Goal: Entertainment & Leisure: Consume media (video, audio)

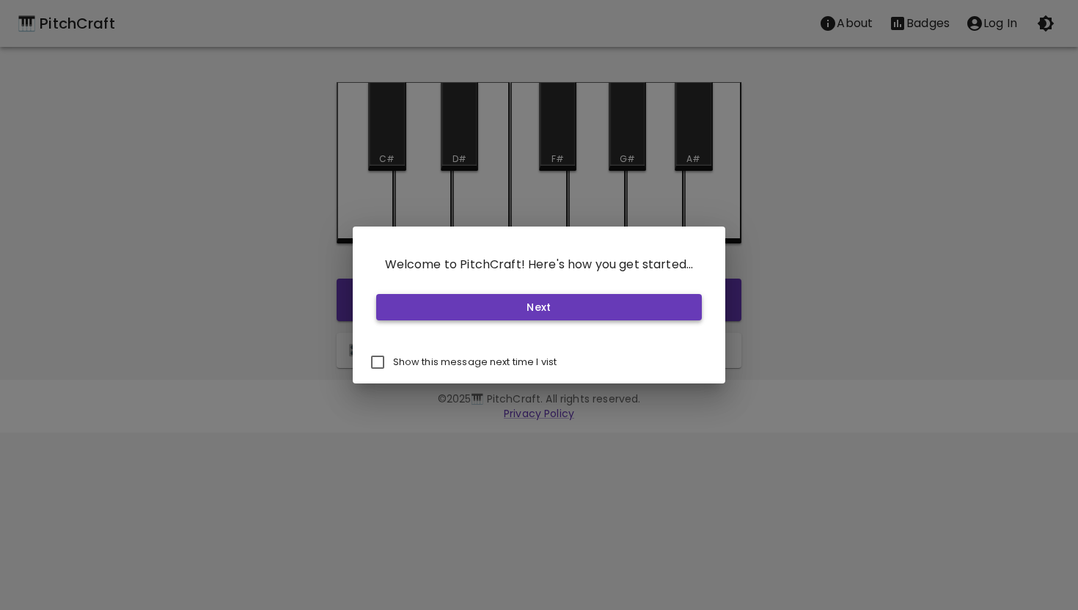
click at [477, 315] on button "Next" at bounding box center [539, 307] width 326 height 27
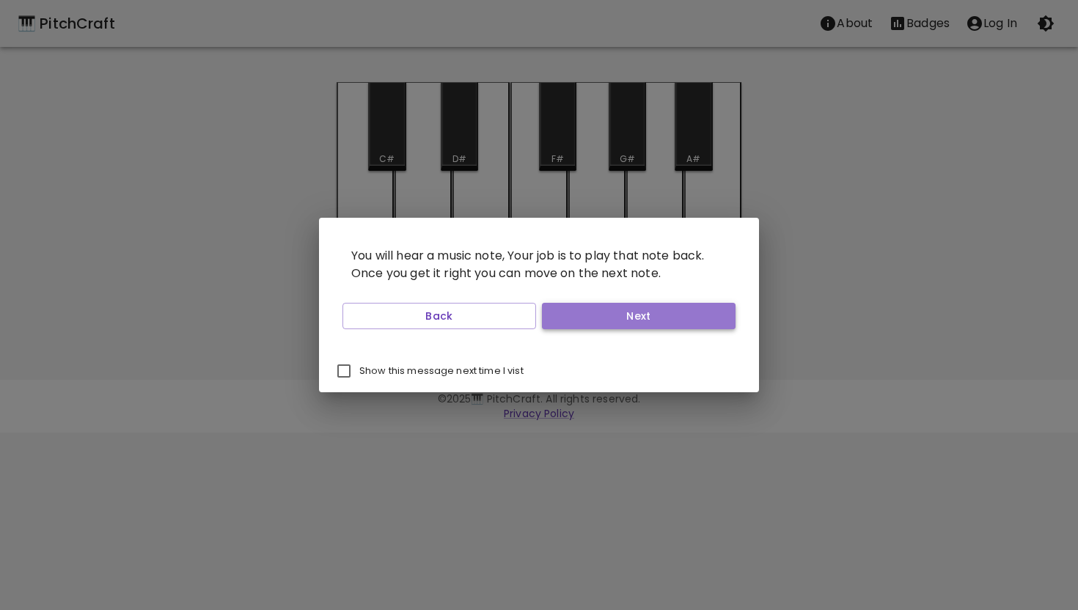
click at [587, 328] on button "Next" at bounding box center [639, 316] width 194 height 27
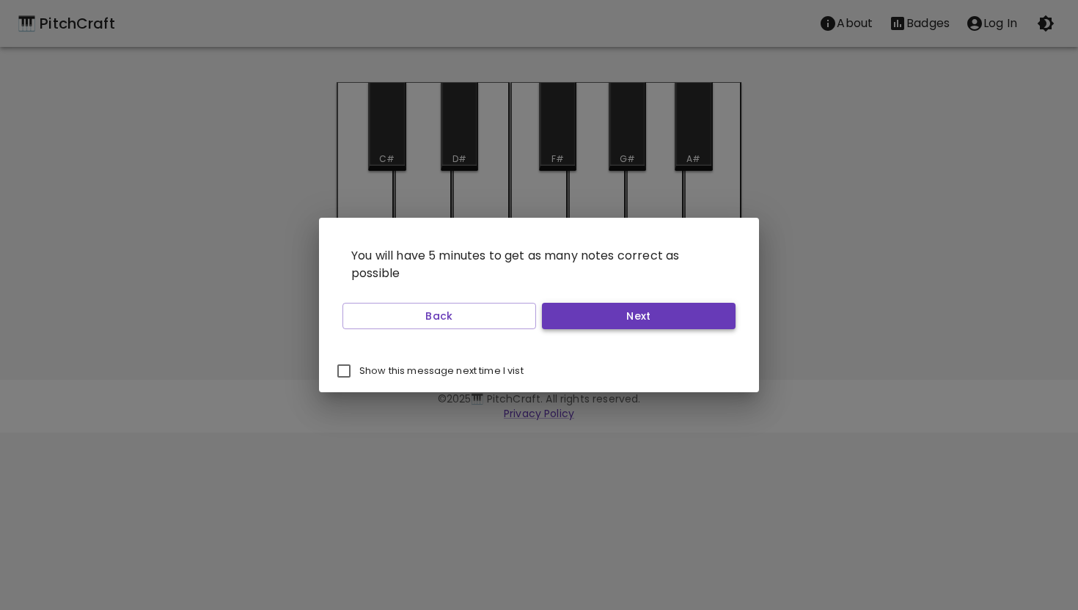
click at [570, 327] on button "Next" at bounding box center [639, 316] width 194 height 27
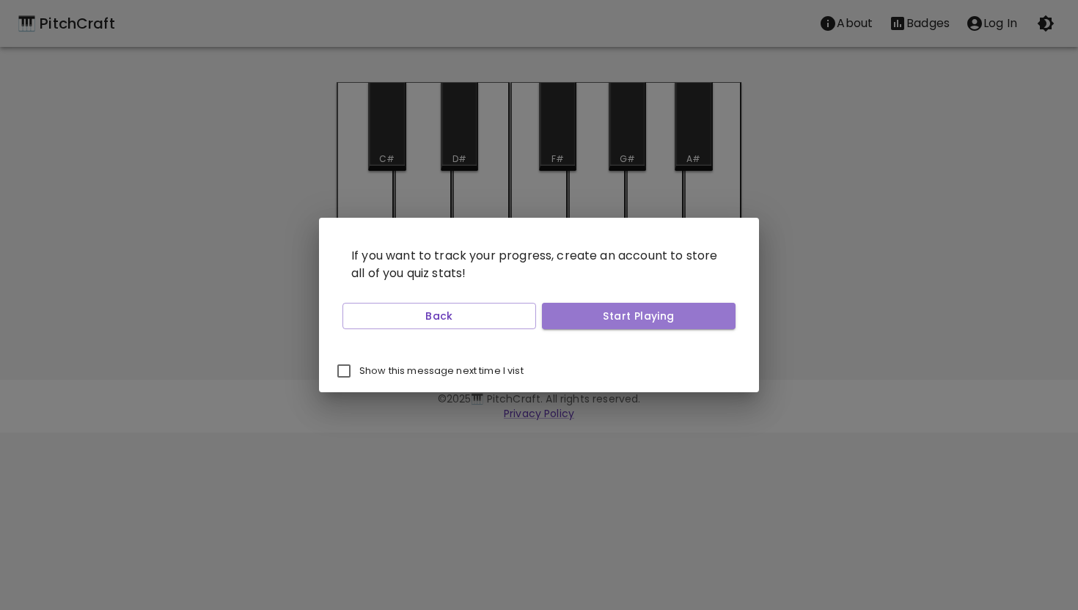
click at [570, 327] on button "Start Playing" at bounding box center [639, 316] width 194 height 27
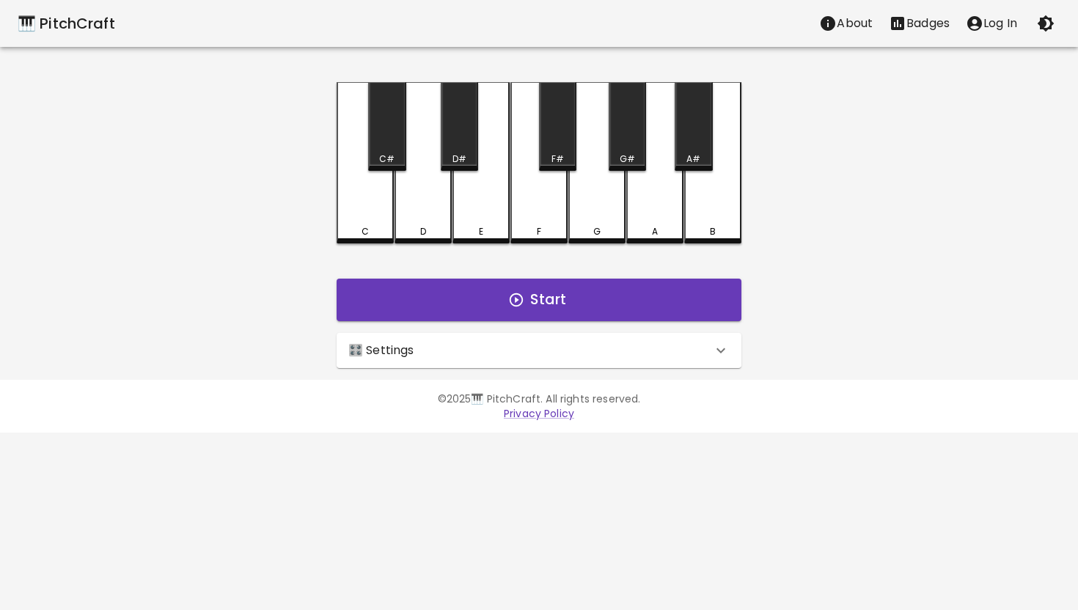
click at [570, 327] on button "Start Playing" at bounding box center [639, 316] width 194 height 27
click at [539, 348] on div "🎛️ Settings" at bounding box center [530, 351] width 364 height 18
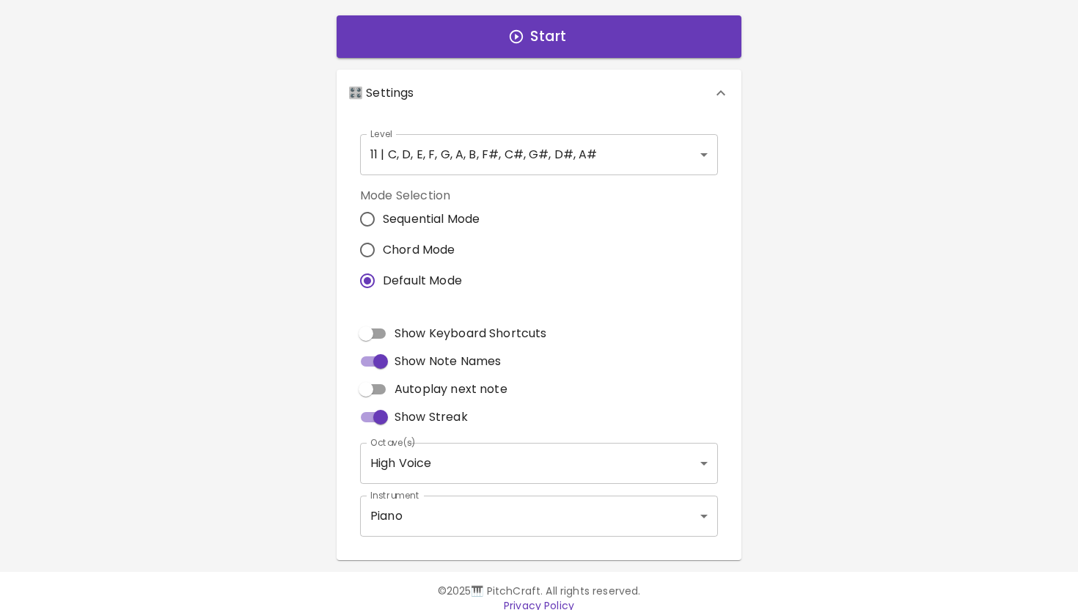
scroll to position [277, 0]
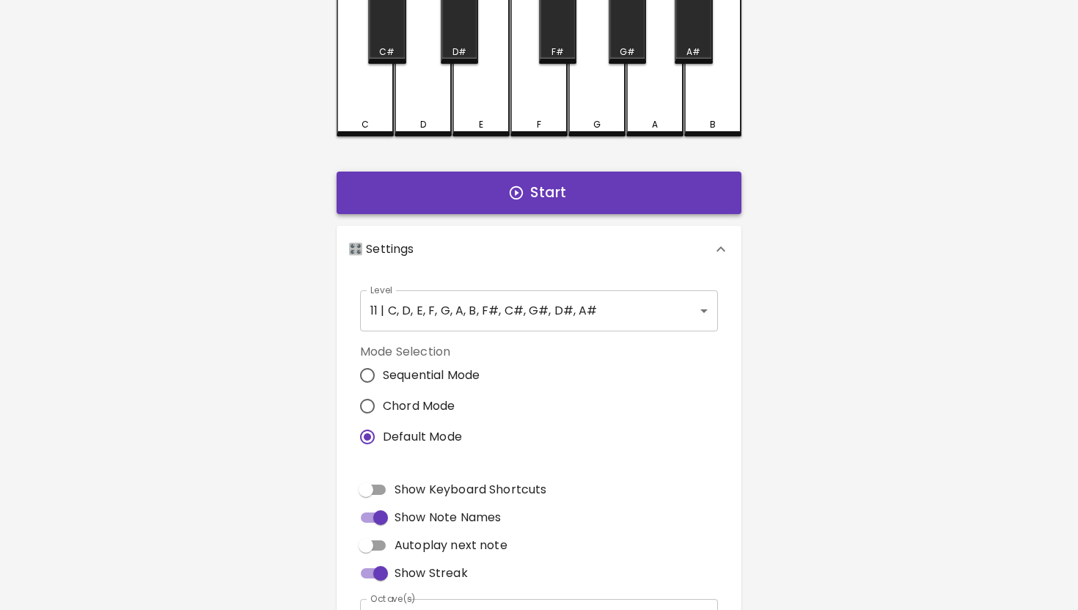
click at [507, 188] on button "Start" at bounding box center [539, 193] width 405 height 43
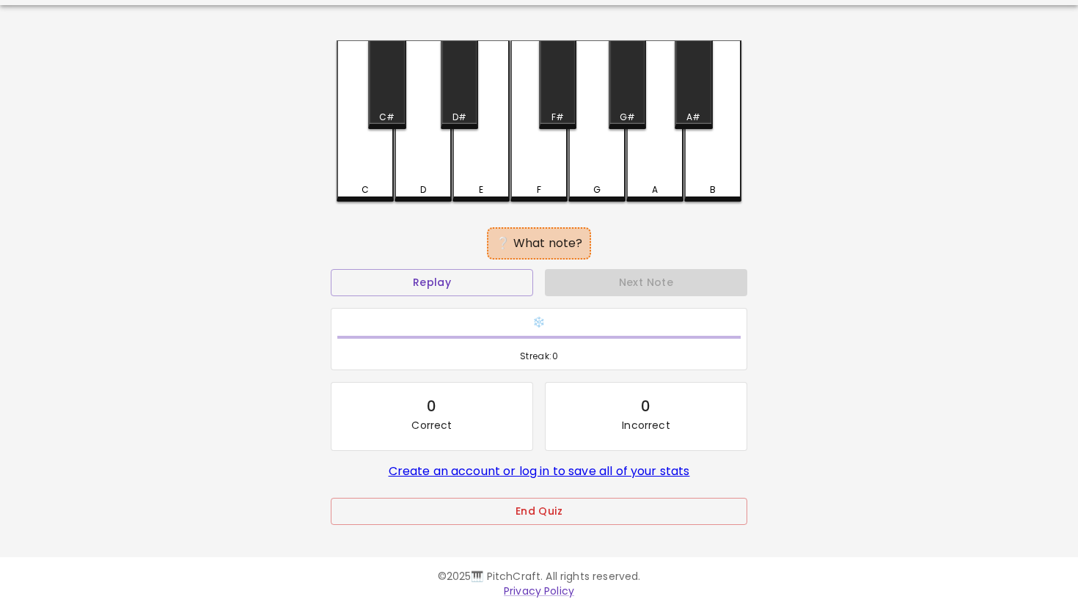
scroll to position [42, 0]
click at [480, 276] on button "Replay" at bounding box center [432, 282] width 202 height 27
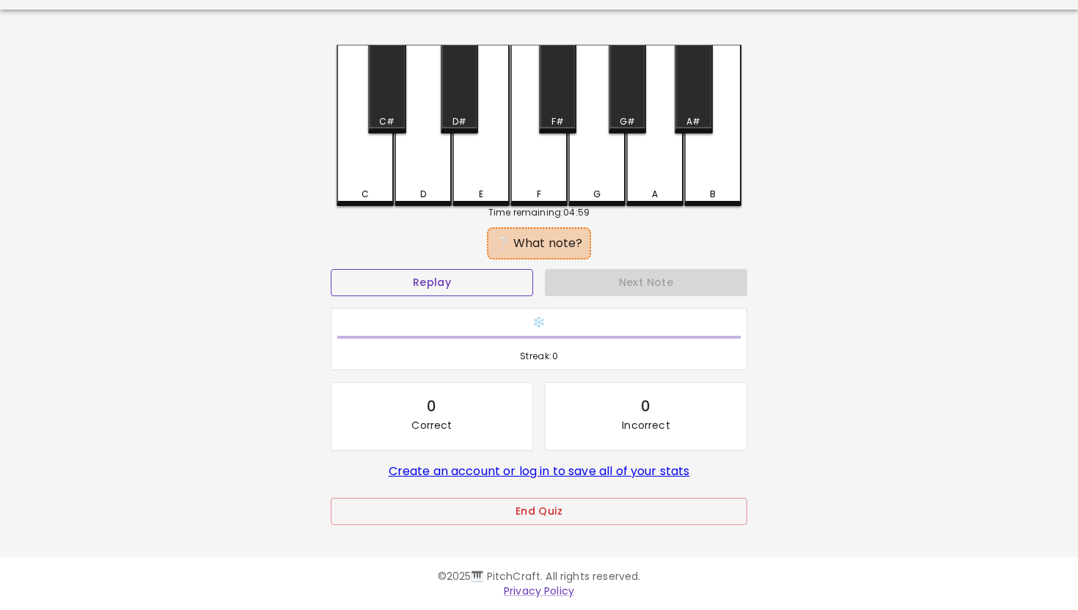
scroll to position [37, 0]
click at [480, 276] on button "Replay" at bounding box center [432, 282] width 202 height 27
click at [475, 274] on button "Replay" at bounding box center [432, 282] width 202 height 27
click at [507, 279] on button "Replay" at bounding box center [432, 282] width 202 height 27
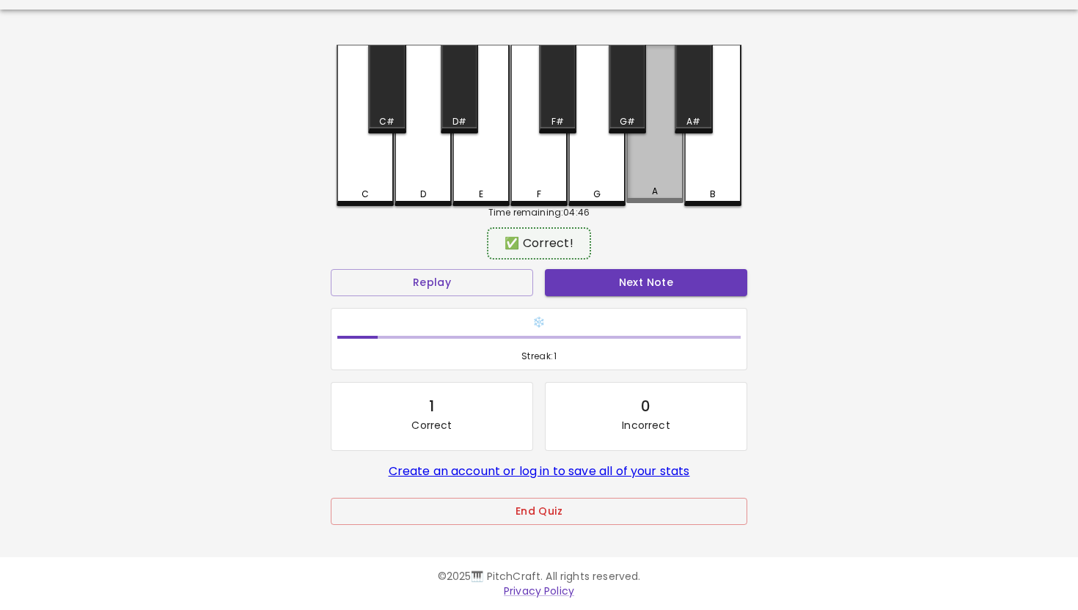
click at [656, 152] on div "A" at bounding box center [654, 124] width 57 height 158
click at [605, 289] on button "Next Note" at bounding box center [646, 282] width 202 height 27
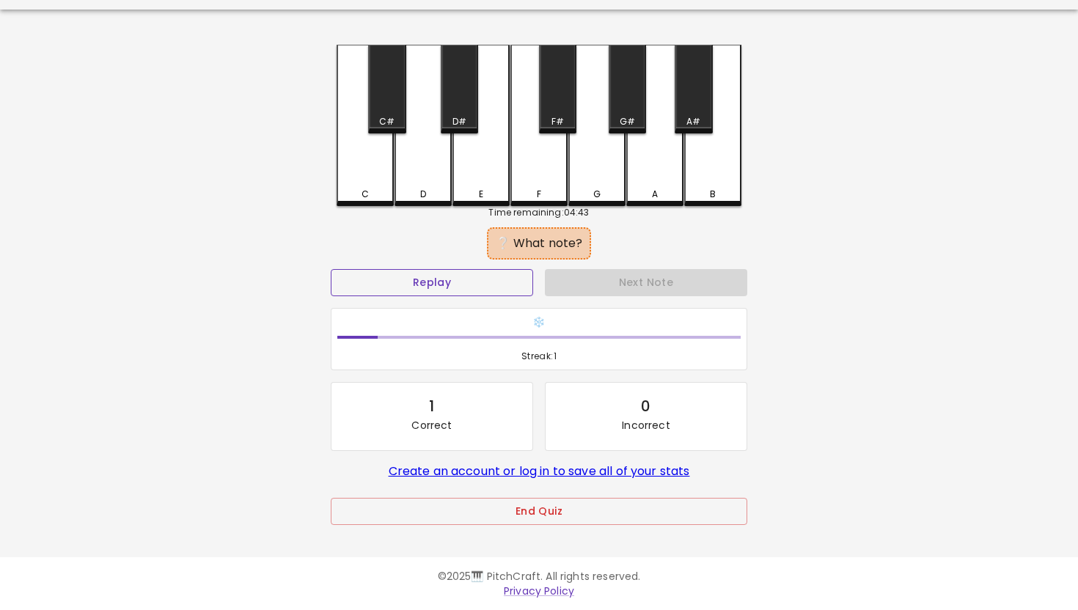
click at [524, 279] on button "Replay" at bounding box center [432, 282] width 202 height 27
click at [433, 171] on div "D" at bounding box center [423, 125] width 57 height 161
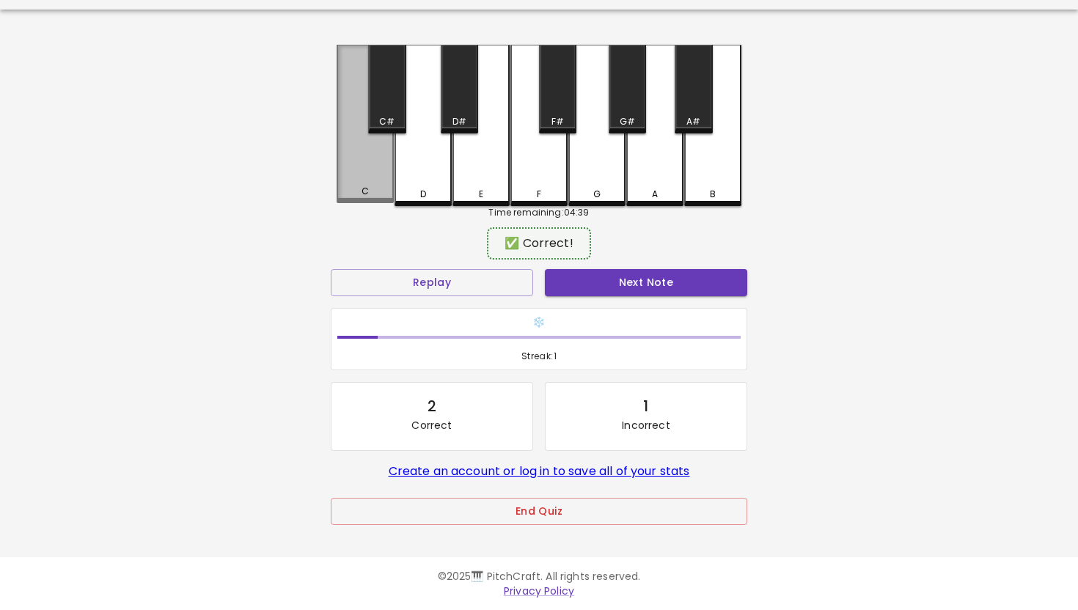
click at [368, 174] on div "C" at bounding box center [365, 124] width 57 height 158
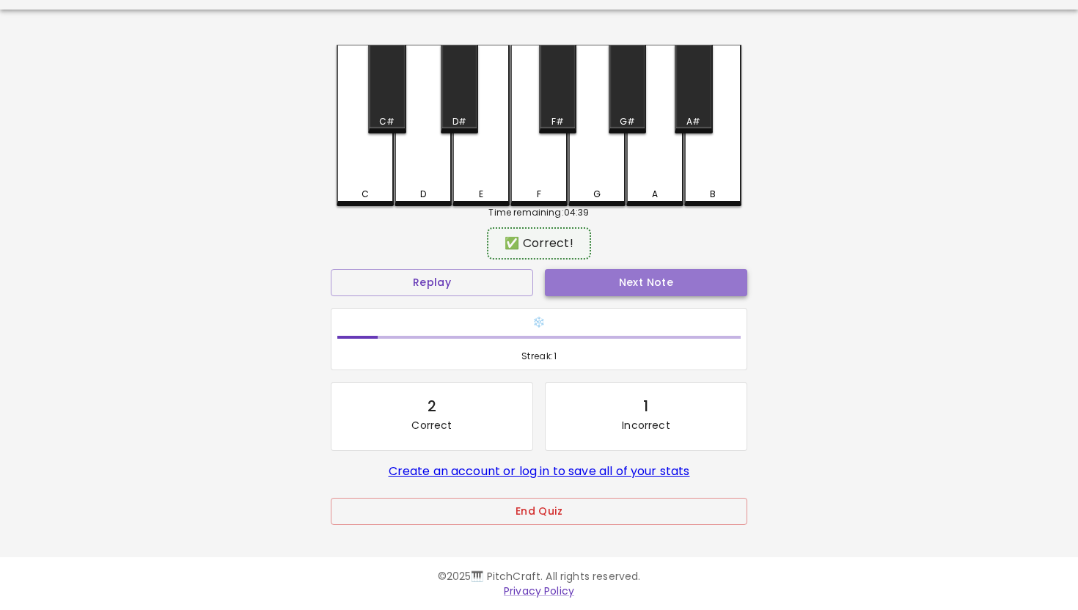
click at [627, 292] on button "Next Note" at bounding box center [646, 282] width 202 height 27
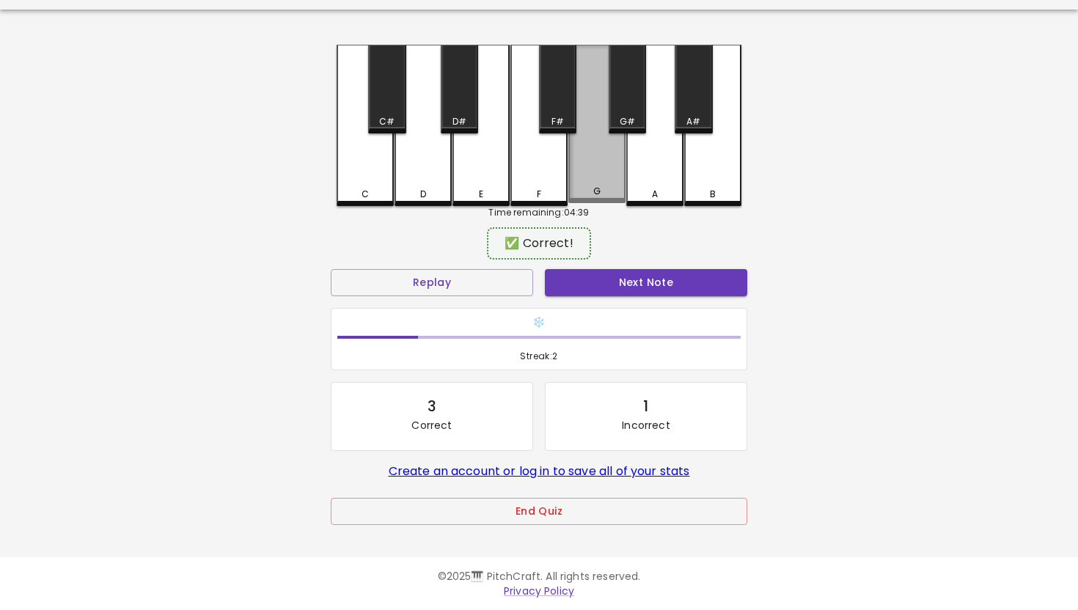
click at [603, 184] on div "G" at bounding box center [596, 124] width 57 height 158
click at [601, 303] on div "❄️ Streak: 2" at bounding box center [539, 339] width 428 height 75
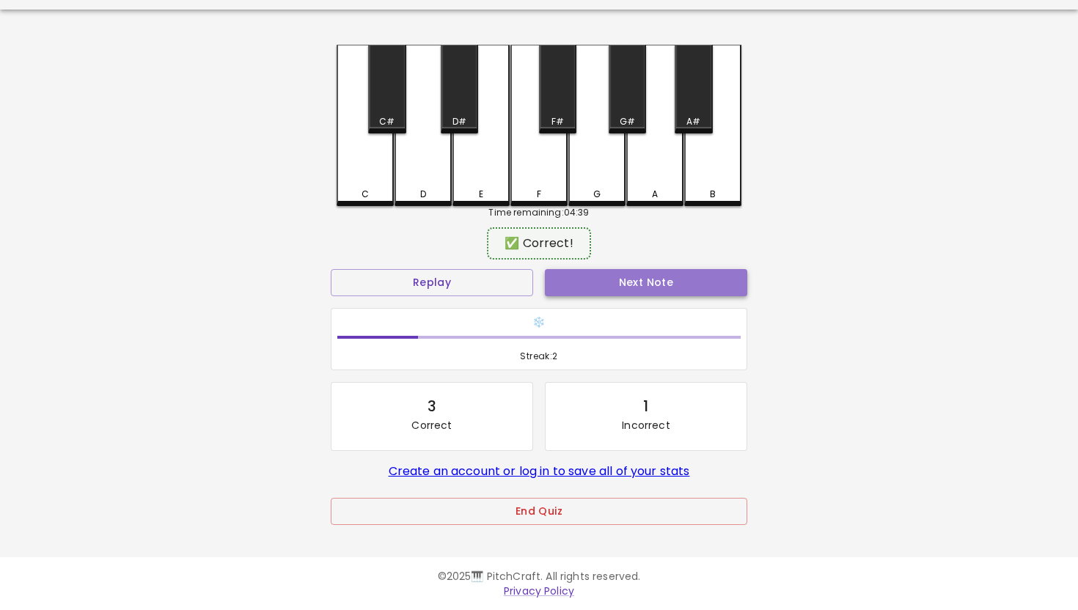
click at [601, 281] on button "Next Note" at bounding box center [646, 282] width 202 height 27
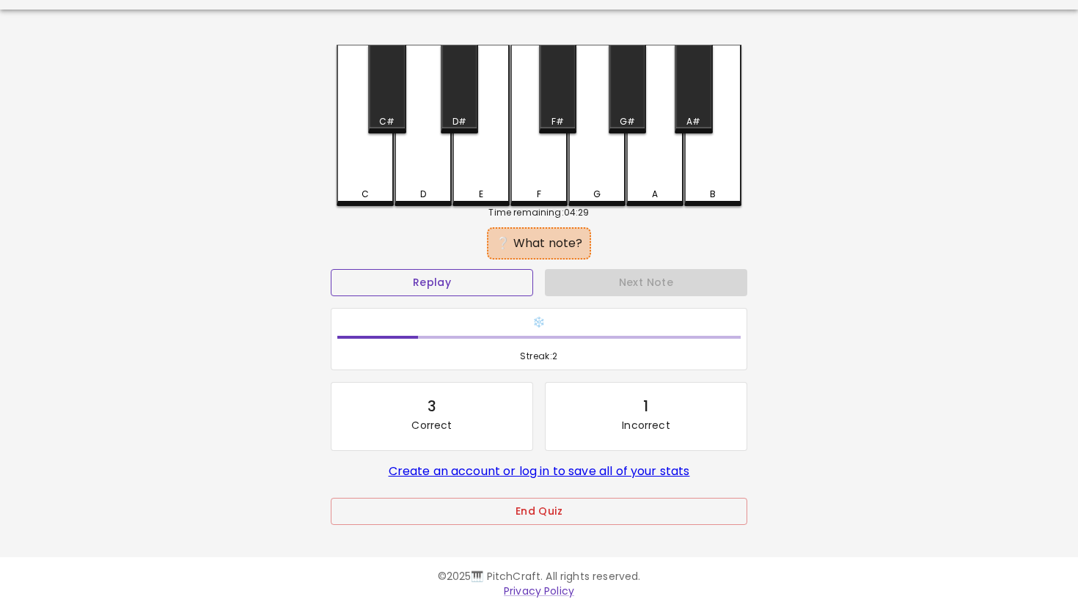
click at [528, 284] on button "Replay" at bounding box center [432, 282] width 202 height 27
click at [511, 269] on button "Replay" at bounding box center [432, 282] width 202 height 27
click at [439, 164] on div "D" at bounding box center [423, 125] width 57 height 161
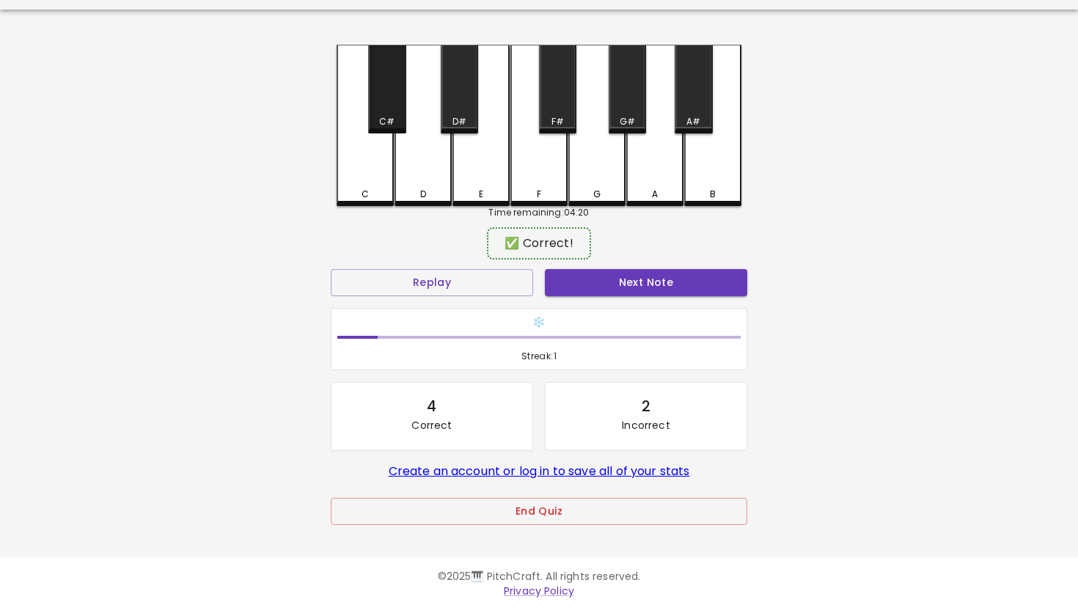
click at [398, 119] on div "C#" at bounding box center [387, 121] width 34 height 13
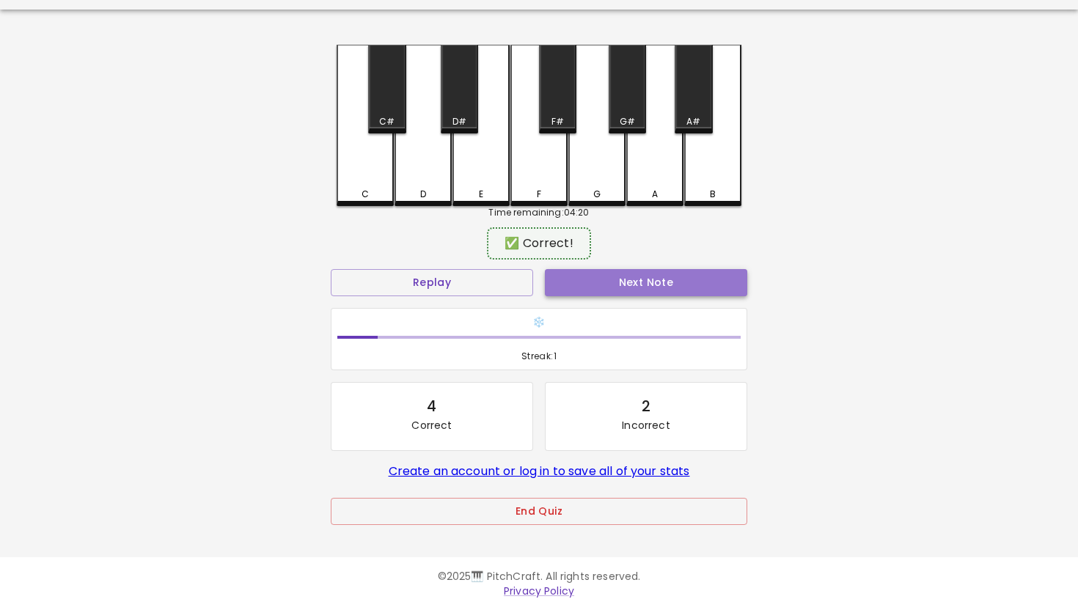
click at [577, 288] on button "Next Note" at bounding box center [646, 282] width 202 height 27
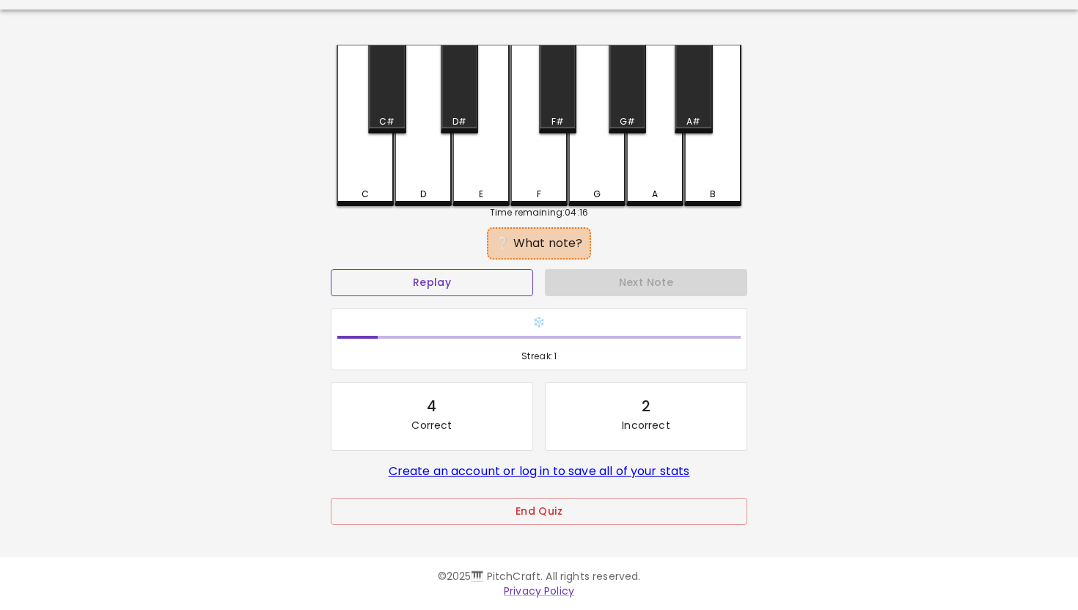
click at [480, 271] on button "Replay" at bounding box center [432, 282] width 202 height 27
click at [489, 277] on button "Replay" at bounding box center [432, 282] width 202 height 27
click at [489, 276] on button "Replay" at bounding box center [432, 282] width 202 height 27
click at [562, 160] on div "F" at bounding box center [538, 125] width 57 height 161
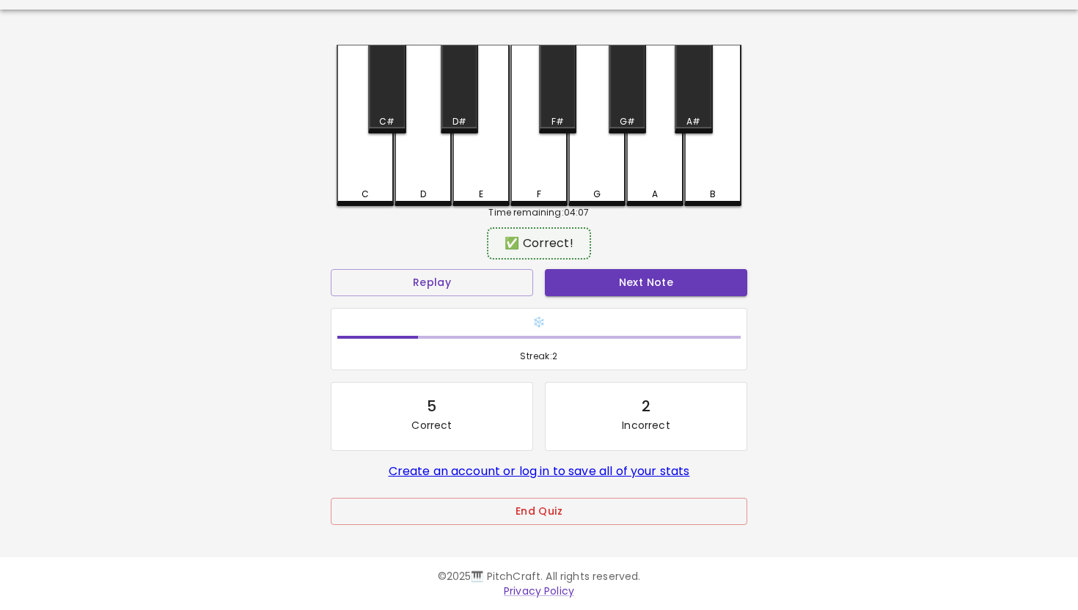
click at [581, 296] on div "Next Note" at bounding box center [646, 282] width 214 height 39
click at [577, 289] on button "Next Note" at bounding box center [646, 282] width 202 height 27
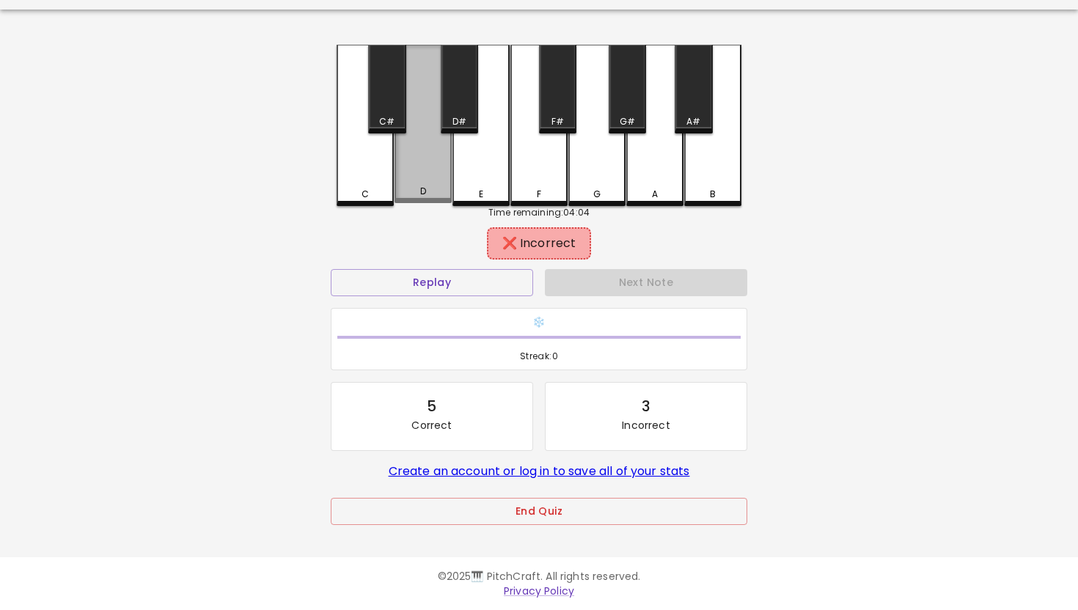
click at [416, 182] on div "D" at bounding box center [423, 124] width 57 height 158
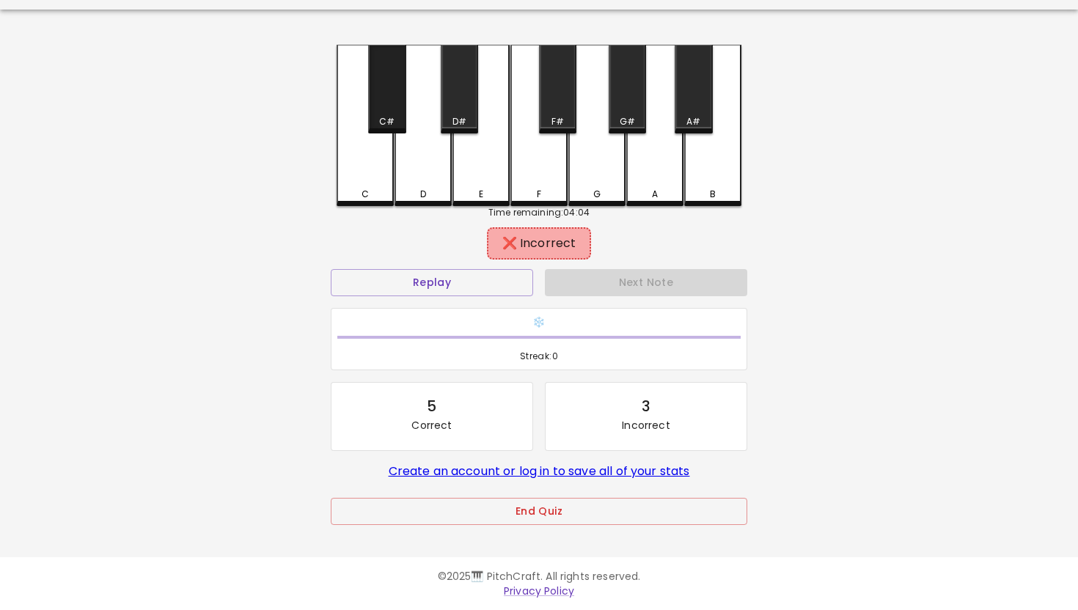
click at [386, 112] on div "C#" at bounding box center [386, 89] width 37 height 89
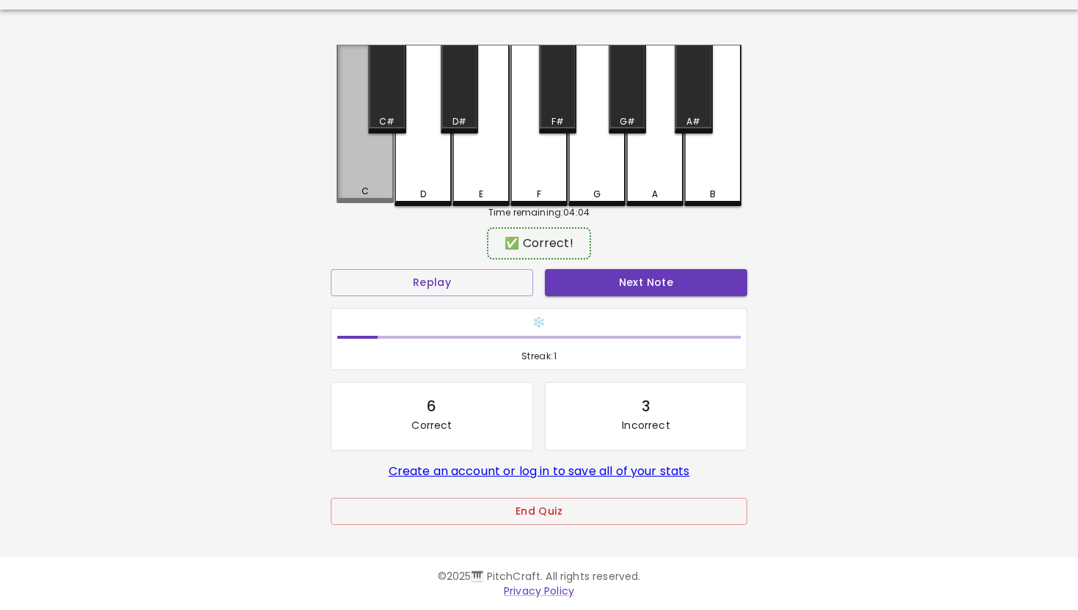
click at [381, 158] on div "C" at bounding box center [365, 124] width 57 height 158
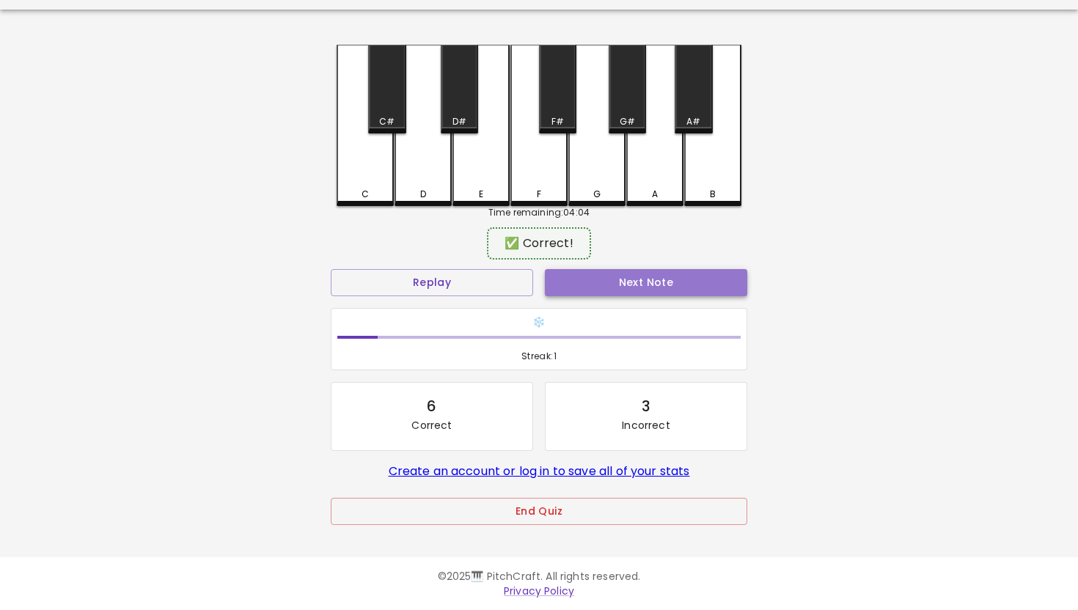
click at [561, 283] on button "Next Note" at bounding box center [646, 282] width 202 height 27
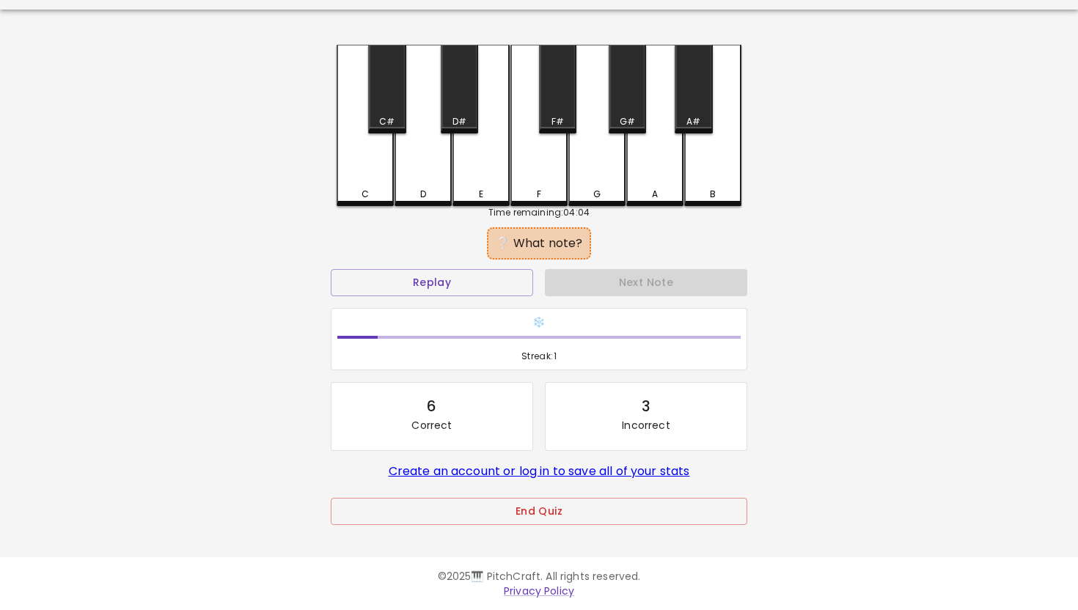
click at [546, 191] on div "F" at bounding box center [539, 194] width 54 height 13
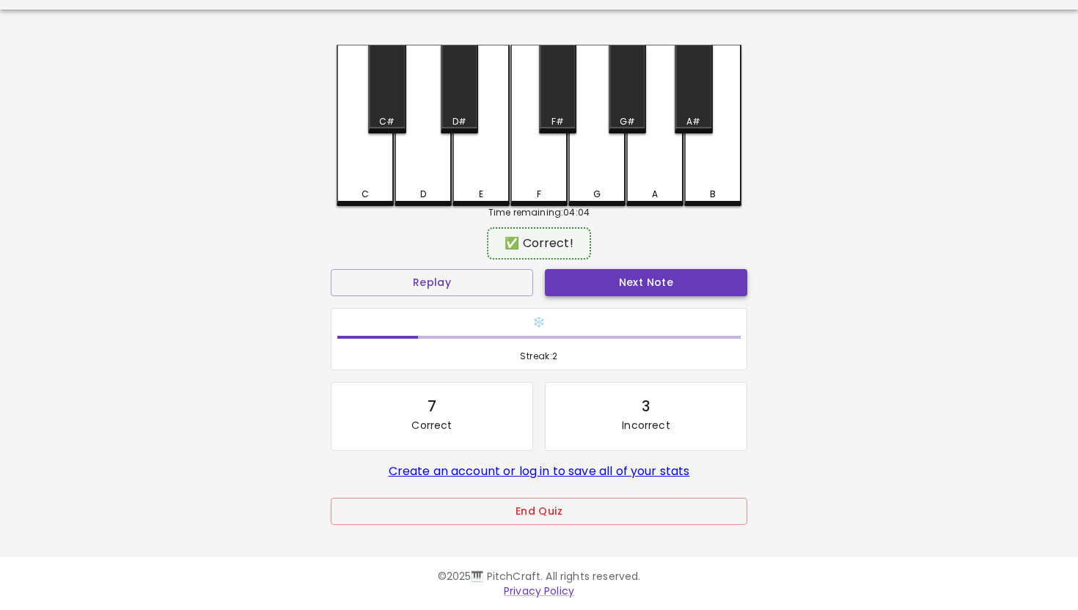
click at [572, 288] on button "Next Note" at bounding box center [646, 282] width 202 height 27
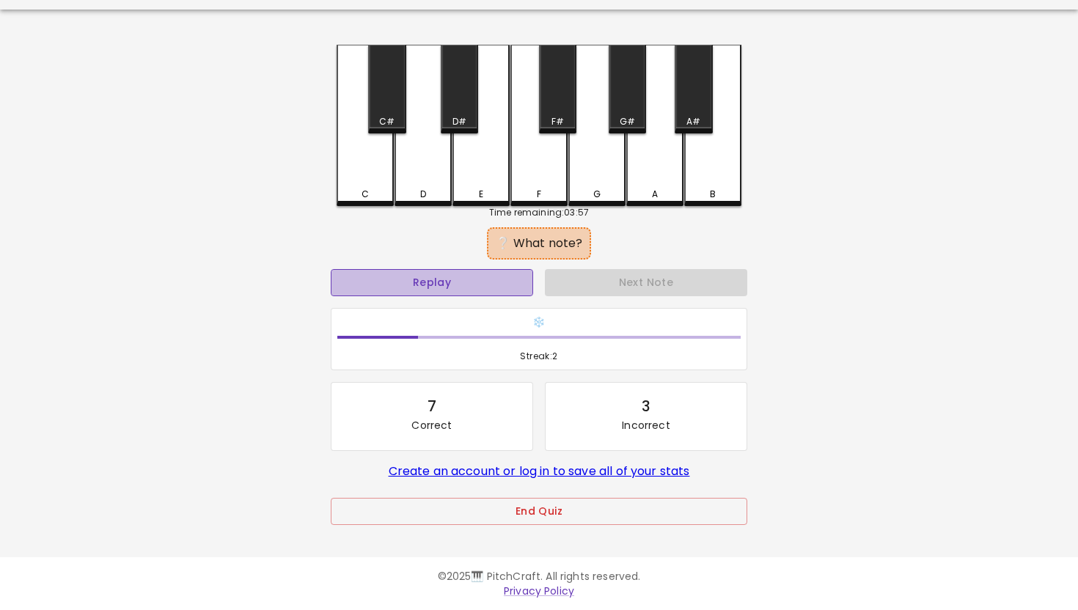
click at [518, 275] on button "Replay" at bounding box center [432, 282] width 202 height 27
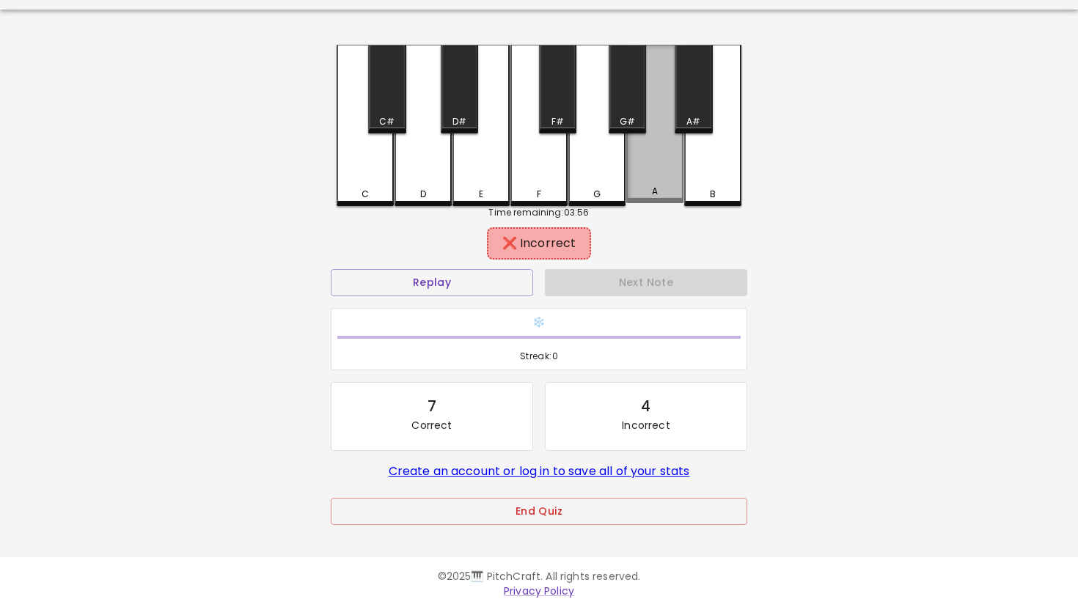
click at [663, 169] on div "A" at bounding box center [654, 124] width 57 height 158
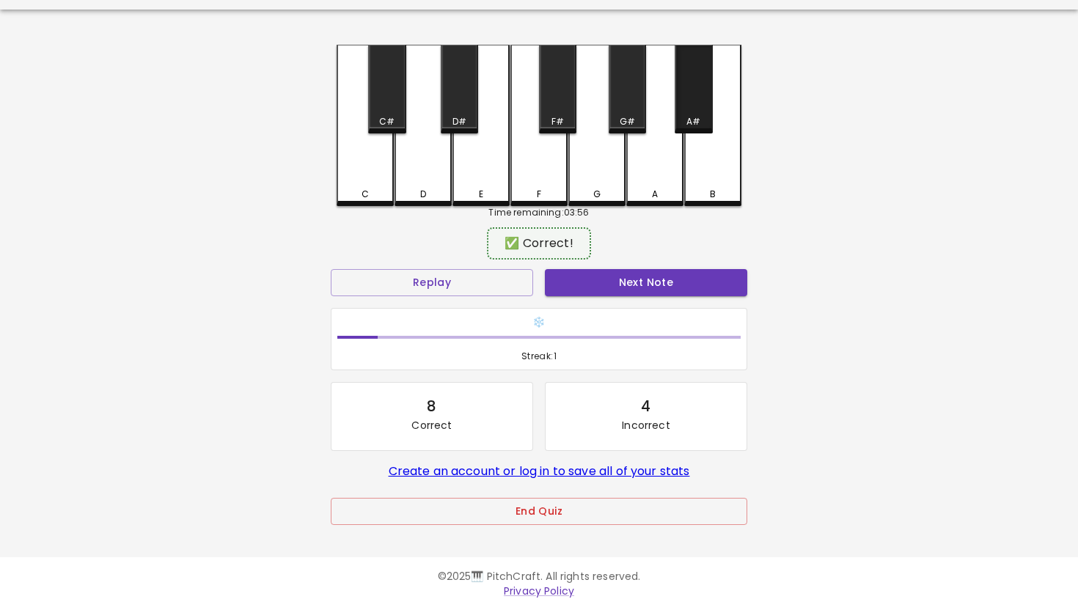
click at [693, 119] on div "A#" at bounding box center [693, 121] width 14 height 13
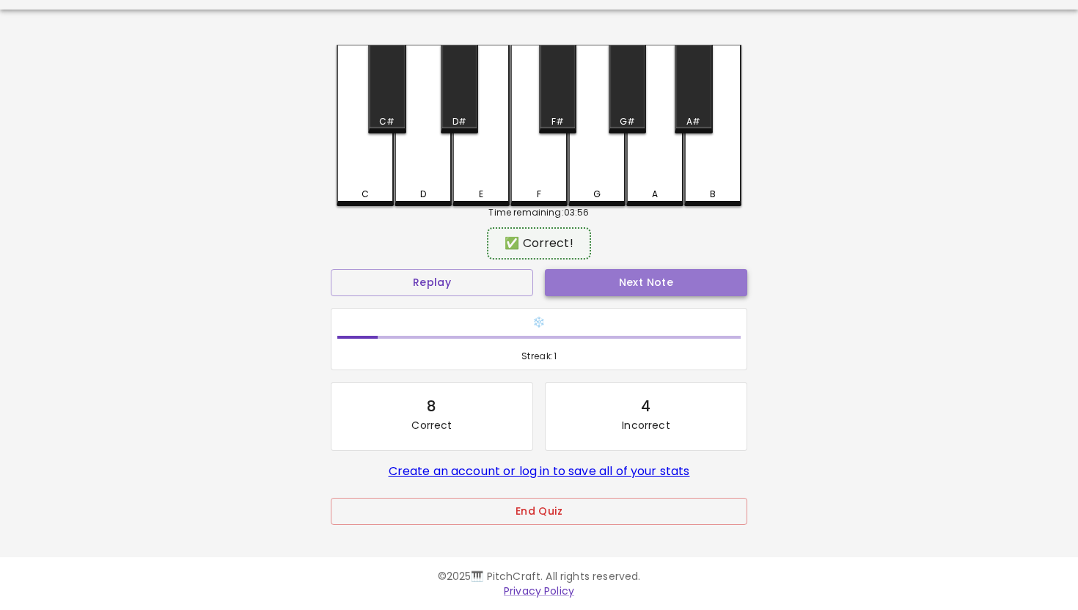
click at [638, 293] on button "Next Note" at bounding box center [646, 282] width 202 height 27
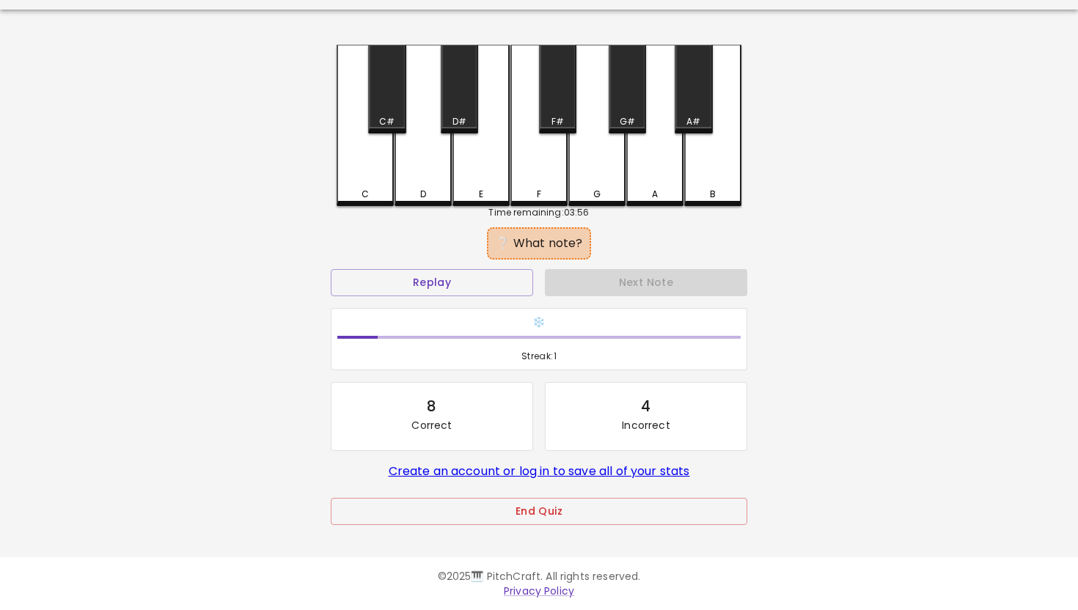
click at [618, 110] on div "G#" at bounding box center [627, 89] width 37 height 89
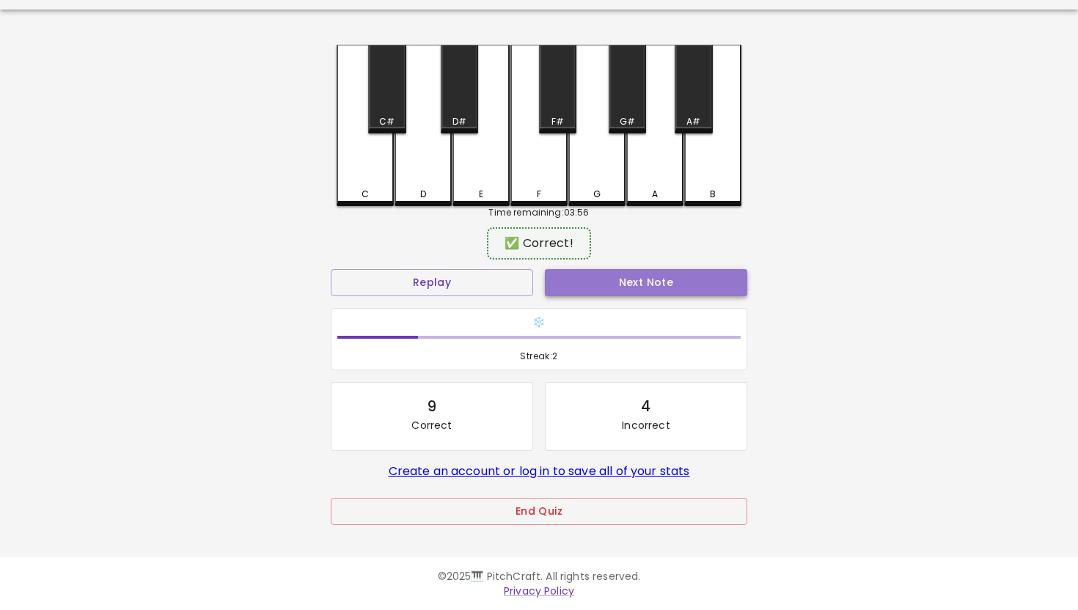
click at [583, 287] on button "Next Note" at bounding box center [646, 282] width 202 height 27
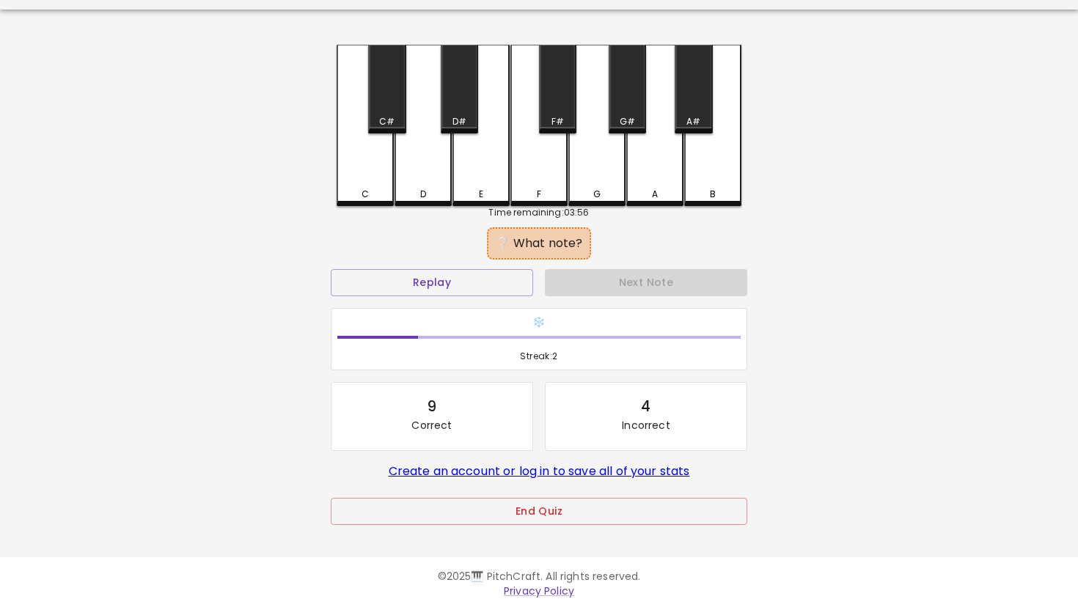
click at [656, 164] on div "A" at bounding box center [654, 125] width 57 height 161
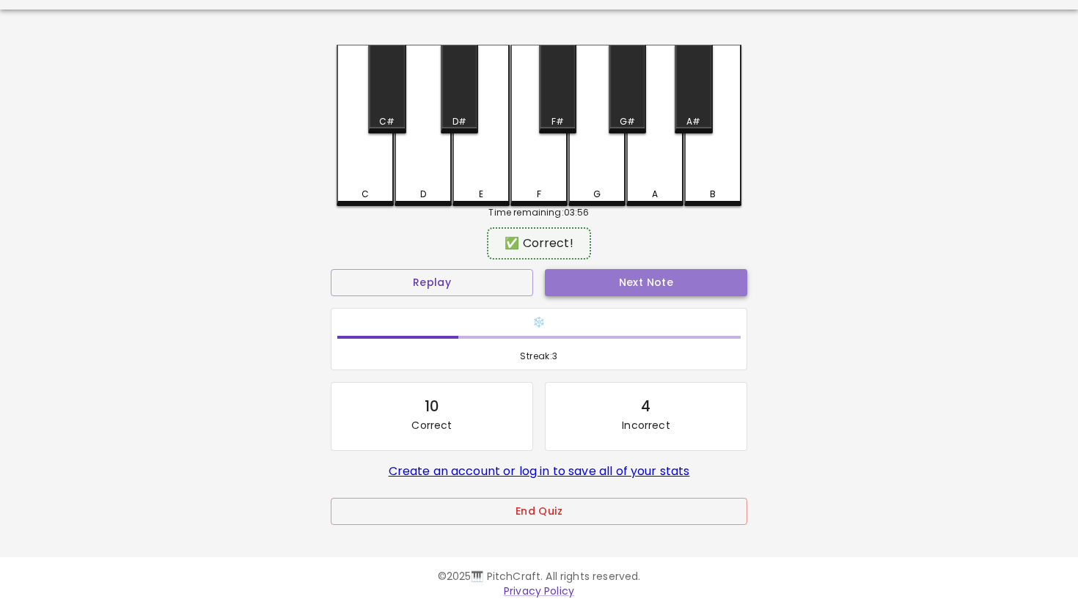
click at [598, 276] on button "Next Note" at bounding box center [646, 282] width 202 height 27
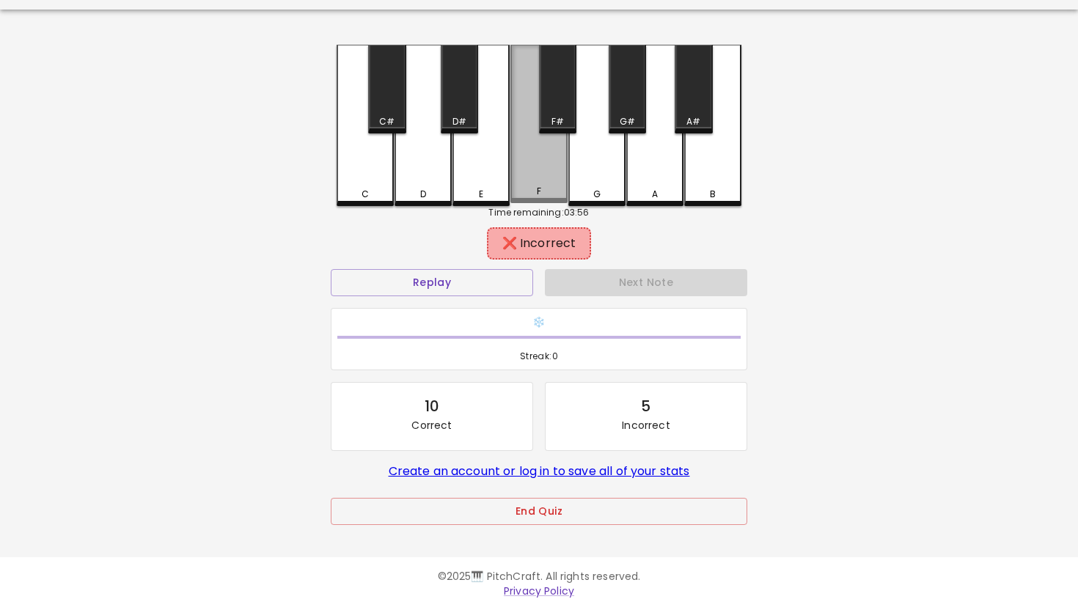
click at [518, 175] on div "F" at bounding box center [538, 124] width 57 height 158
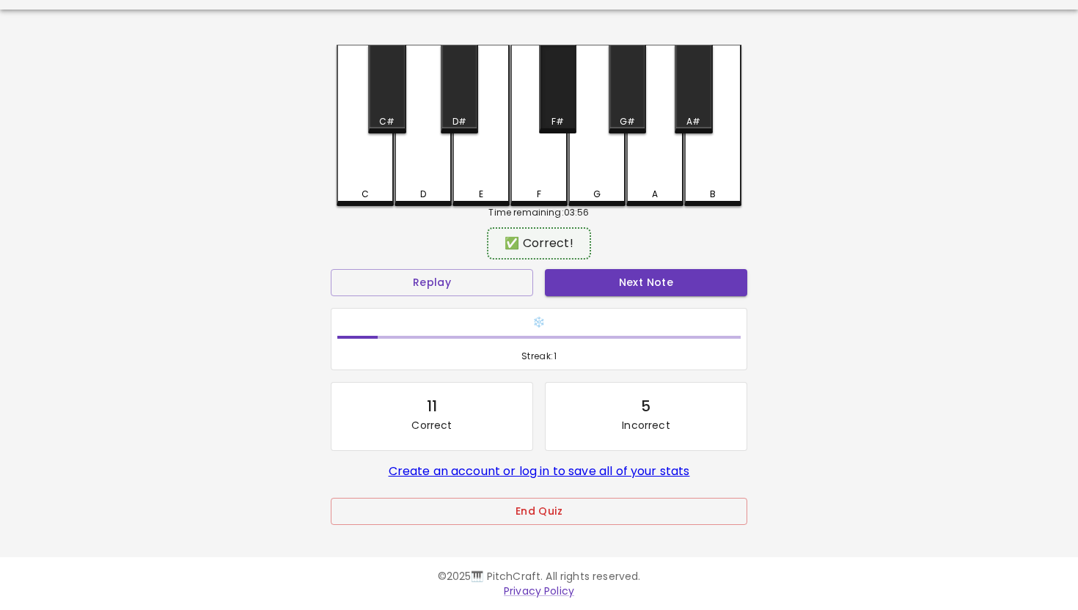
click at [568, 110] on div "F#" at bounding box center [557, 89] width 37 height 89
click at [588, 298] on div "Next Note" at bounding box center [646, 282] width 214 height 39
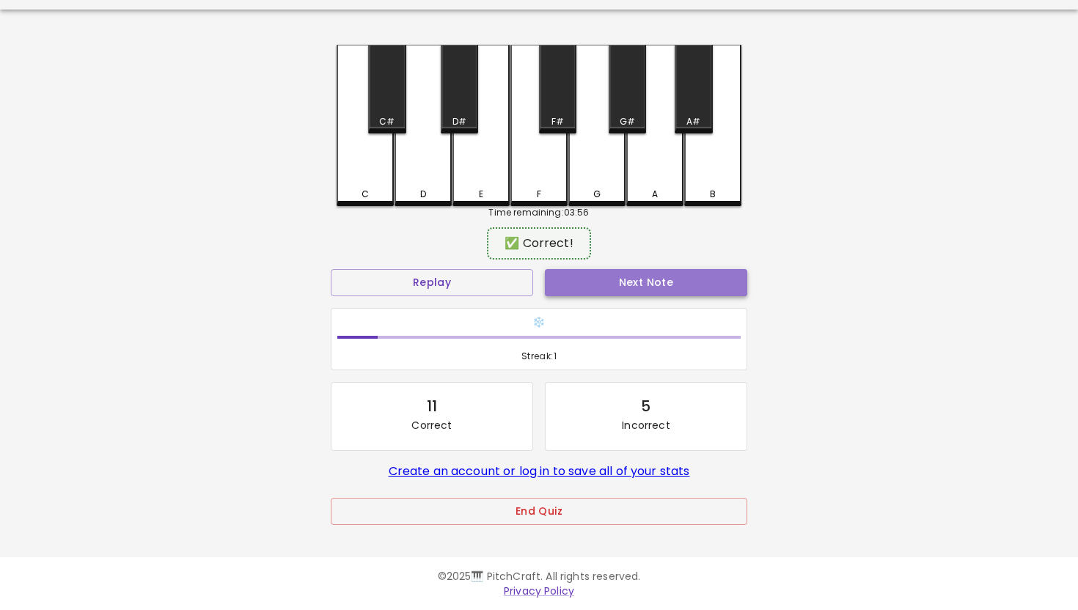
click at [587, 285] on button "Next Note" at bounding box center [646, 282] width 202 height 27
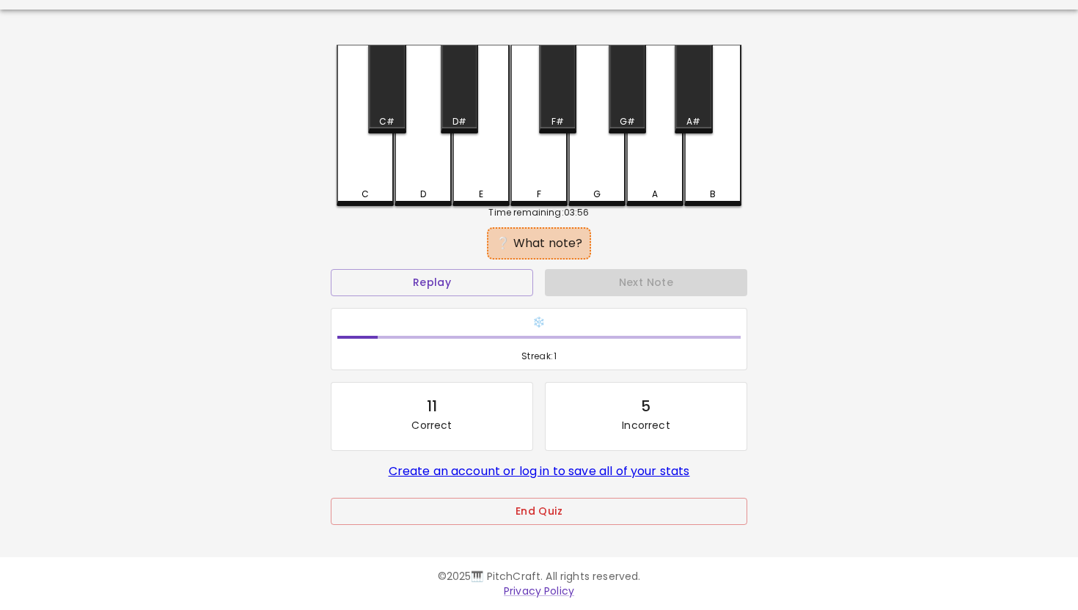
click at [425, 168] on div "D" at bounding box center [423, 125] width 57 height 161
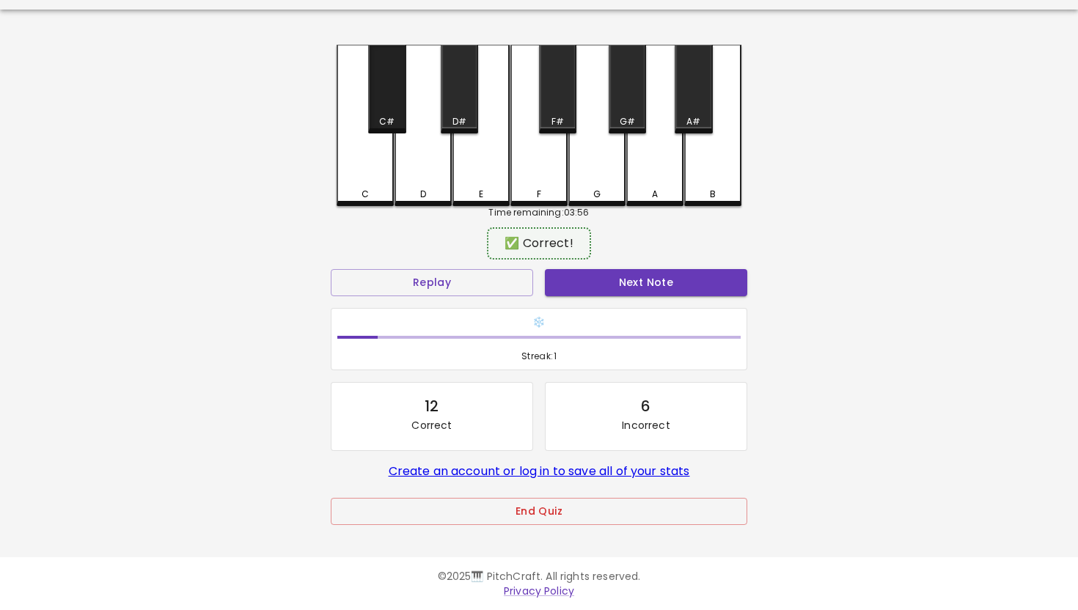
click at [400, 105] on div "C#" at bounding box center [386, 89] width 37 height 89
click at [589, 292] on button "Next Note" at bounding box center [646, 282] width 202 height 27
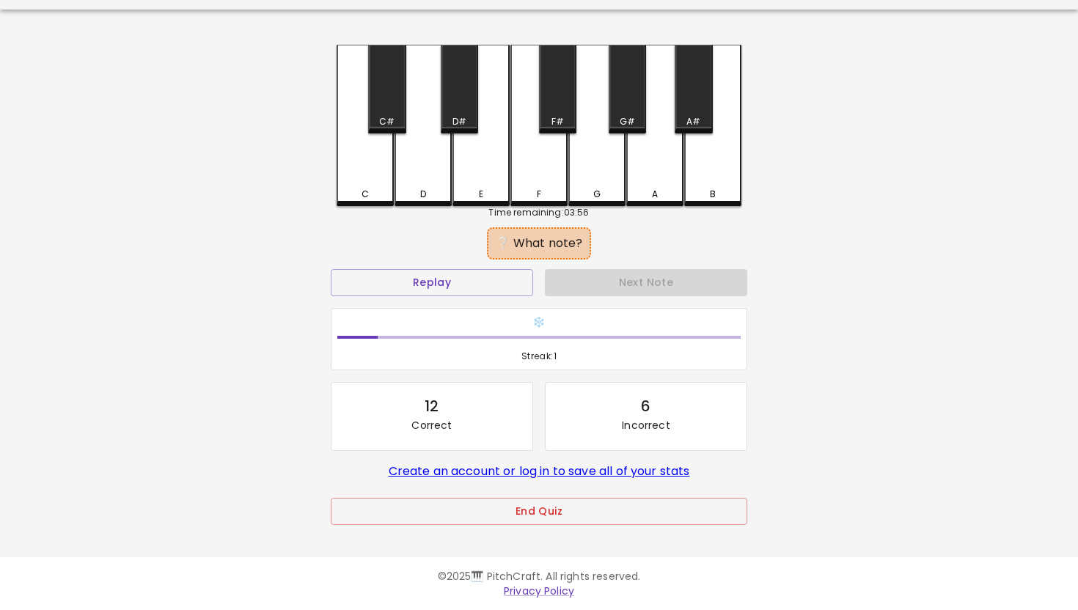
click at [639, 154] on div "A" at bounding box center [654, 125] width 57 height 161
click at [690, 118] on div "A#" at bounding box center [693, 121] width 14 height 13
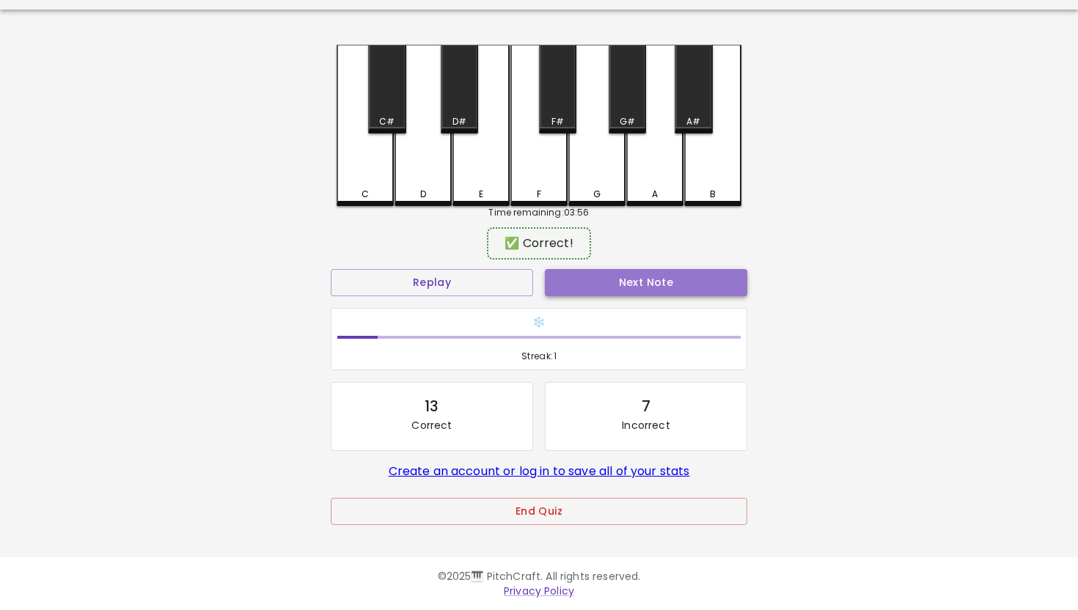
click at [631, 276] on button "Next Note" at bounding box center [646, 282] width 202 height 27
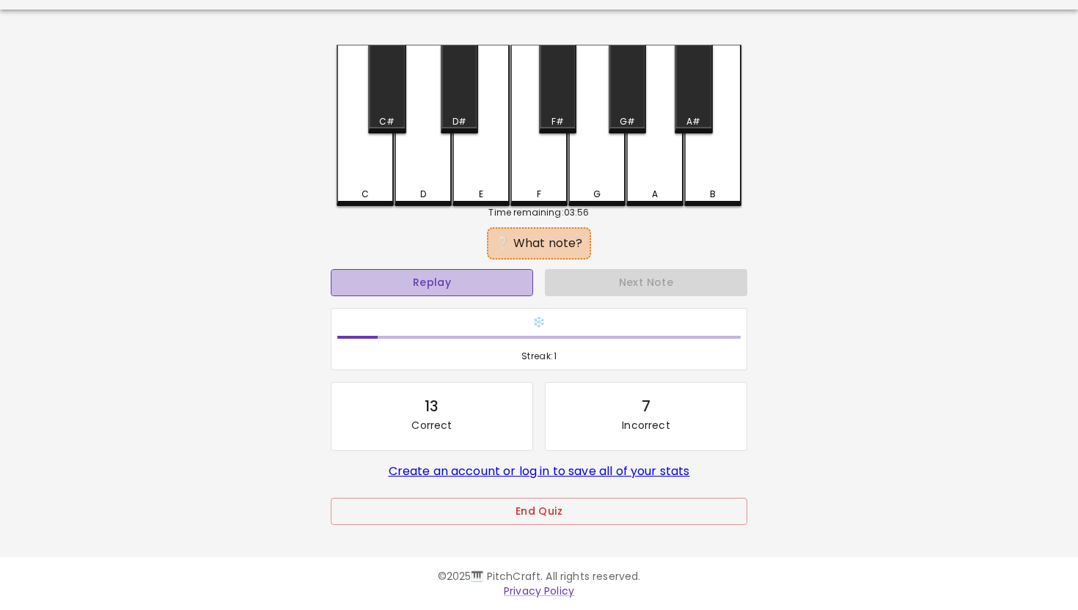
click at [505, 283] on button "Replay" at bounding box center [432, 282] width 202 height 27
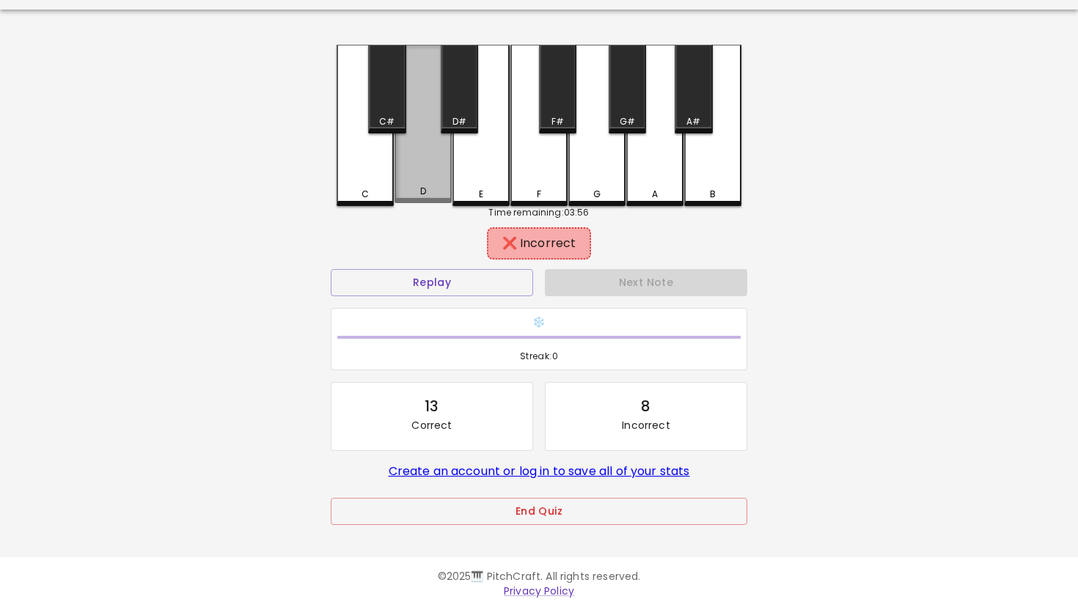
click at [436, 177] on div "D" at bounding box center [423, 124] width 57 height 158
click at [502, 184] on div "E" at bounding box center [480, 125] width 57 height 161
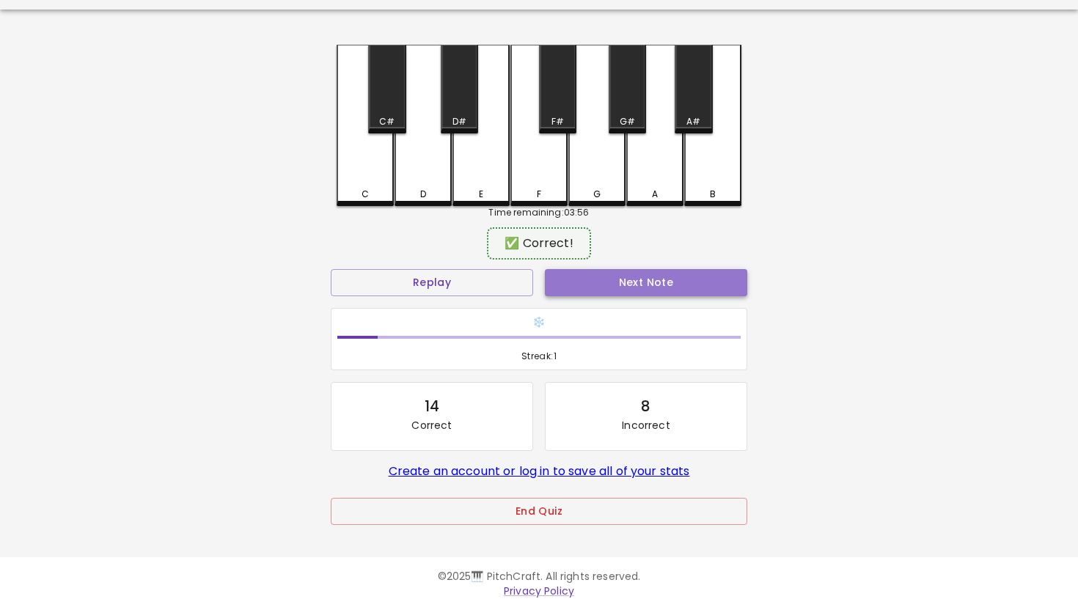
click at [570, 286] on button "Next Note" at bounding box center [646, 282] width 202 height 27
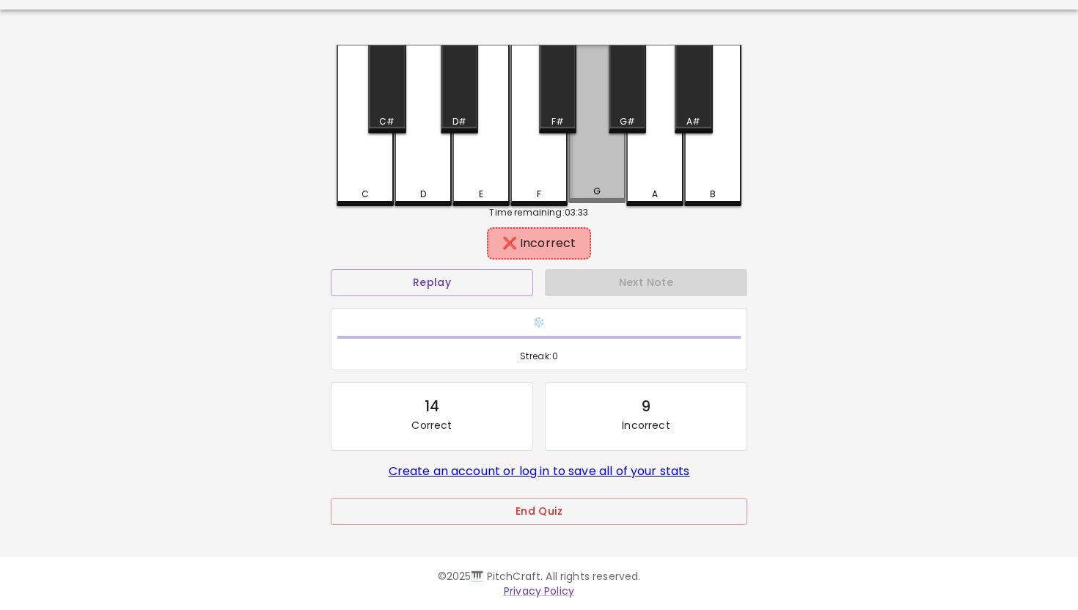
click at [607, 161] on div "G" at bounding box center [596, 124] width 57 height 158
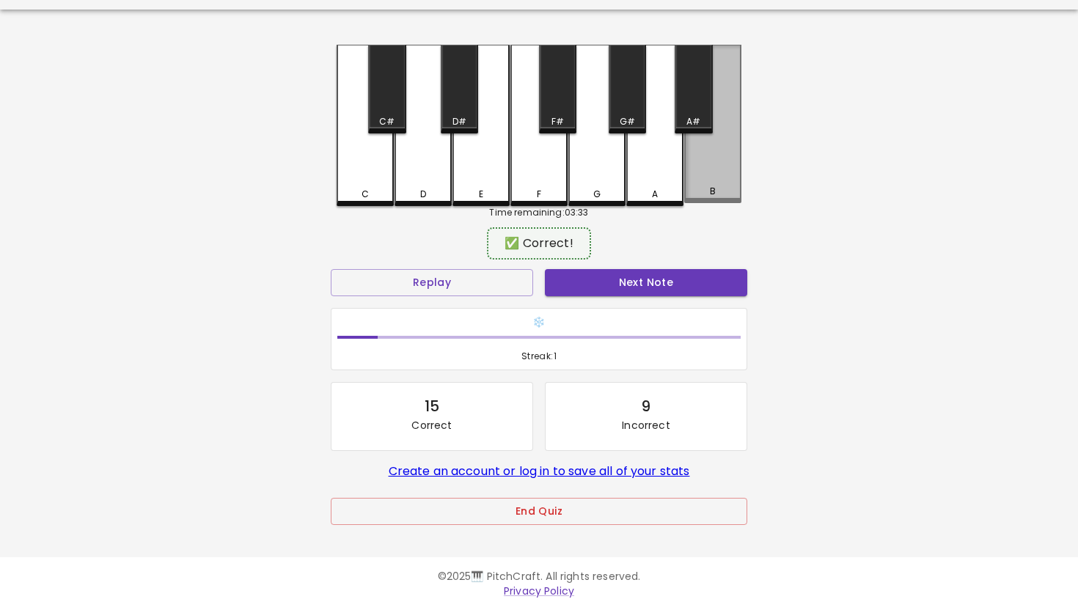
click at [704, 142] on div "B" at bounding box center [712, 124] width 57 height 158
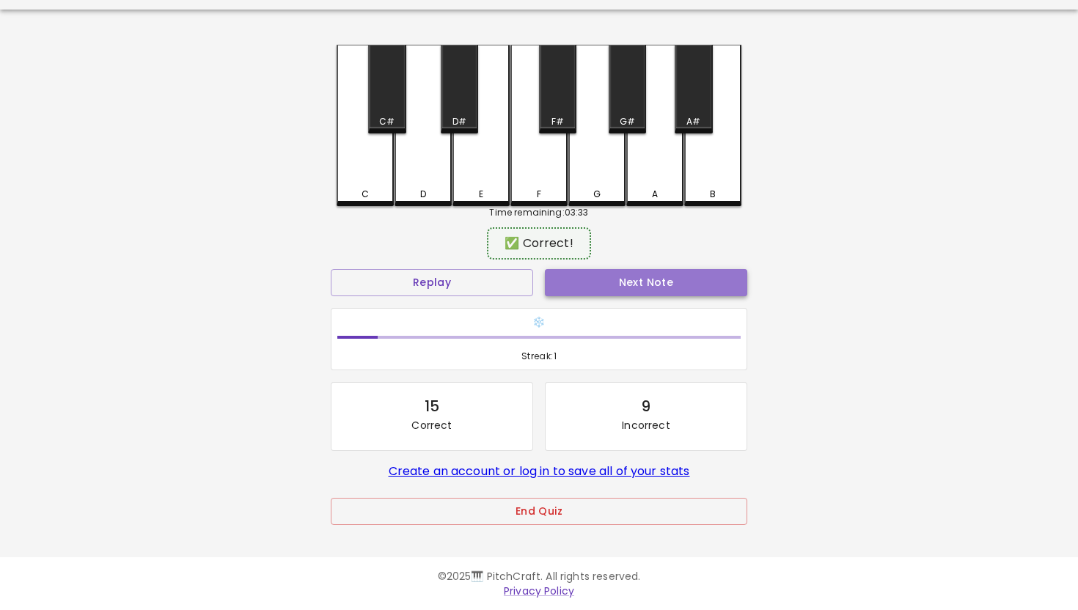
click at [606, 269] on button "Next Note" at bounding box center [646, 282] width 202 height 27
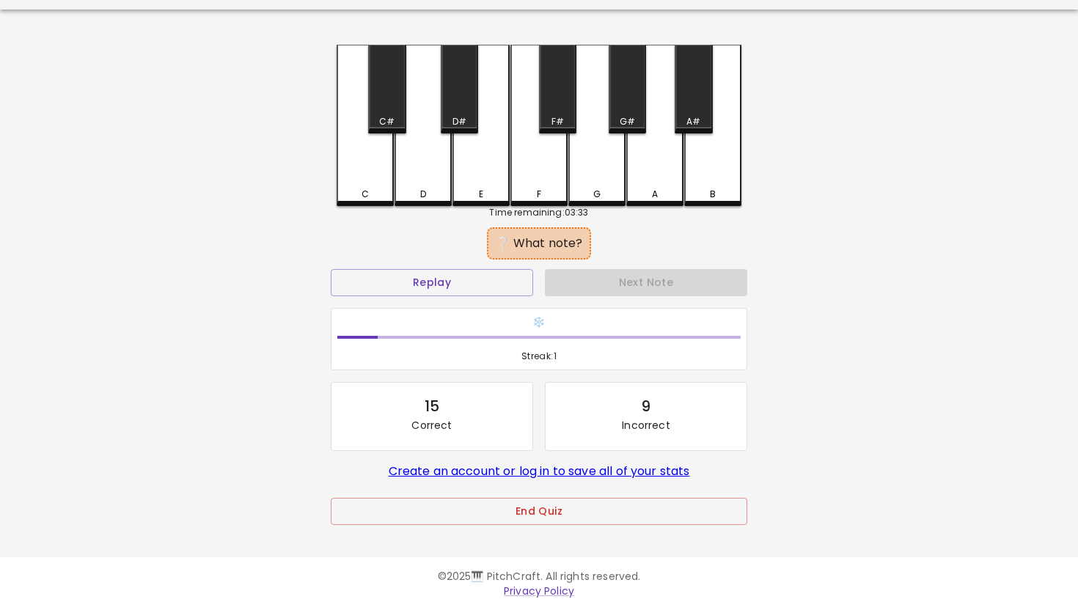
click at [730, 175] on div "B" at bounding box center [712, 125] width 57 height 161
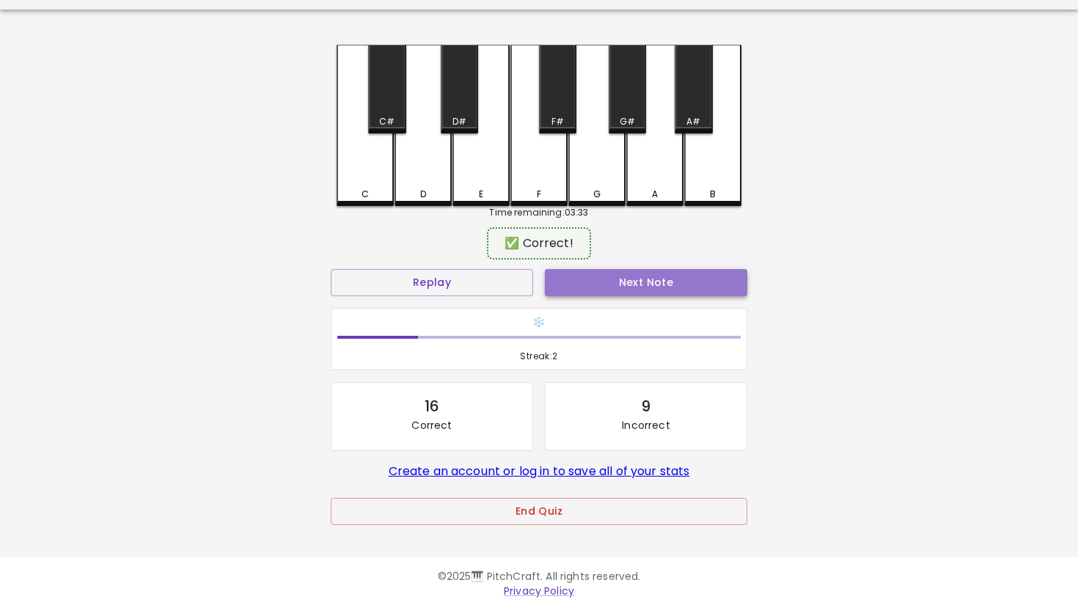
click at [684, 285] on button "Next Note" at bounding box center [646, 282] width 202 height 27
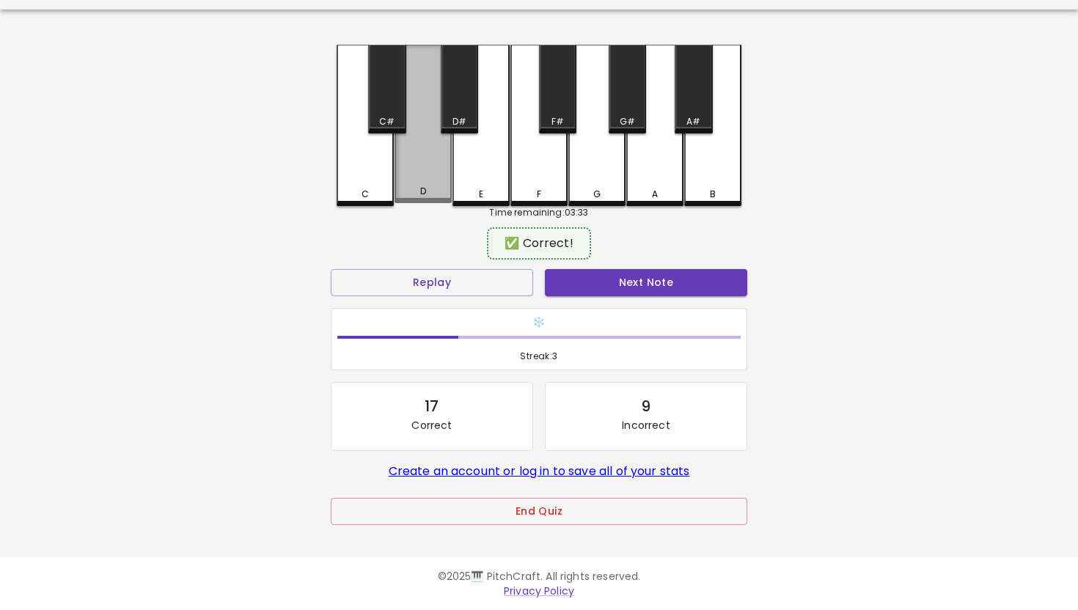
click at [423, 159] on div "D" at bounding box center [423, 124] width 57 height 158
click at [649, 290] on button "Next Note" at bounding box center [646, 282] width 202 height 27
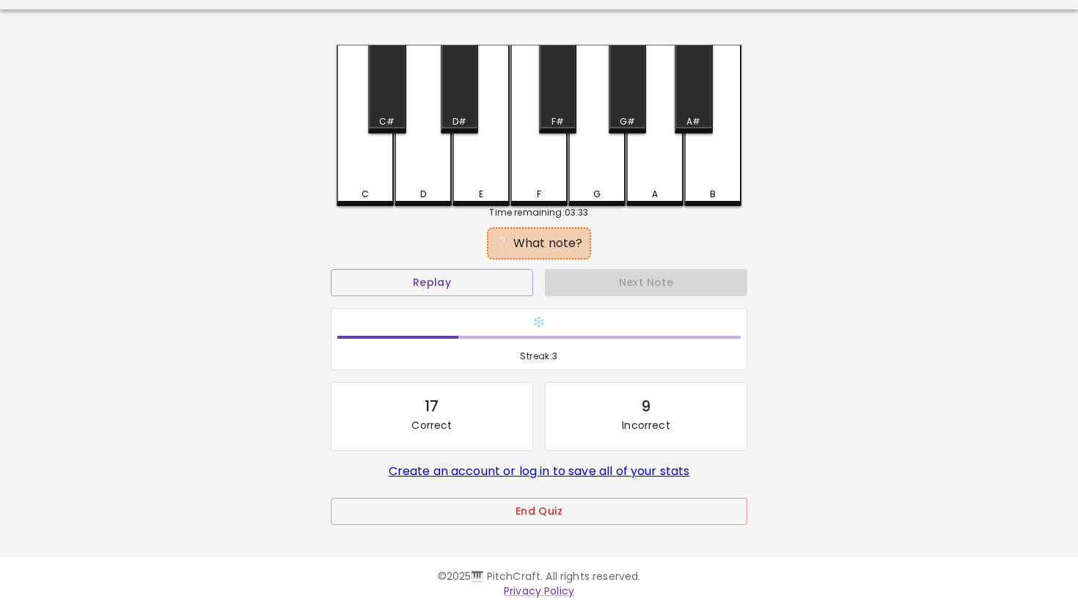
click at [618, 121] on div "G#" at bounding box center [627, 121] width 34 height 13
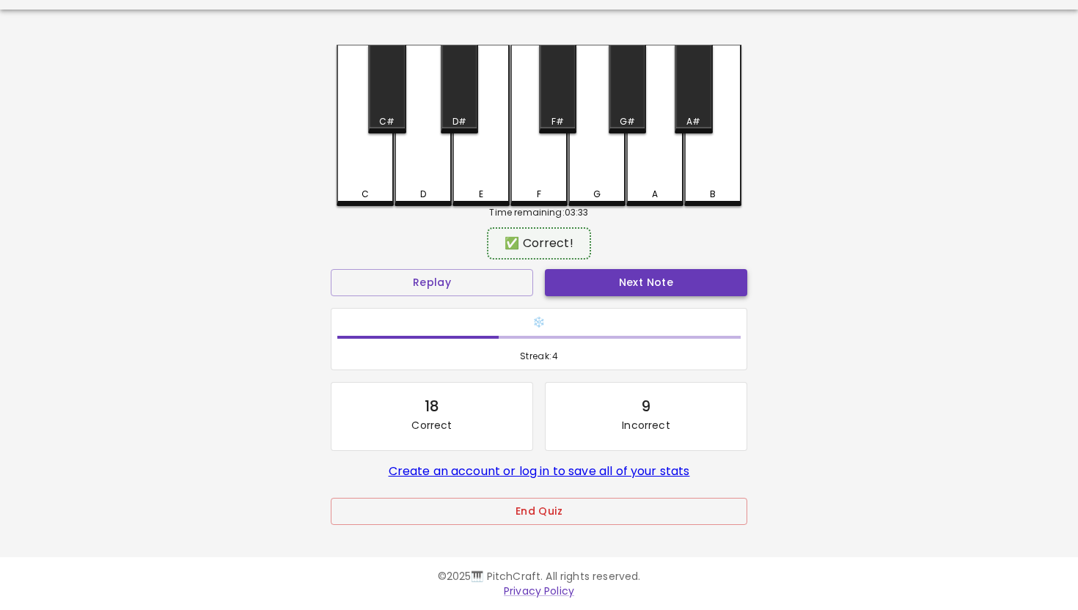
click at [613, 285] on button "Next Note" at bounding box center [646, 282] width 202 height 27
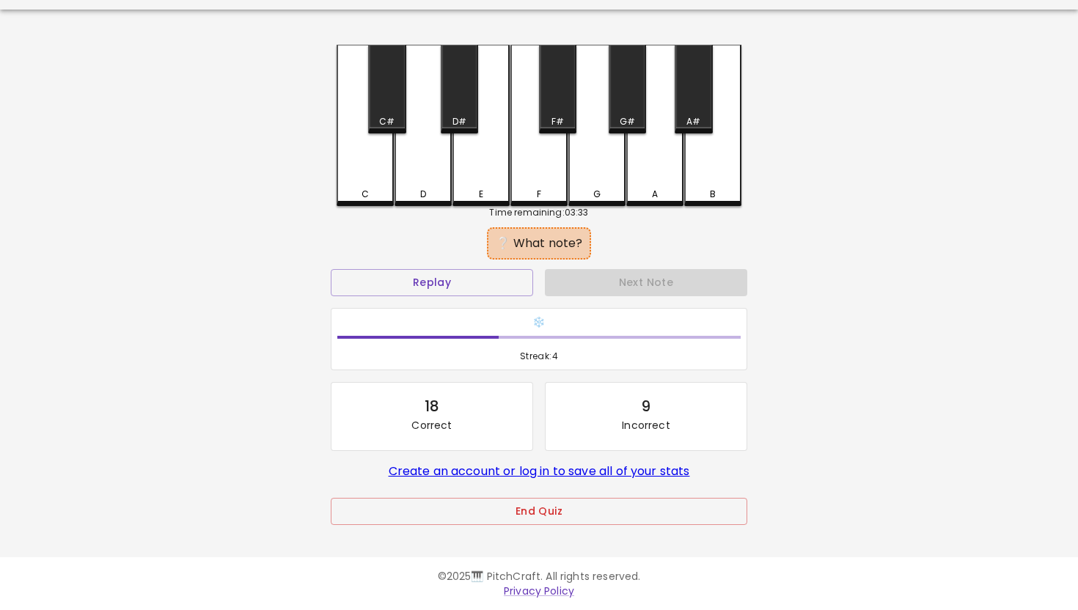
click at [700, 93] on div "A#" at bounding box center [693, 89] width 37 height 89
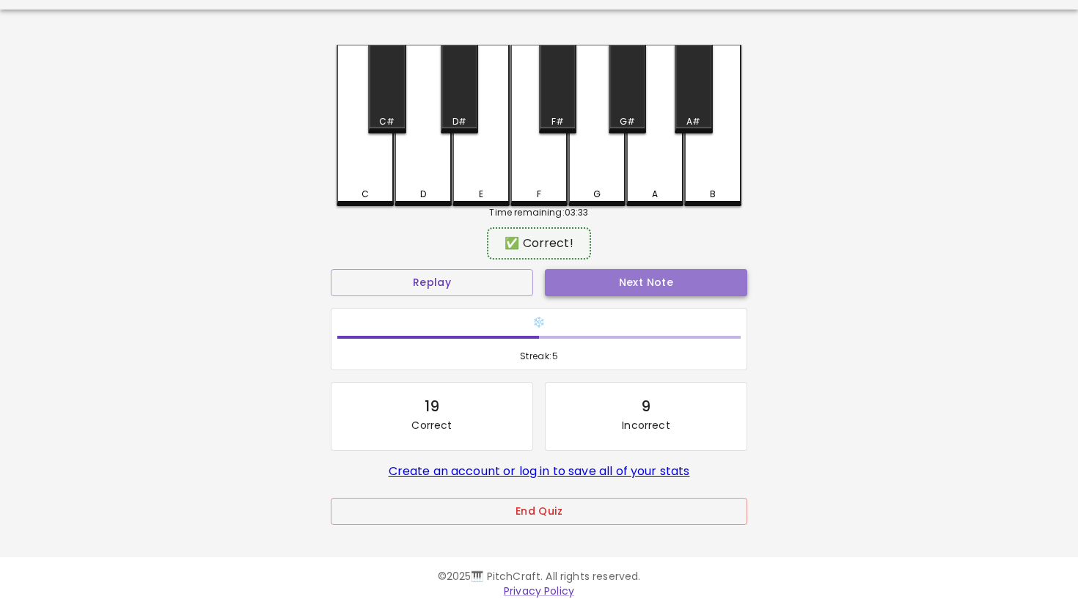
click at [637, 276] on button "Next Note" at bounding box center [646, 282] width 202 height 27
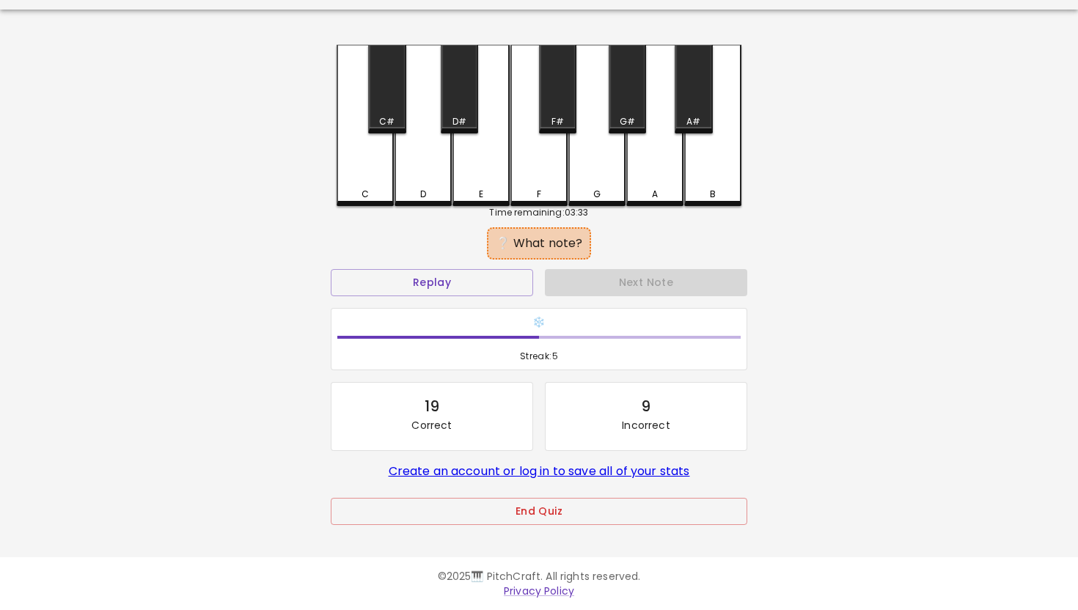
click at [381, 153] on div "C" at bounding box center [365, 125] width 57 height 161
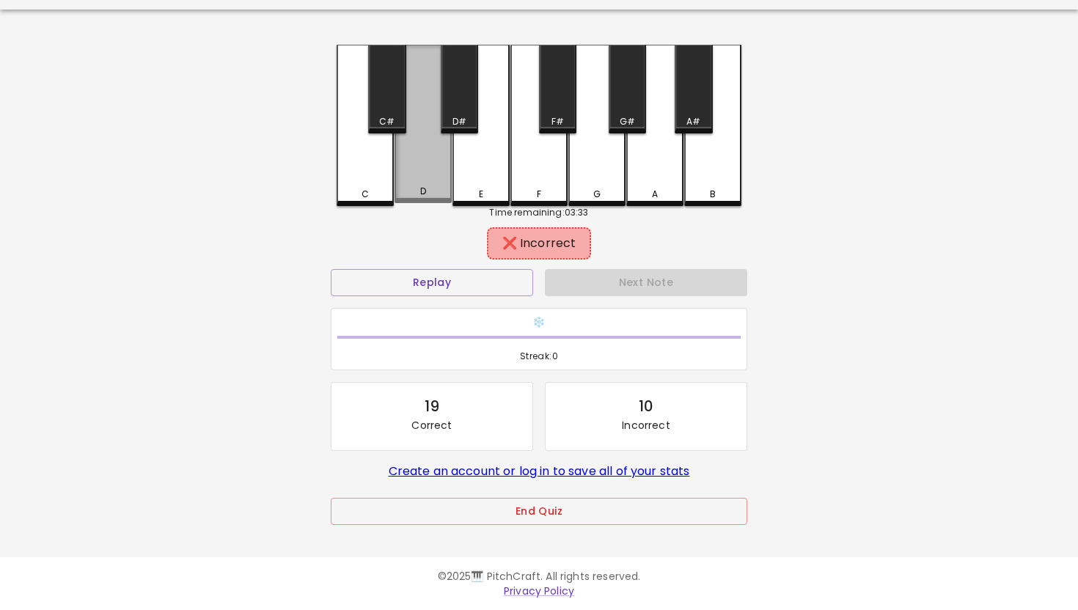
click at [420, 147] on div "D" at bounding box center [423, 124] width 57 height 158
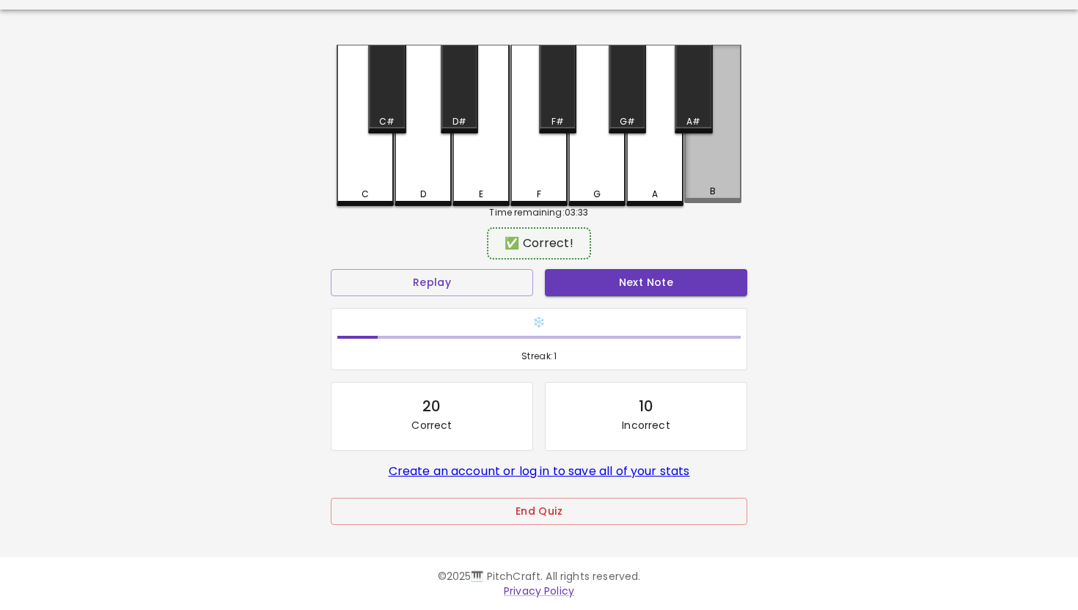
click at [687, 183] on div "B" at bounding box center [712, 124] width 57 height 158
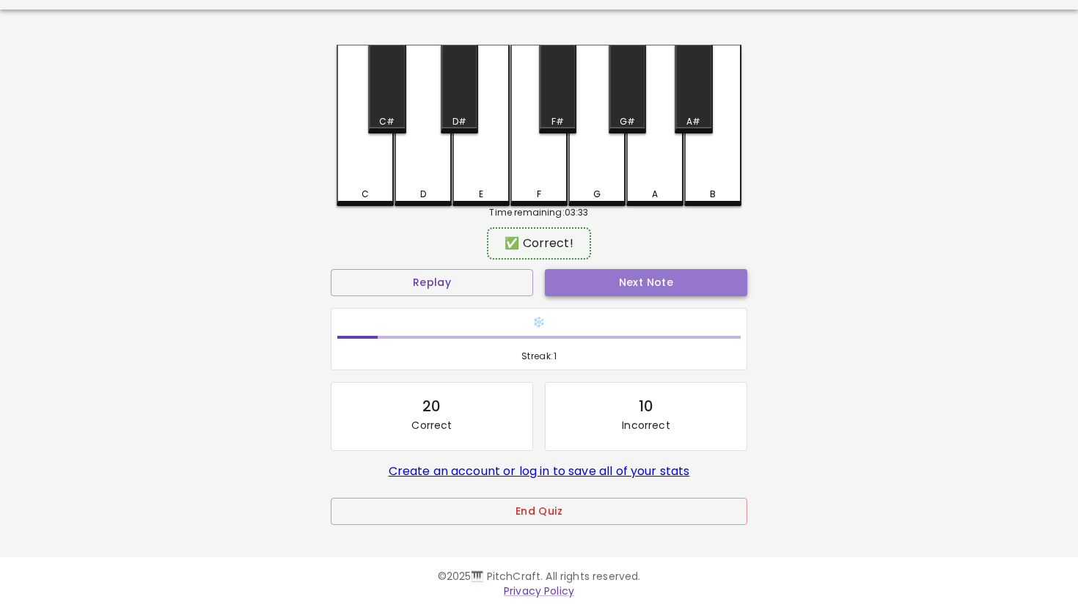
click at [650, 278] on button "Next Note" at bounding box center [646, 282] width 202 height 27
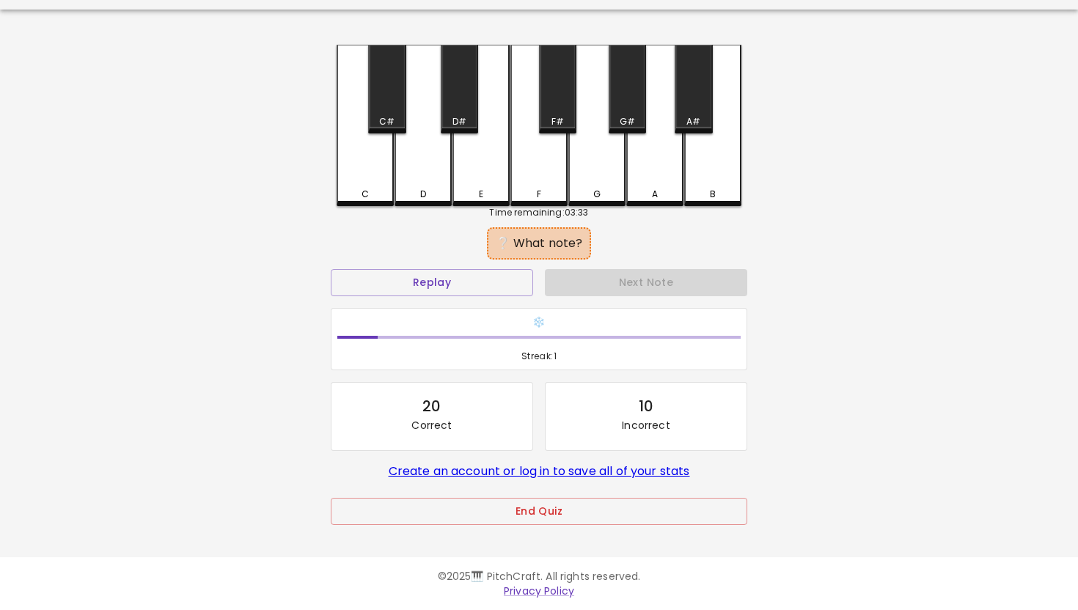
click at [631, 119] on div "G#" at bounding box center [627, 121] width 15 height 13
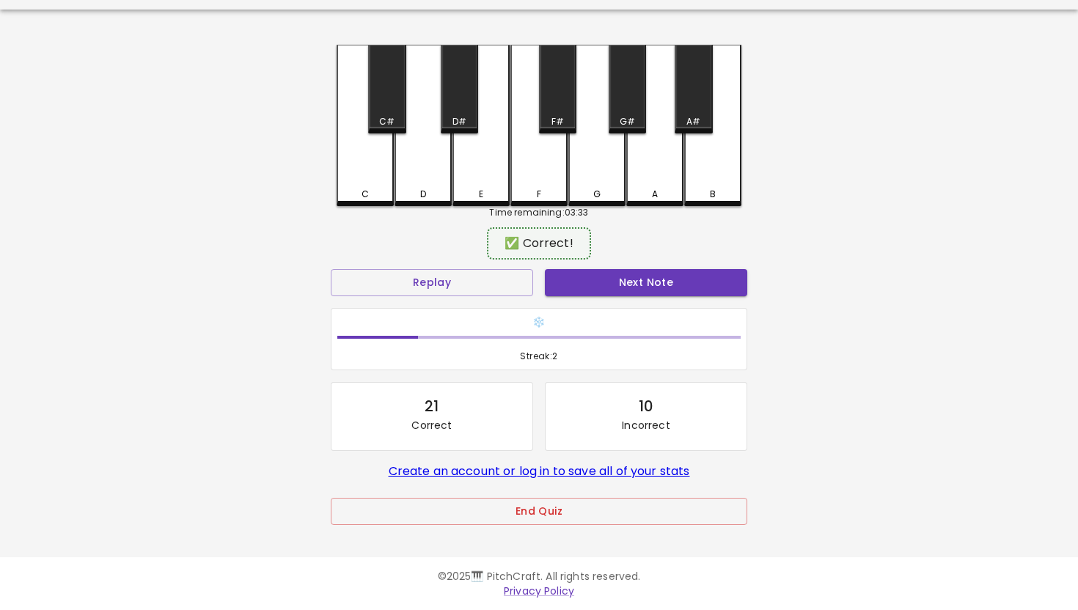
click at [647, 265] on div "Next Note" at bounding box center [646, 282] width 214 height 39
click at [647, 269] on button "Next Note" at bounding box center [646, 282] width 202 height 27
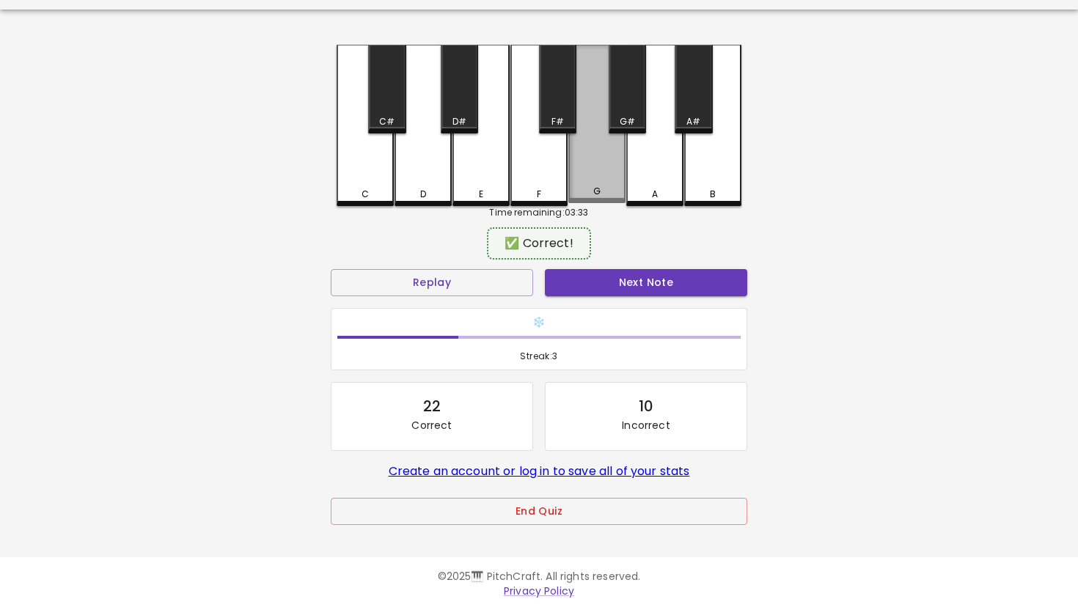
click at [609, 171] on div "G" at bounding box center [596, 124] width 57 height 158
click at [611, 280] on button "Next Note" at bounding box center [646, 282] width 202 height 27
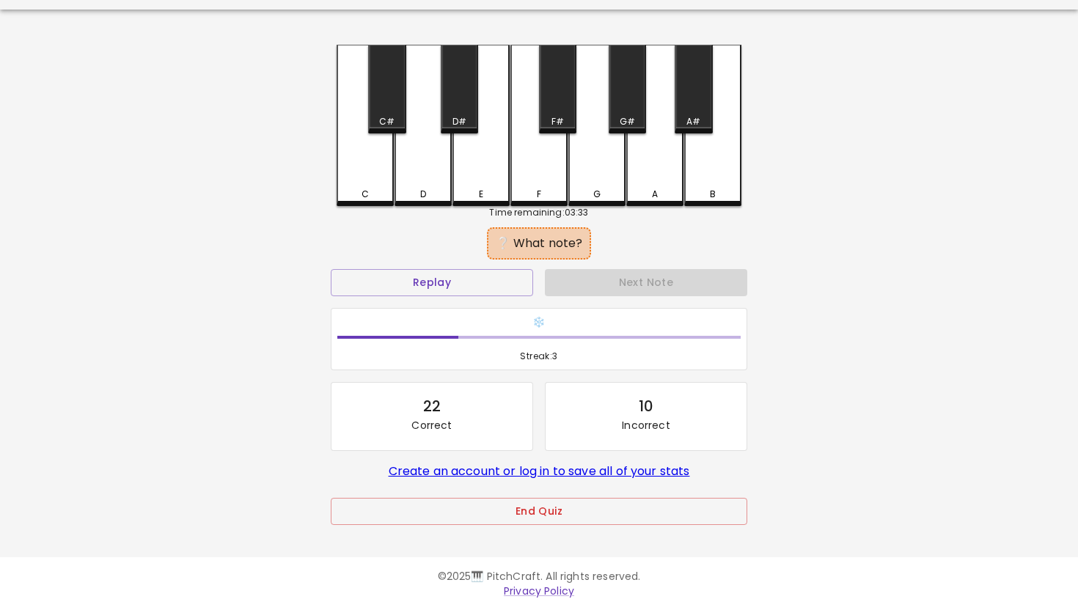
click at [715, 202] on div "B" at bounding box center [712, 125] width 57 height 161
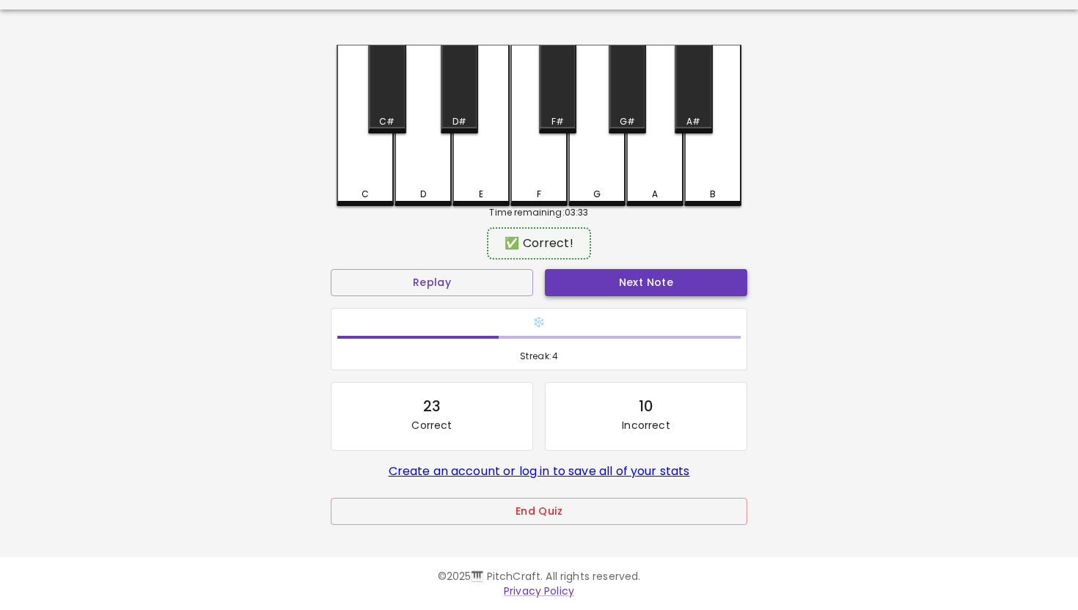
click at [622, 276] on button "Next Note" at bounding box center [646, 282] width 202 height 27
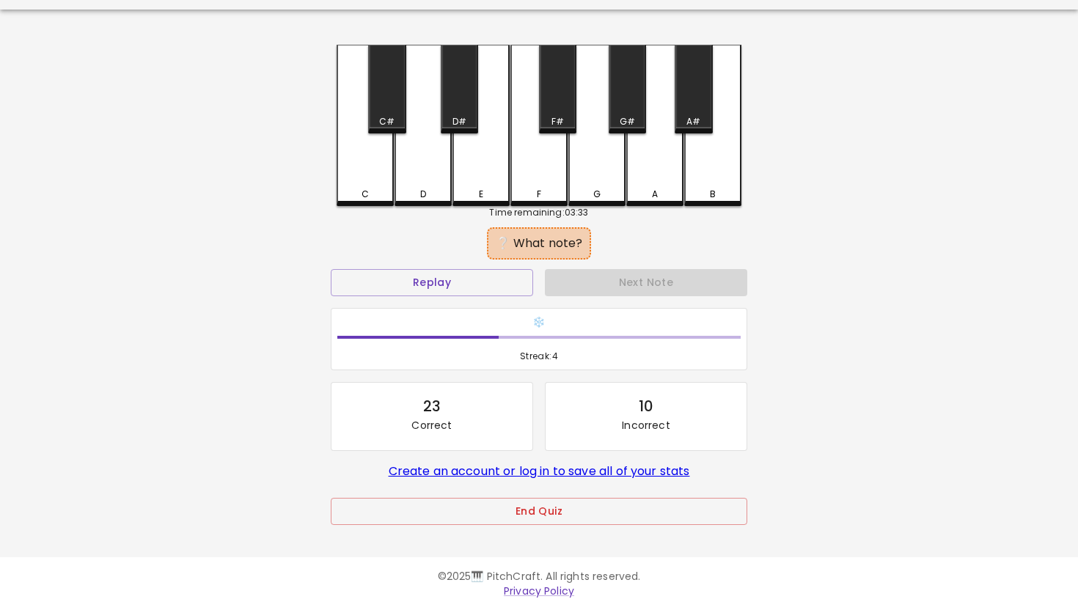
click at [374, 171] on div "C" at bounding box center [365, 125] width 57 height 161
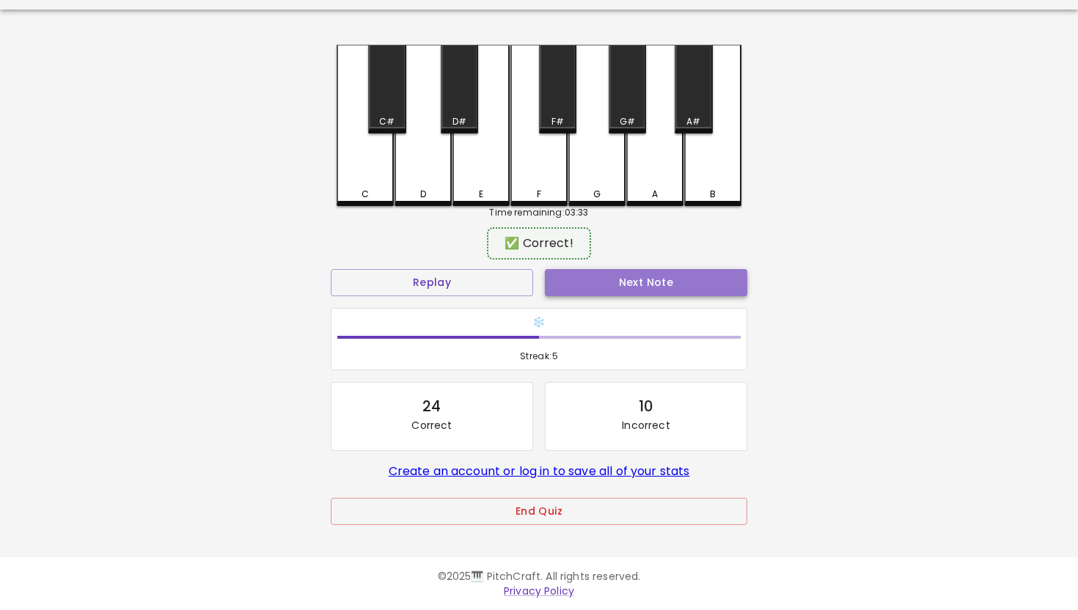
click at [606, 292] on button "Next Note" at bounding box center [646, 282] width 202 height 27
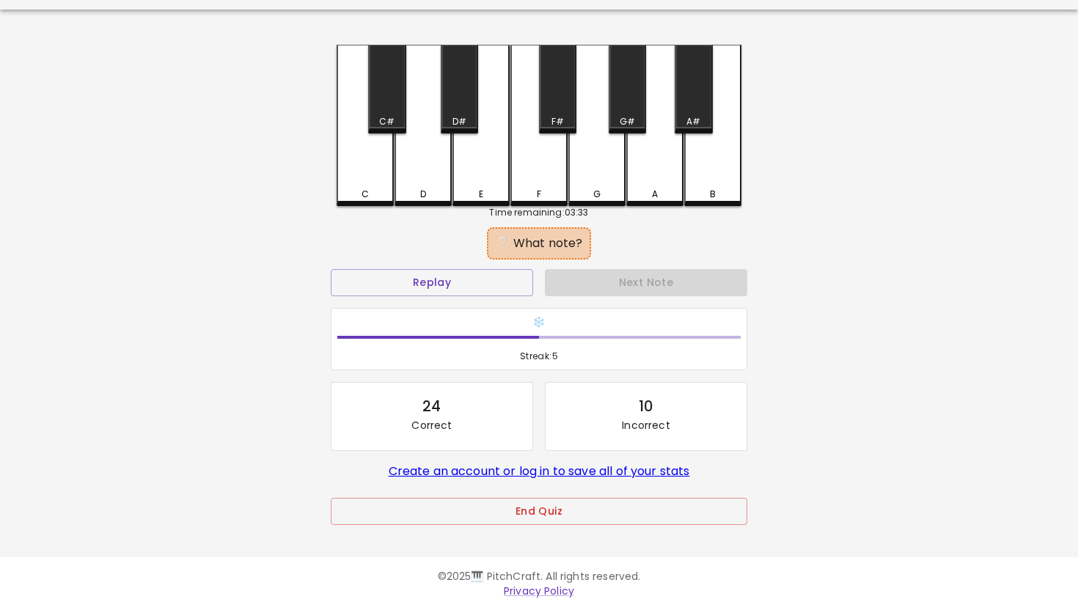
click at [613, 115] on div "G#" at bounding box center [627, 121] width 34 height 13
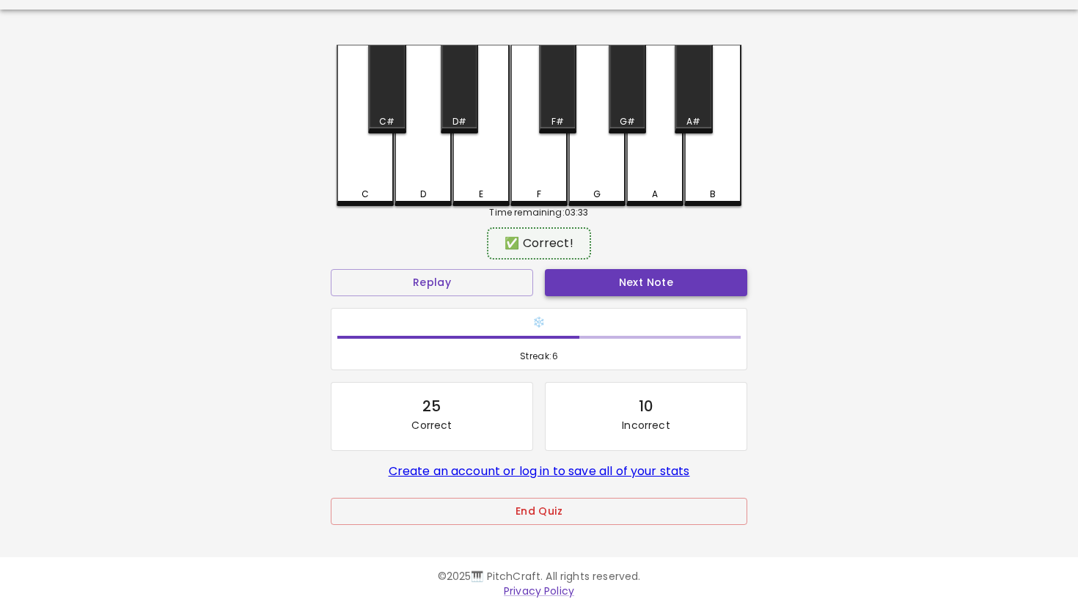
click at [570, 283] on button "Next Note" at bounding box center [646, 282] width 202 height 27
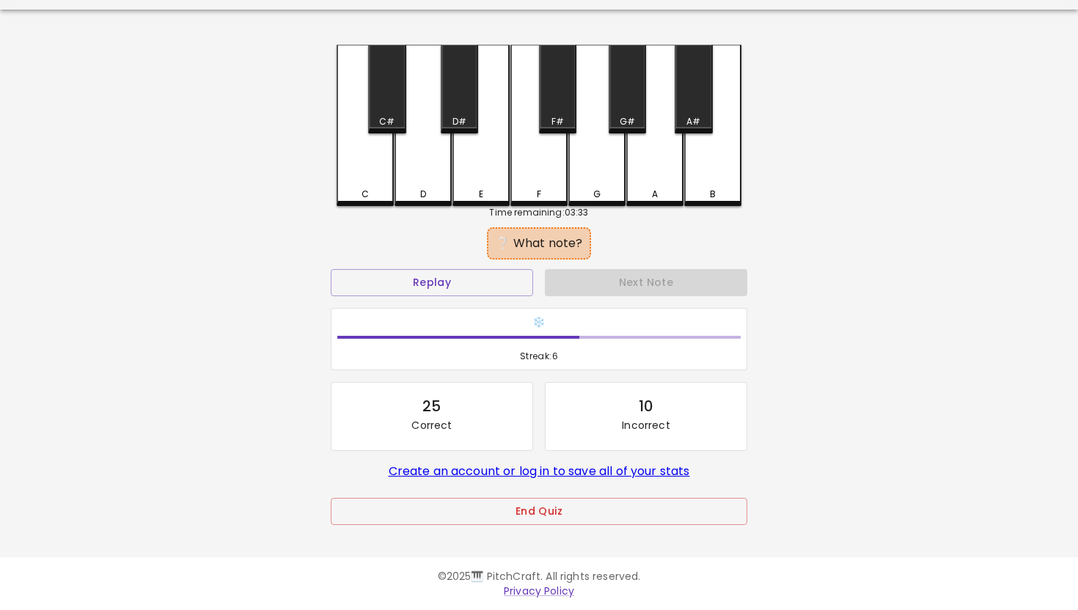
click at [592, 175] on div "G" at bounding box center [596, 125] width 57 height 161
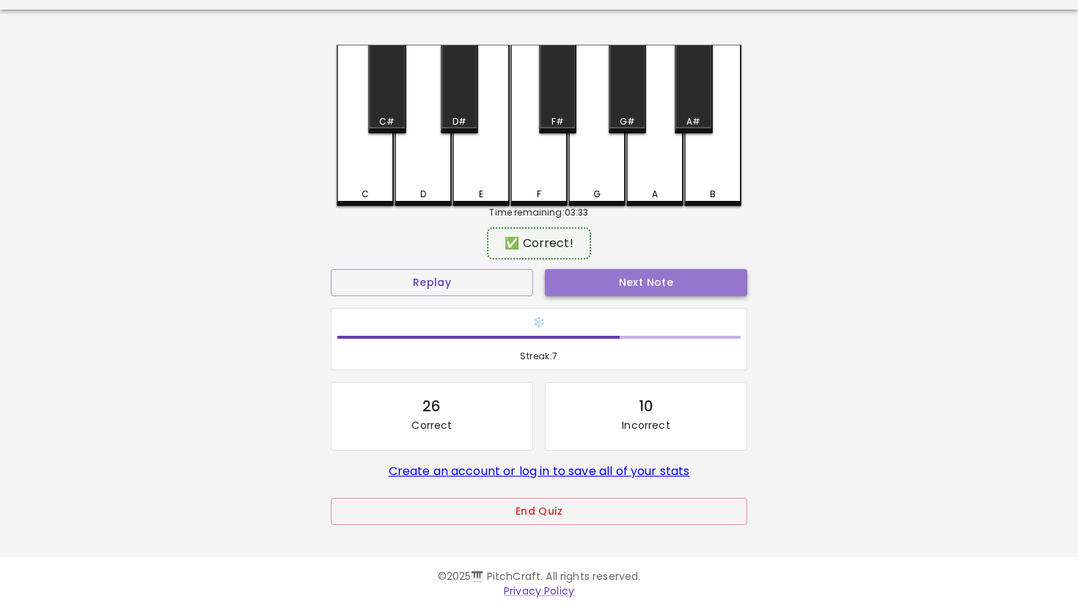
click at [603, 285] on button "Next Note" at bounding box center [646, 282] width 202 height 27
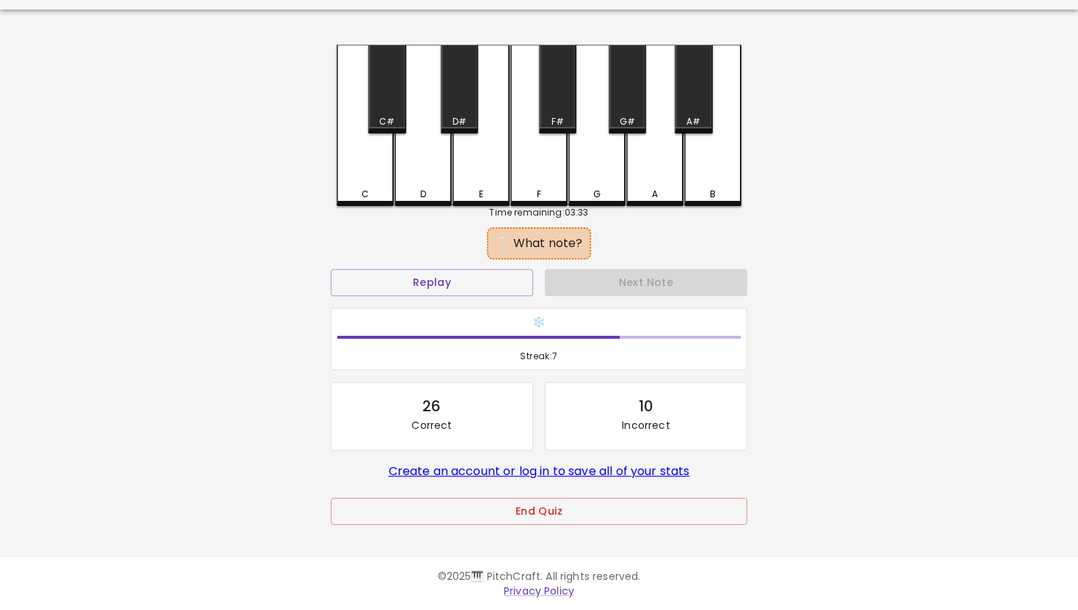
click at [641, 189] on div "A" at bounding box center [655, 194] width 54 height 13
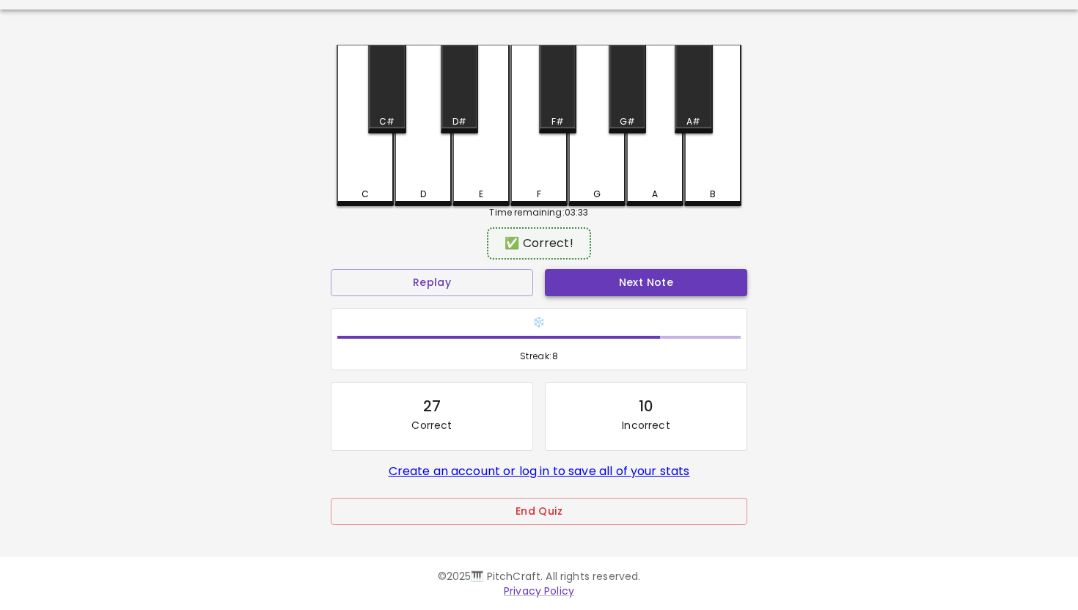
click at [627, 289] on button "Next Note" at bounding box center [646, 282] width 202 height 27
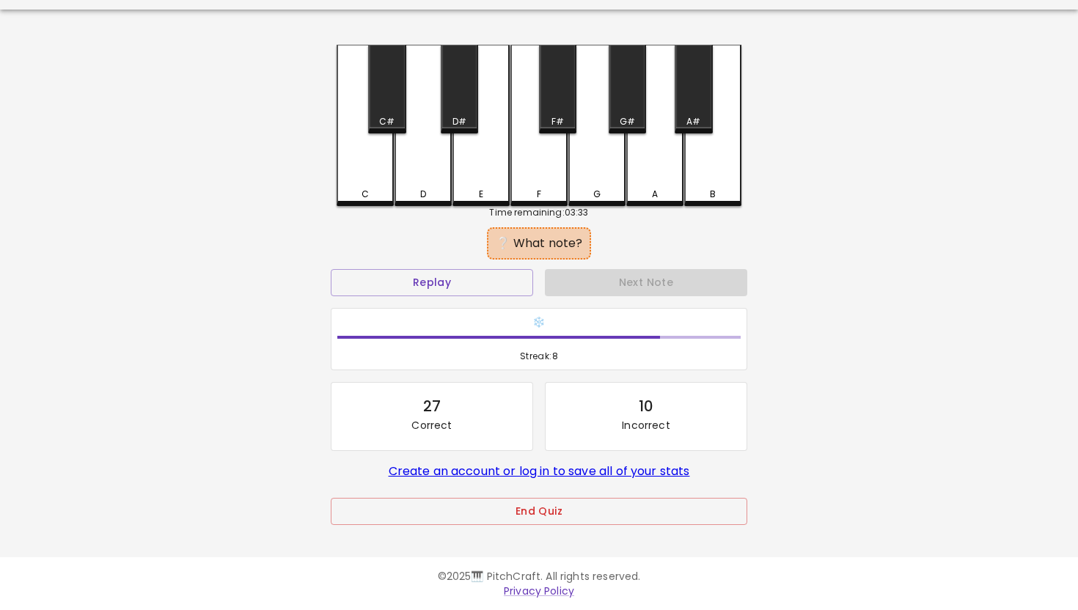
click at [447, 172] on div "D" at bounding box center [423, 125] width 57 height 161
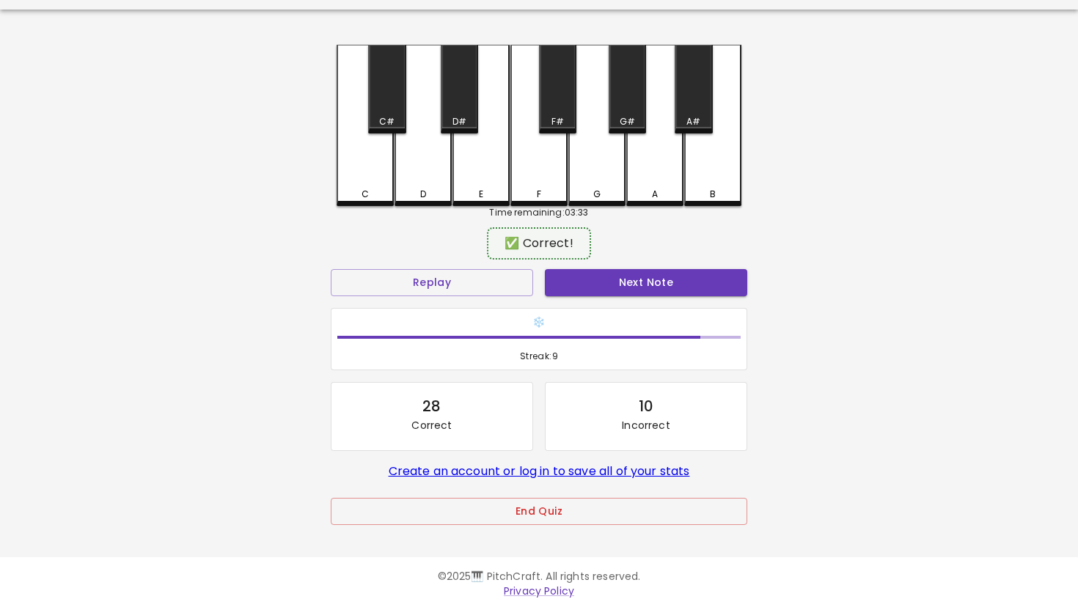
click at [626, 304] on div "❄️ Streak: 9" at bounding box center [539, 339] width 428 height 75
click at [626, 289] on button "Next Note" at bounding box center [646, 282] width 202 height 27
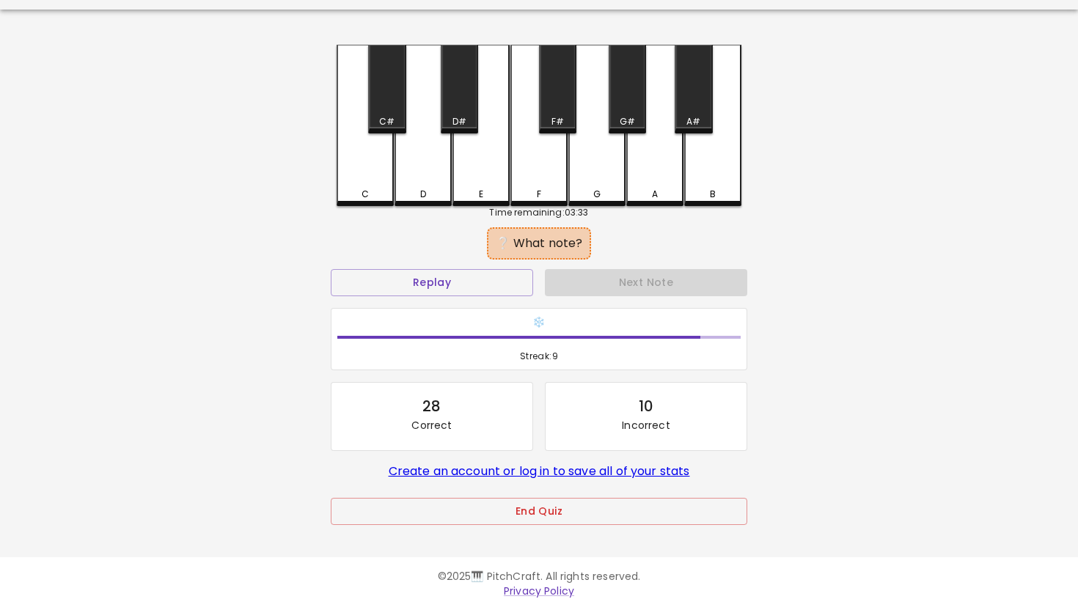
click at [436, 177] on div "D" at bounding box center [423, 125] width 57 height 161
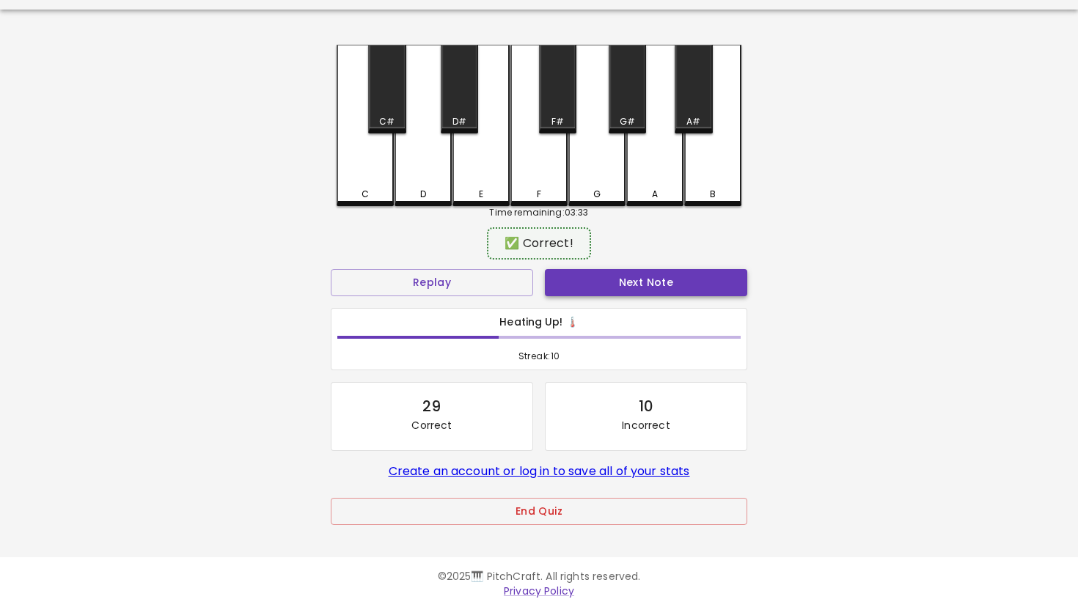
click at [668, 280] on button "Next Note" at bounding box center [646, 282] width 202 height 27
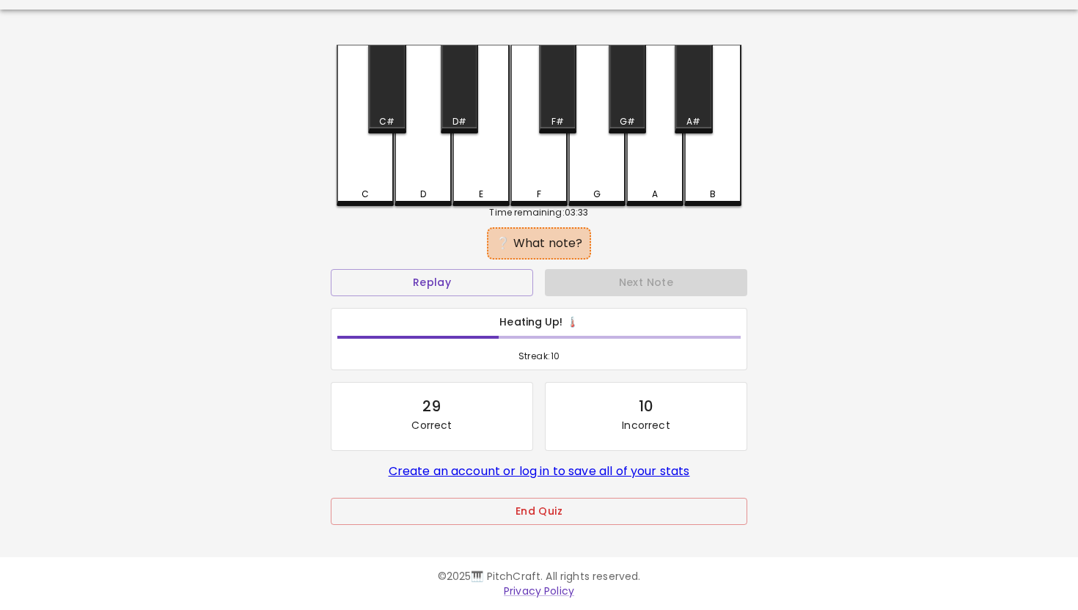
click at [546, 172] on div "F" at bounding box center [538, 125] width 57 height 161
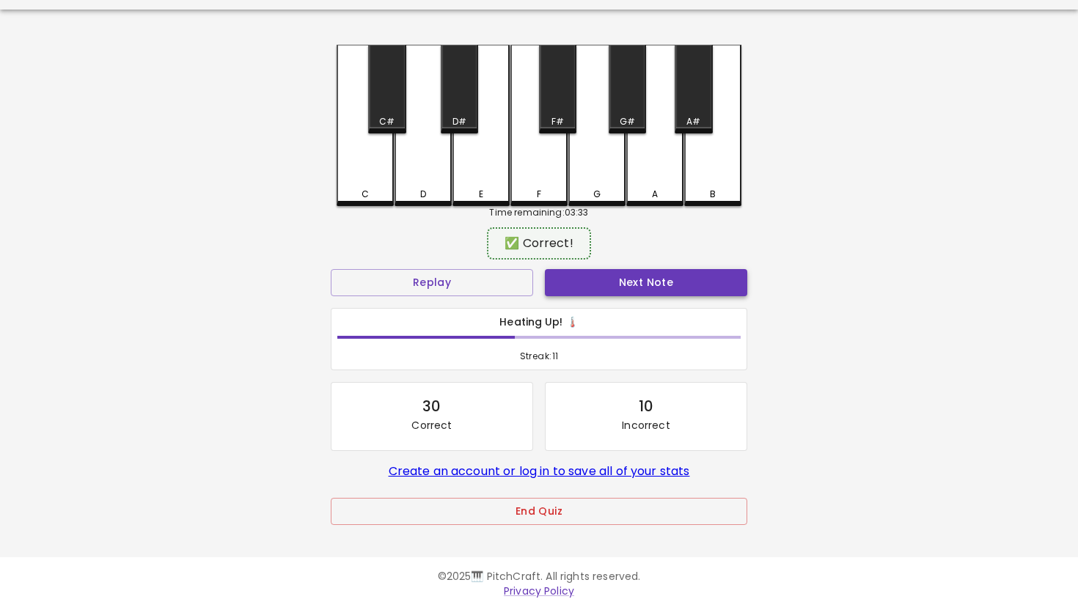
click at [603, 278] on button "Next Note" at bounding box center [646, 282] width 202 height 27
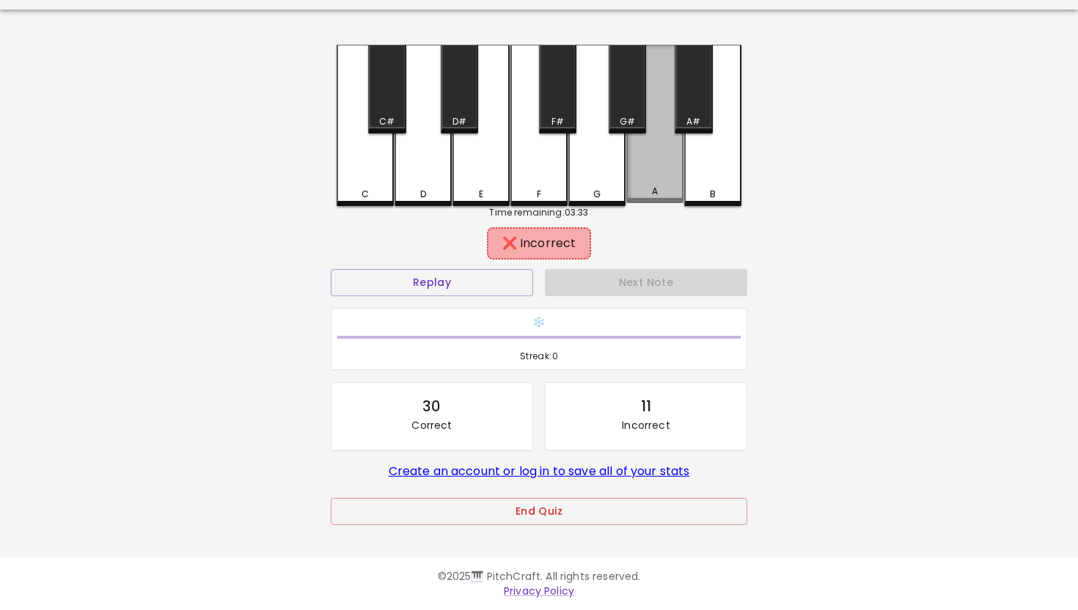
click at [642, 177] on div "A" at bounding box center [654, 124] width 57 height 158
click at [630, 128] on div "G#" at bounding box center [627, 89] width 37 height 89
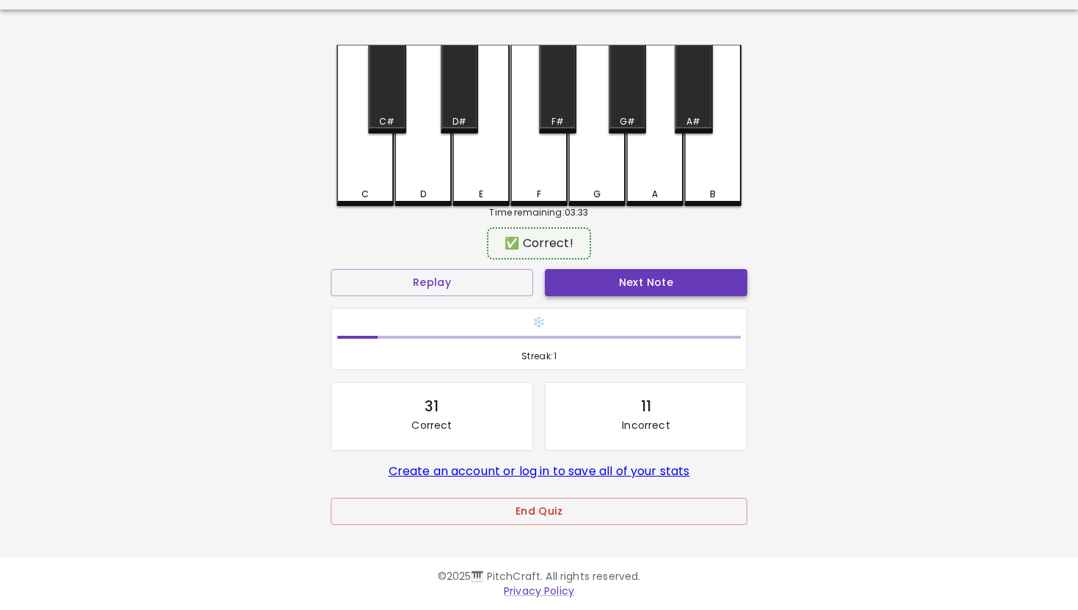
click at [620, 291] on button "Next Note" at bounding box center [646, 282] width 202 height 27
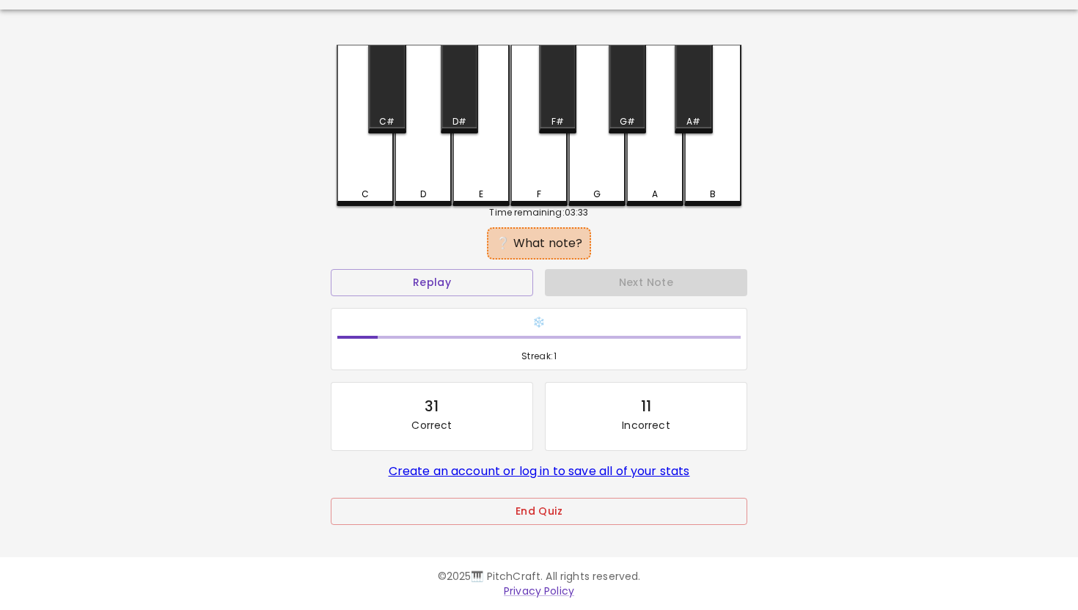
click at [561, 182] on div "F" at bounding box center [538, 125] width 57 height 161
click at [624, 175] on div "G" at bounding box center [596, 125] width 57 height 161
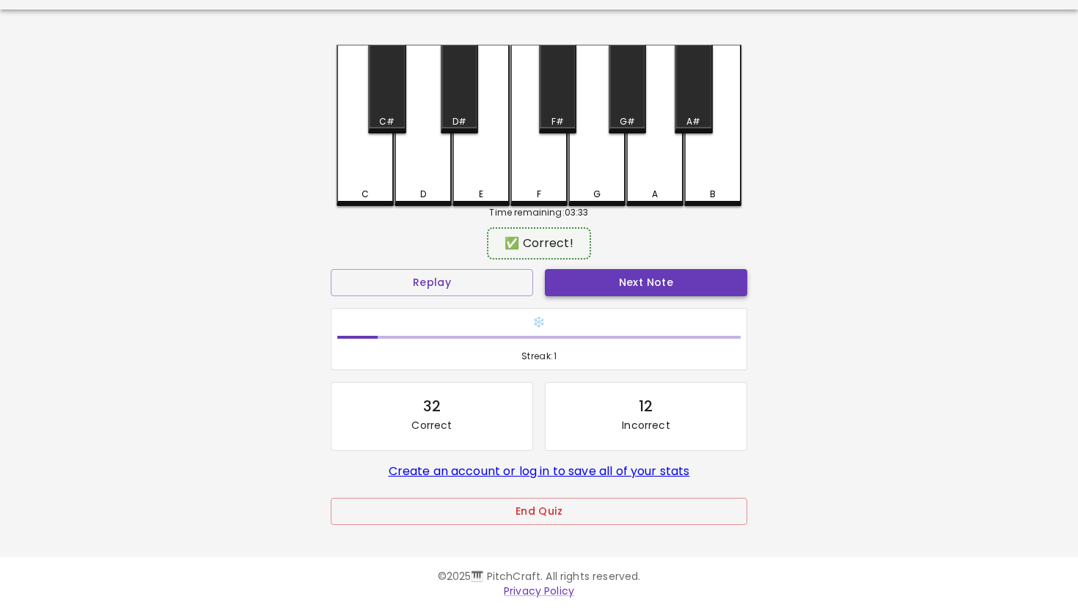
click at [636, 274] on button "Next Note" at bounding box center [646, 282] width 202 height 27
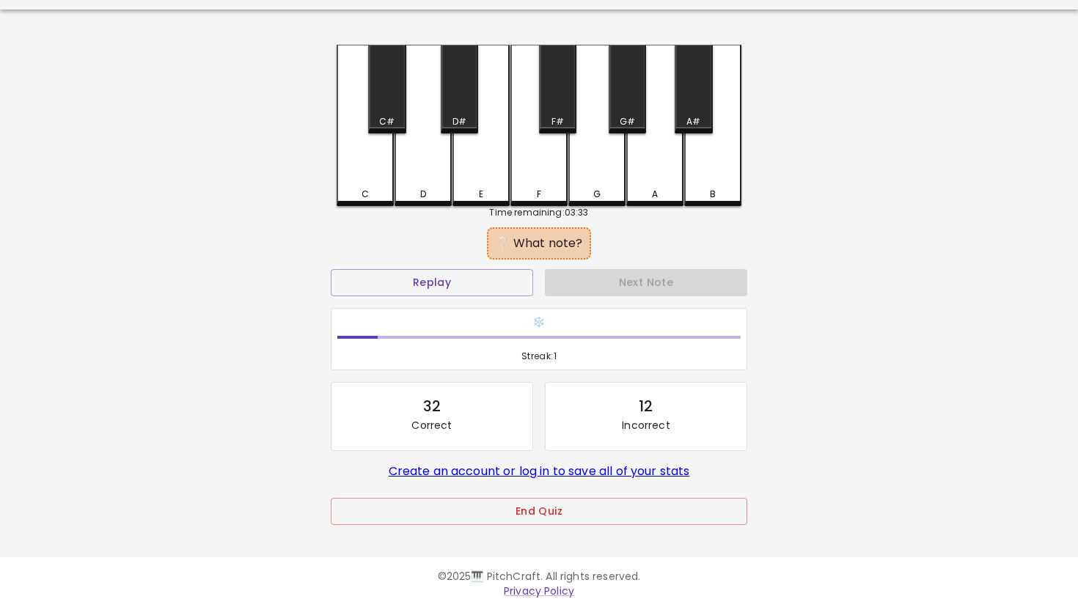
click at [653, 168] on div "A" at bounding box center [654, 125] width 57 height 161
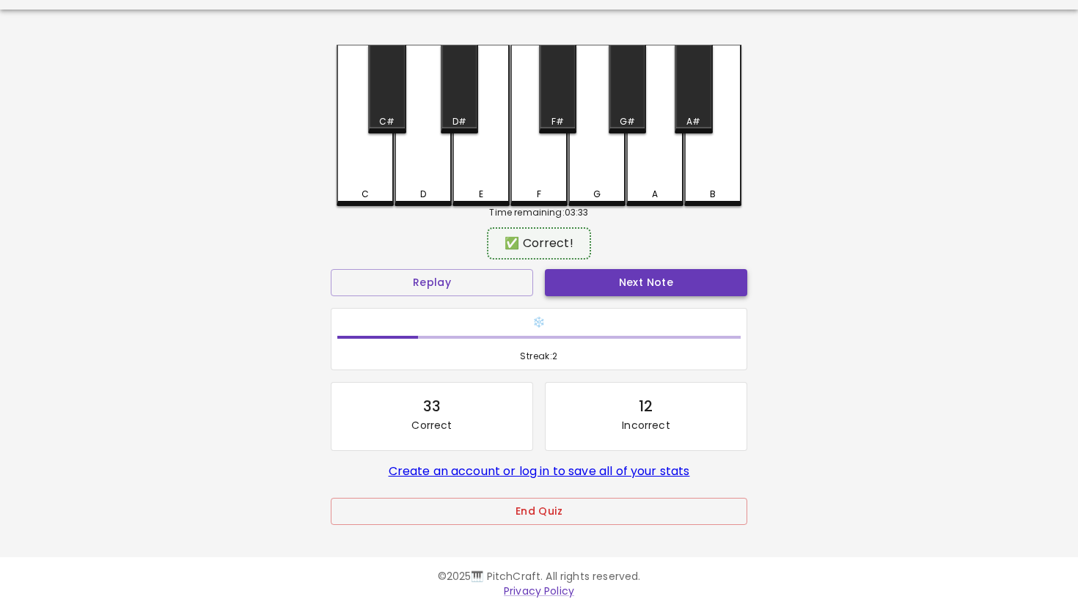
click at [638, 292] on button "Next Note" at bounding box center [646, 282] width 202 height 27
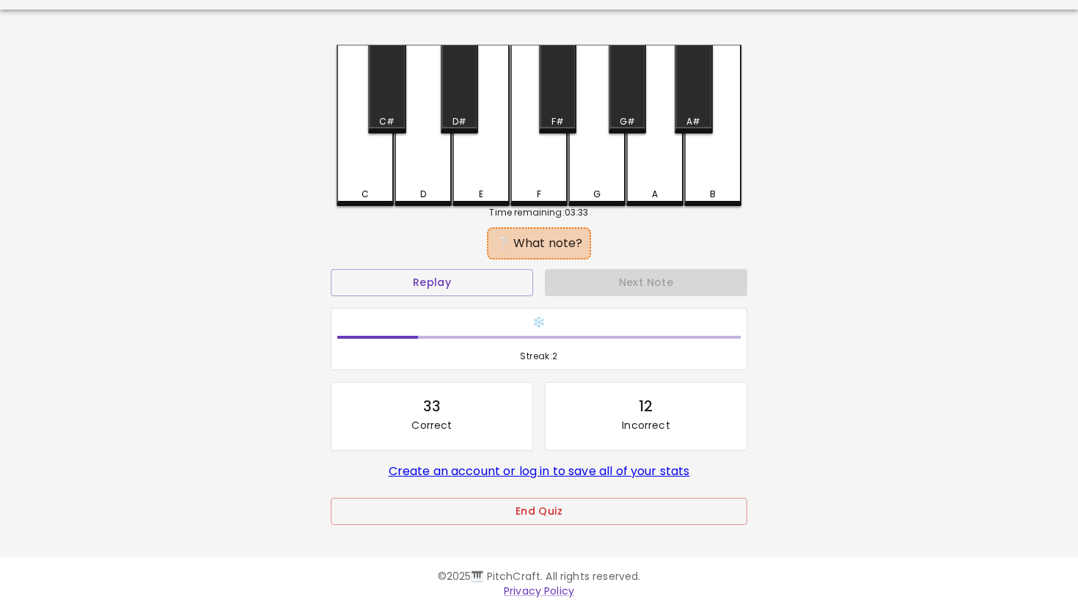
click at [707, 185] on div "B" at bounding box center [712, 125] width 57 height 161
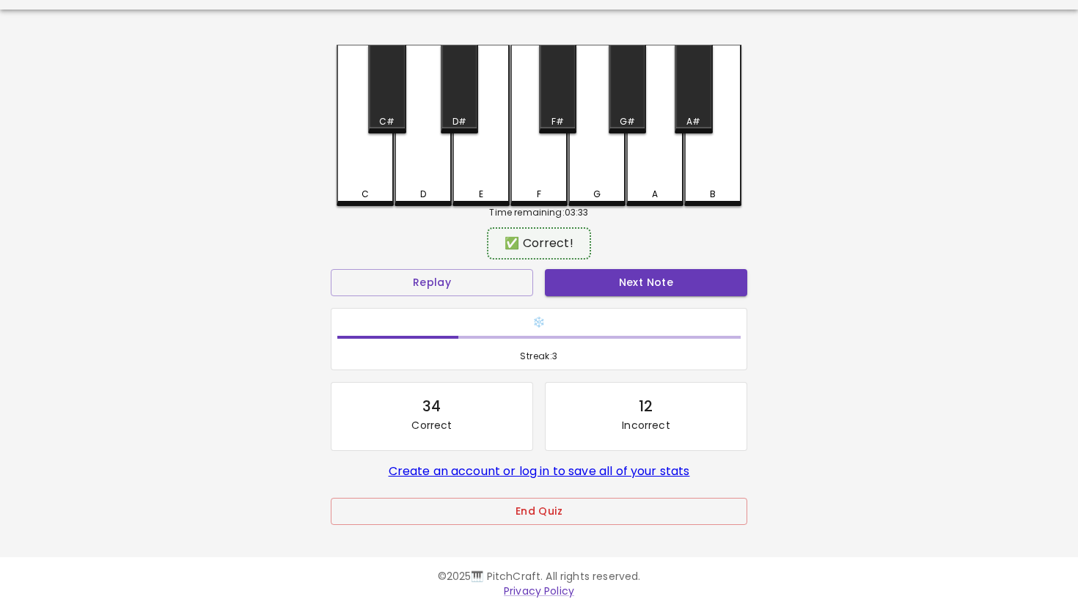
click at [641, 303] on div "❄️ Streak: 3" at bounding box center [539, 339] width 428 height 75
click at [633, 287] on button "Next Note" at bounding box center [646, 282] width 202 height 27
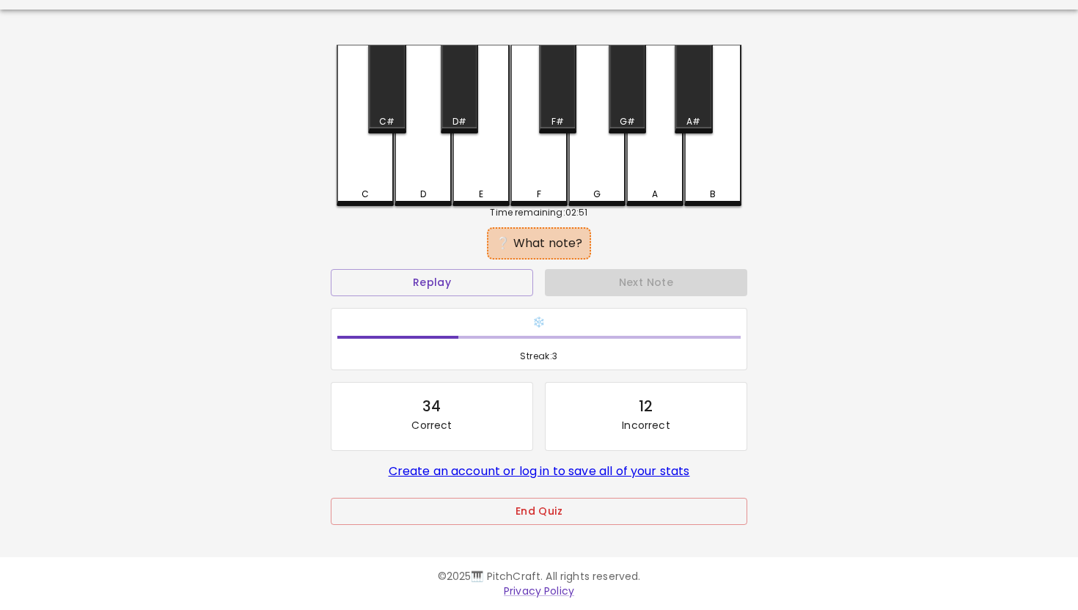
click at [529, 166] on div "F" at bounding box center [538, 125] width 57 height 161
click at [563, 104] on div "F#" at bounding box center [557, 89] width 37 height 89
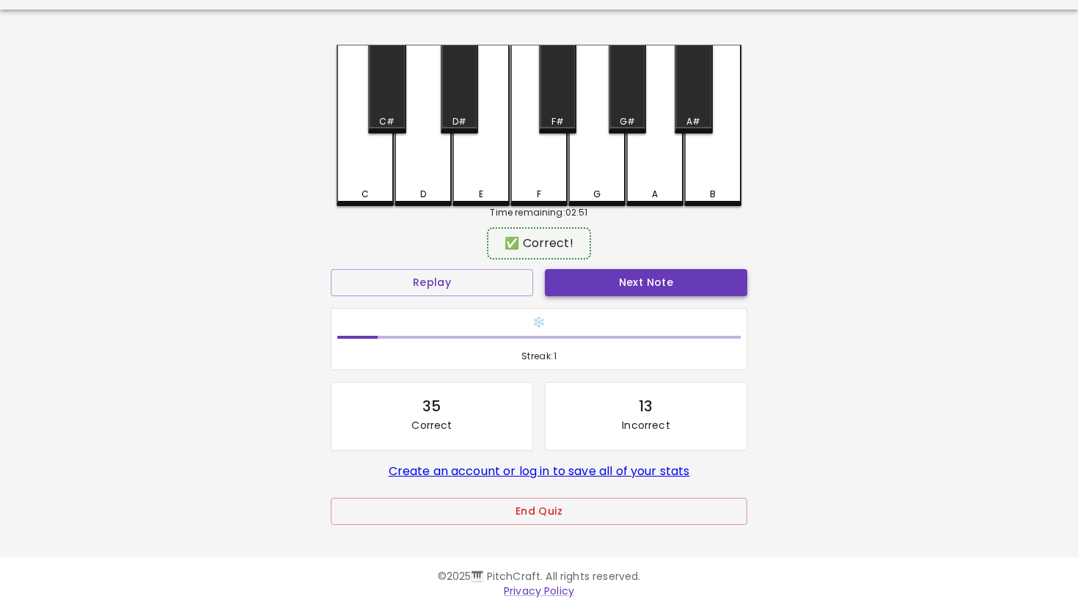
click at [594, 296] on button "Next Note" at bounding box center [646, 282] width 202 height 27
click at [724, 204] on div "C C# D D# E F F# G G# A A# B" at bounding box center [539, 125] width 405 height 161
click at [640, 278] on button "Next Note" at bounding box center [646, 282] width 202 height 27
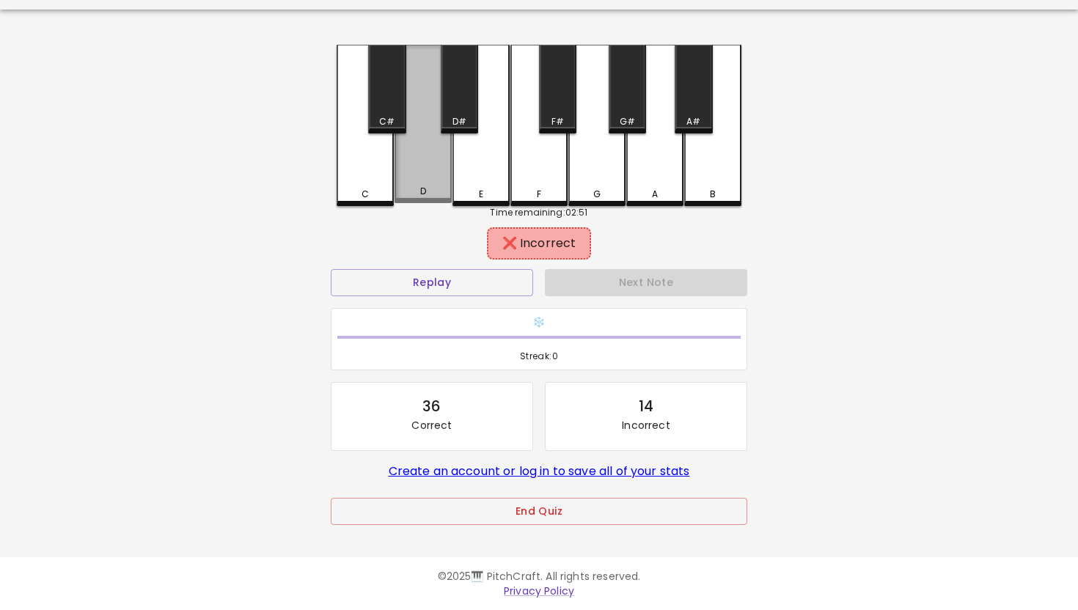
click at [419, 161] on div "D" at bounding box center [423, 124] width 57 height 158
click at [389, 84] on div "C#" at bounding box center [386, 89] width 37 height 89
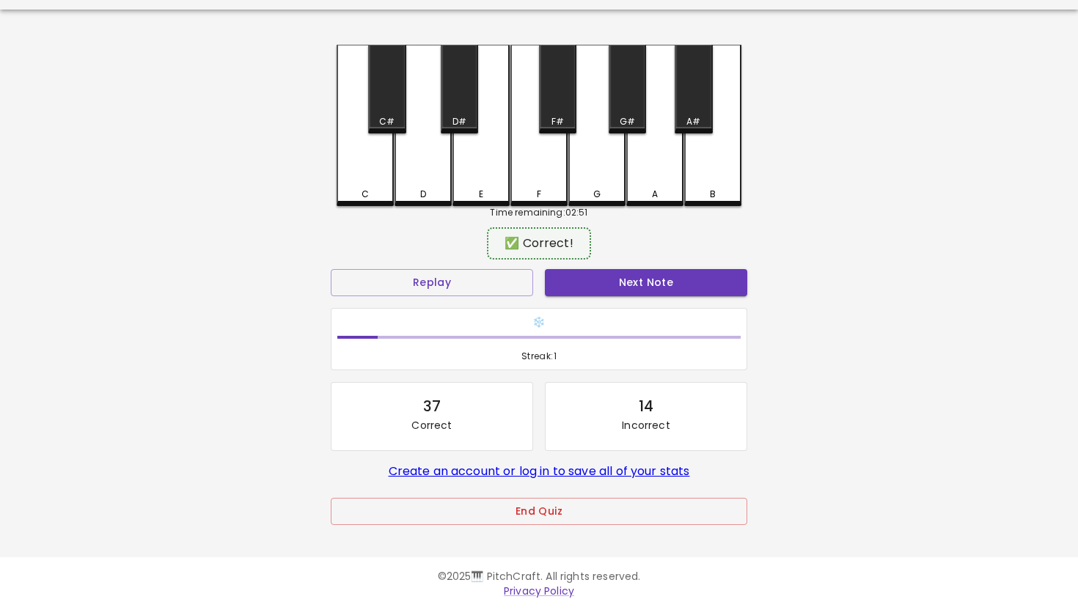
click at [613, 296] on div "Next Note" at bounding box center [646, 282] width 214 height 39
click at [611, 275] on button "Next Note" at bounding box center [646, 282] width 202 height 27
click at [623, 281] on button "Next Note" at bounding box center [646, 282] width 202 height 27
click at [665, 178] on div "A" at bounding box center [654, 124] width 57 height 158
click at [641, 284] on button "Next Note" at bounding box center [646, 282] width 202 height 27
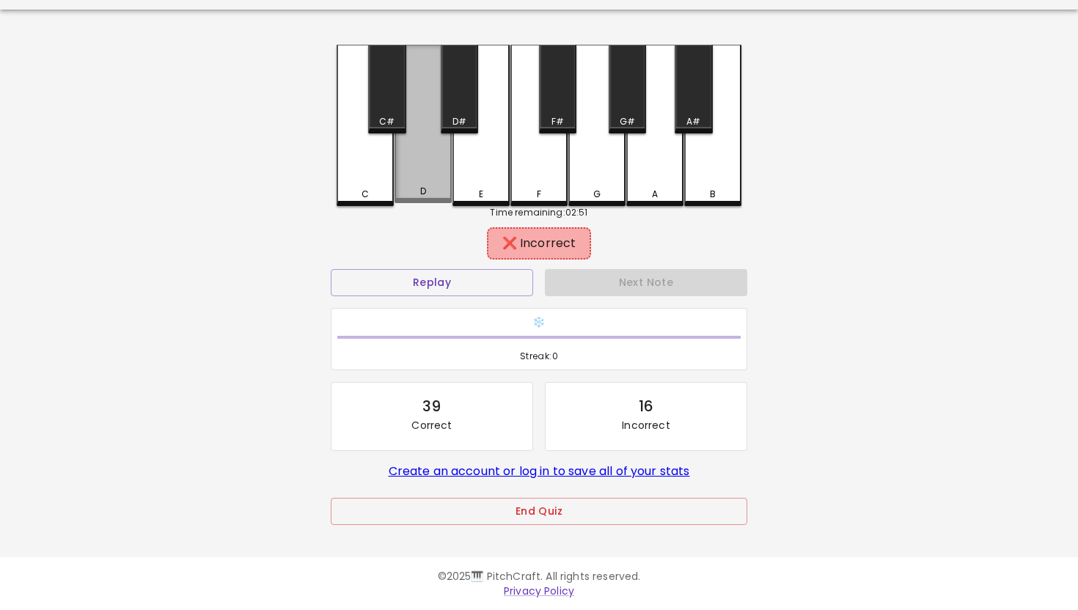
click at [446, 154] on div "D" at bounding box center [423, 124] width 57 height 158
click at [476, 91] on div "D#" at bounding box center [459, 89] width 37 height 89
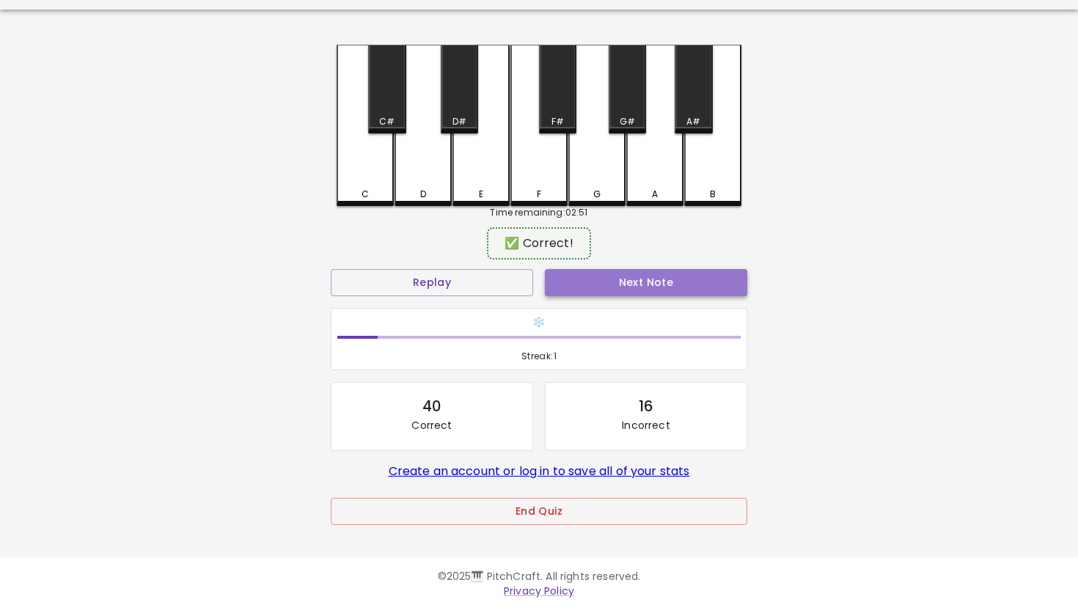
click at [584, 293] on button "Next Note" at bounding box center [646, 282] width 202 height 27
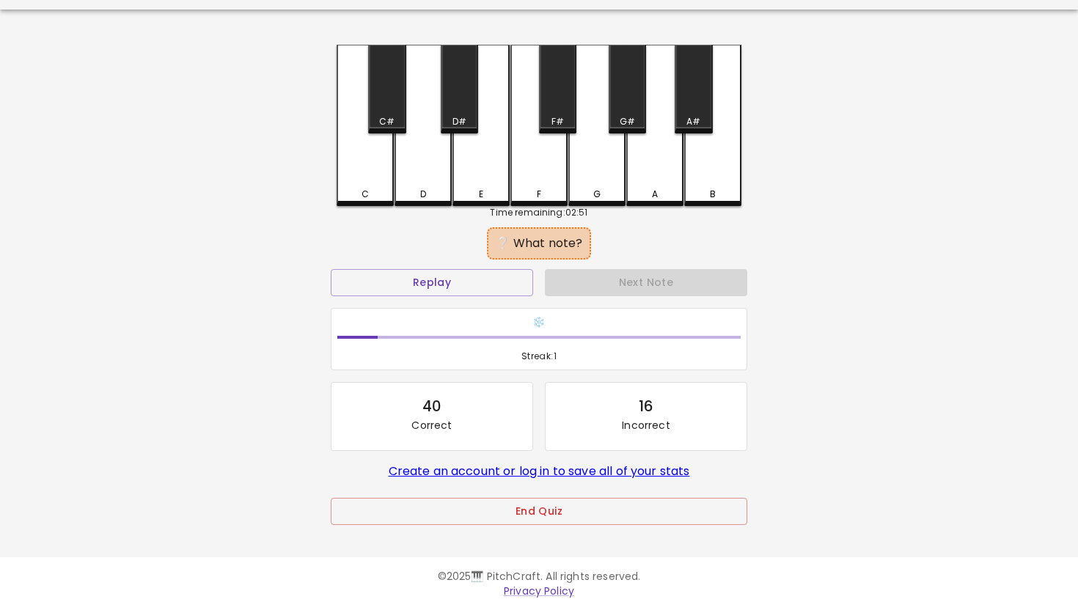
click at [644, 196] on div "A" at bounding box center [655, 194] width 54 height 13
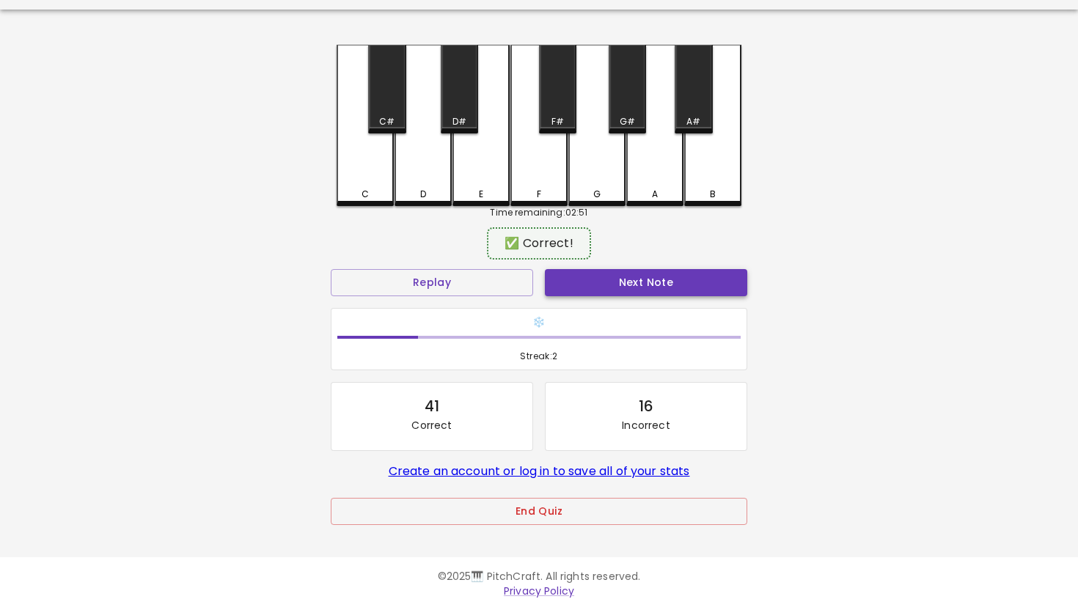
click at [647, 285] on button "Next Note" at bounding box center [646, 282] width 202 height 27
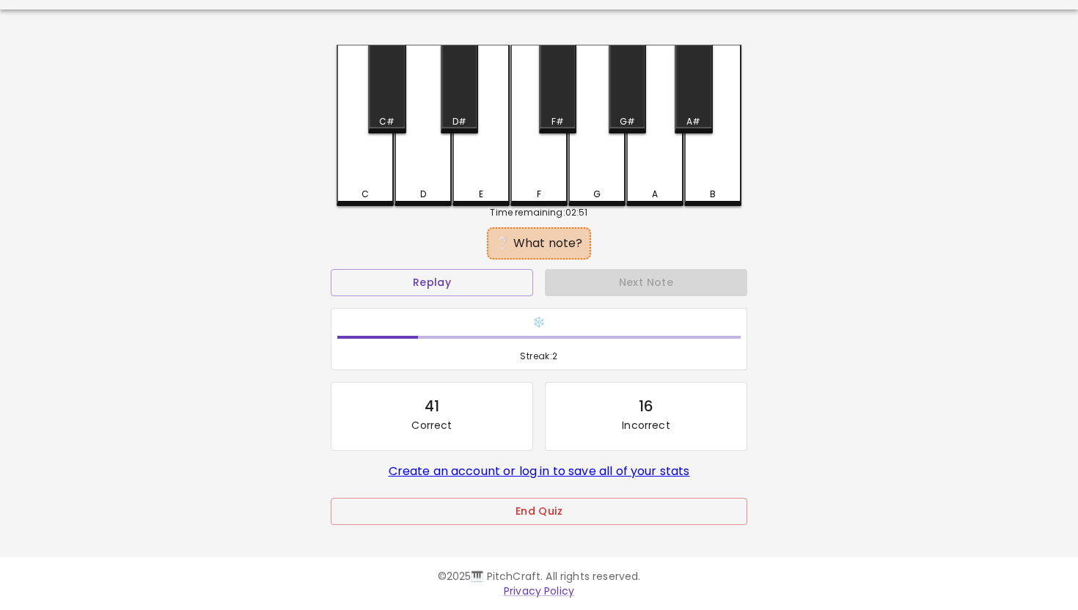
click at [592, 181] on div "G" at bounding box center [596, 125] width 57 height 161
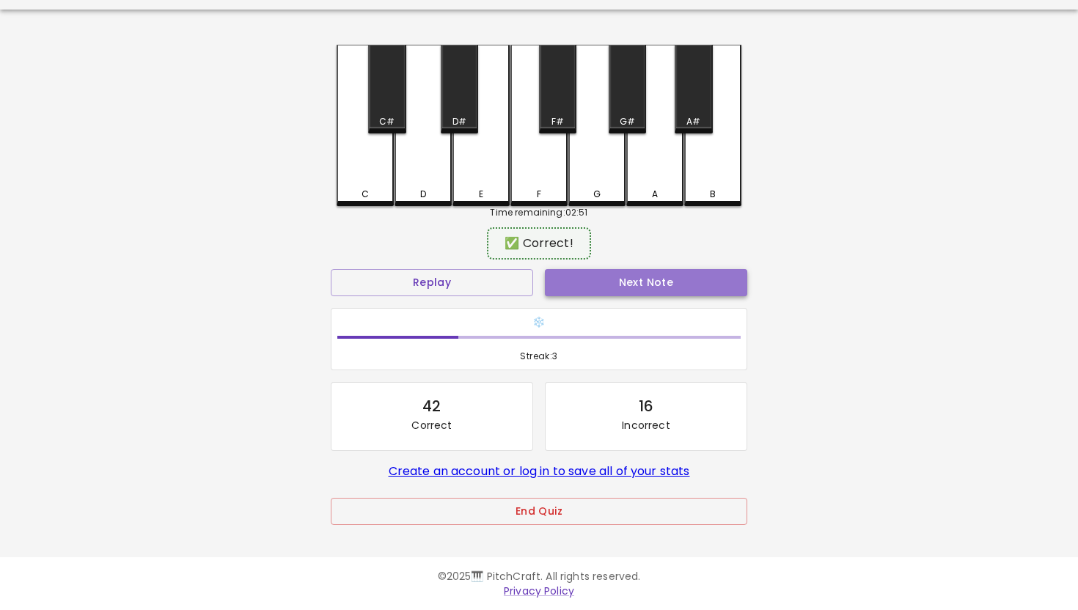
click at [601, 270] on button "Next Note" at bounding box center [646, 282] width 202 height 27
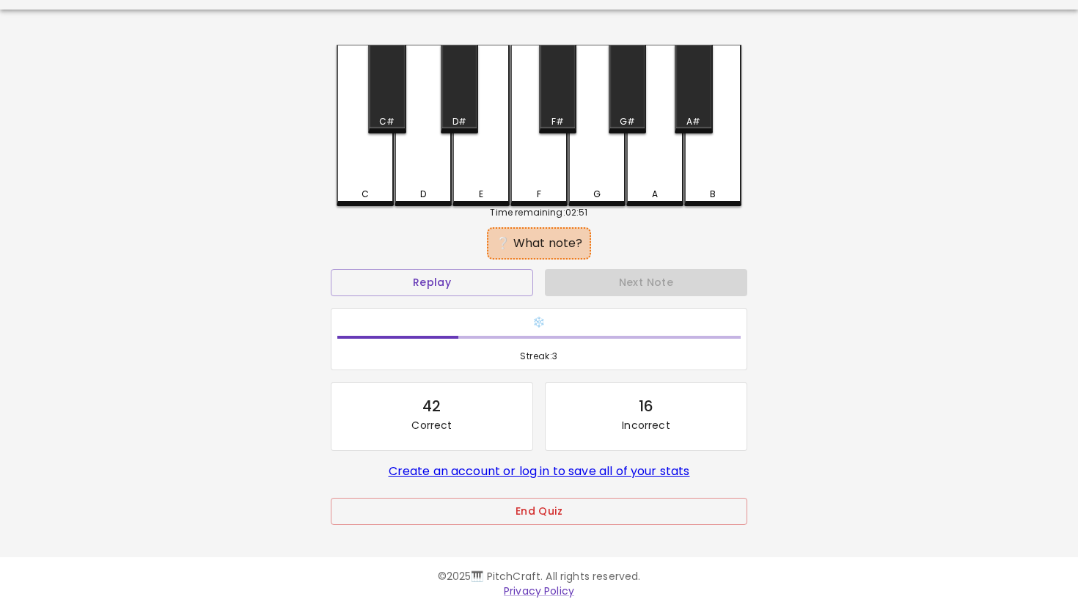
click at [419, 168] on div "D" at bounding box center [423, 125] width 57 height 161
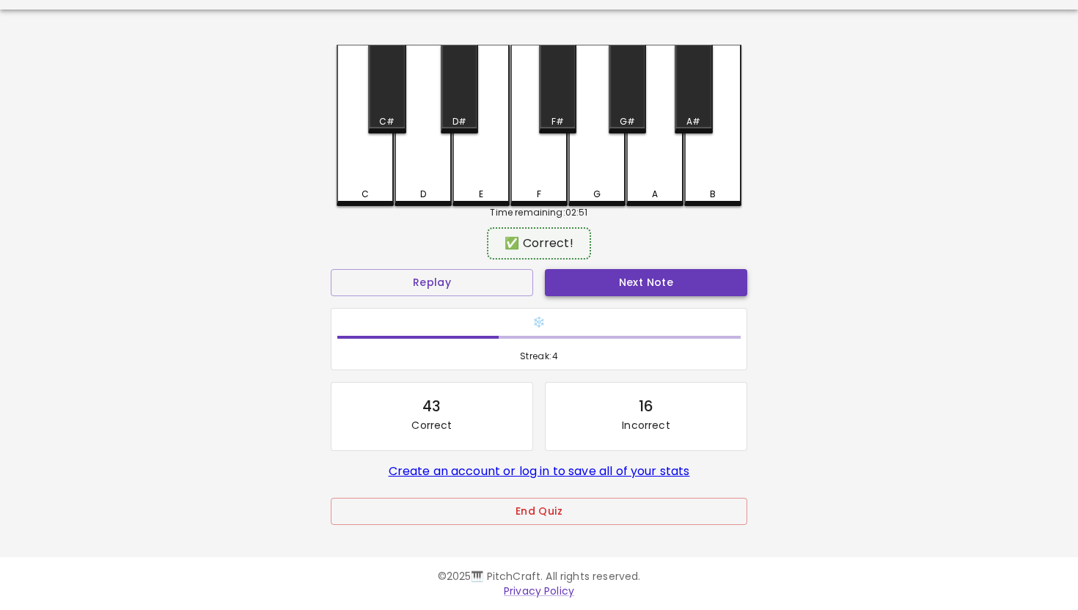
click at [580, 272] on button "Next Note" at bounding box center [646, 282] width 202 height 27
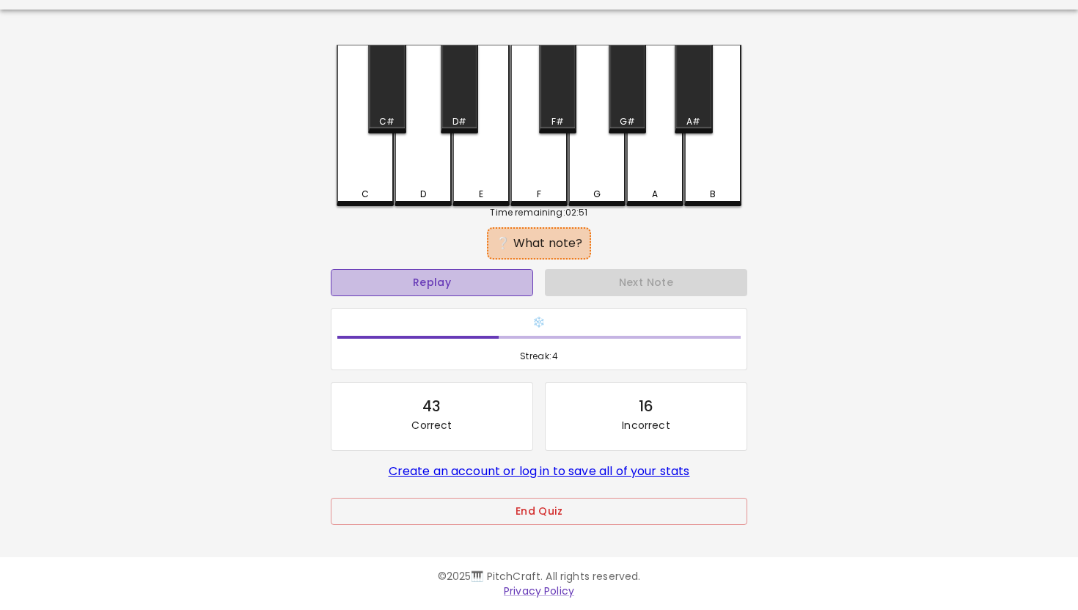
click at [480, 281] on button "Replay" at bounding box center [432, 282] width 202 height 27
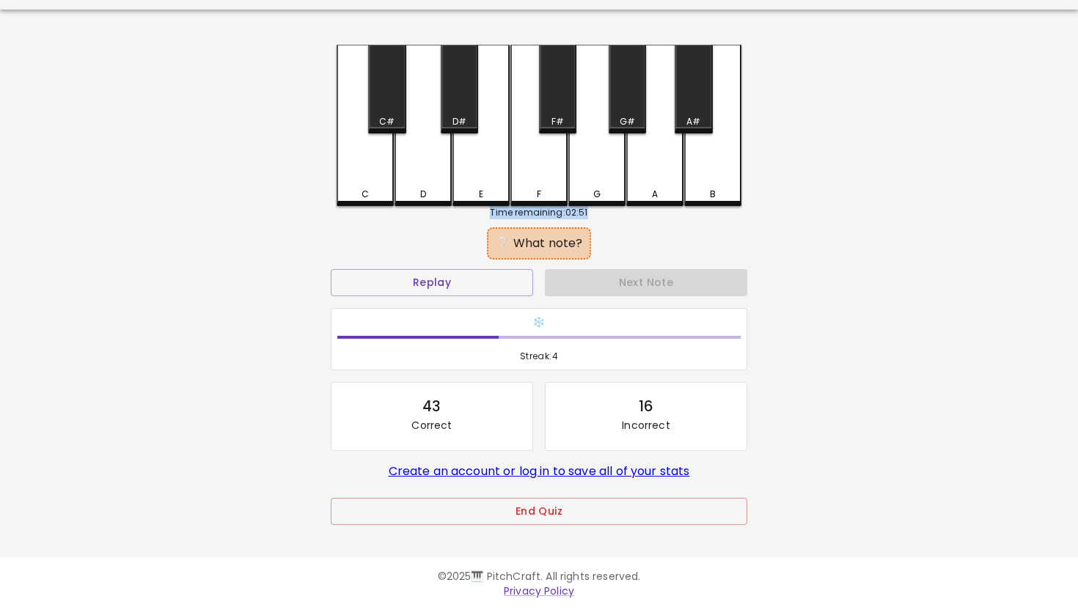
click at [721, 205] on div "C C# D D# E F F# G G# A A# B Time remaining: 02:51 ❔ What note? Replay Next Not…" at bounding box center [539, 295] width 440 height 501
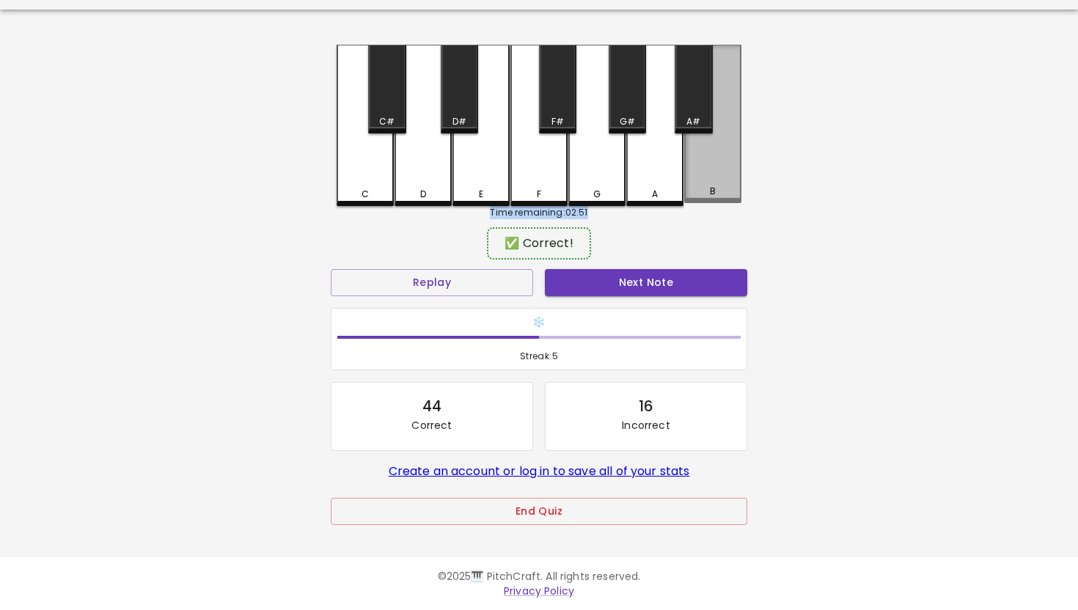
click at [721, 198] on div "B" at bounding box center [712, 124] width 57 height 158
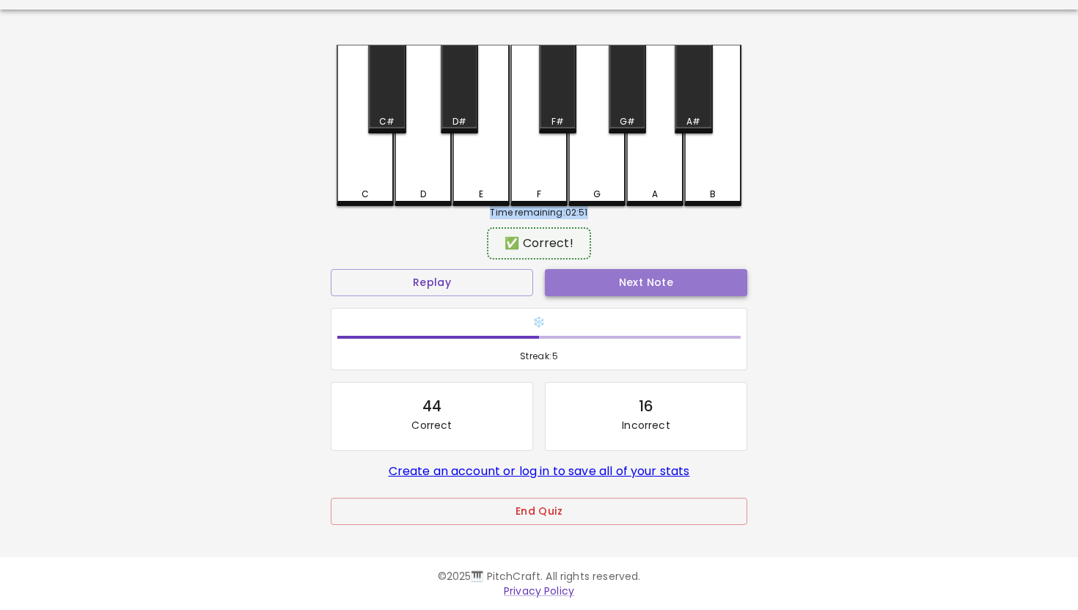
click at [635, 286] on button "Next Note" at bounding box center [646, 282] width 202 height 27
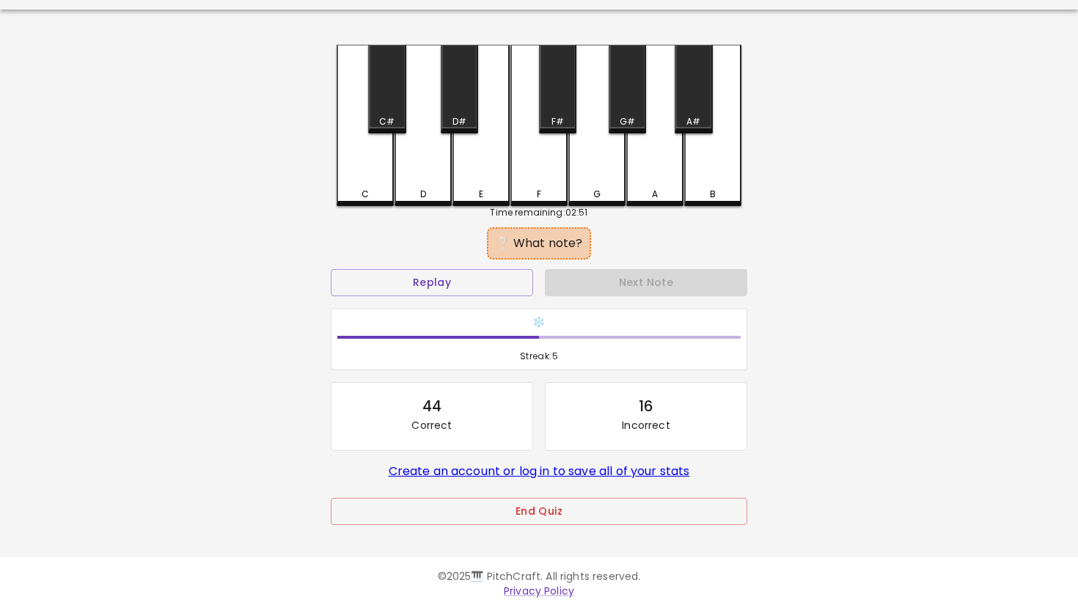
click at [608, 234] on div "❔ What note?" at bounding box center [539, 243] width 417 height 37
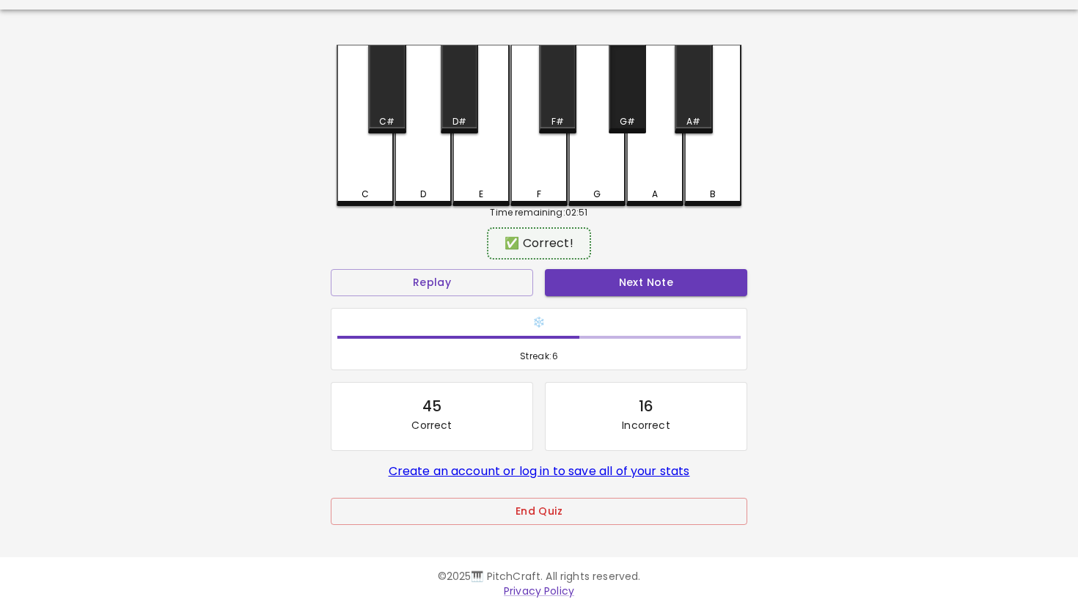
click at [639, 106] on div "G#" at bounding box center [627, 89] width 37 height 89
click at [606, 280] on button "Next Note" at bounding box center [646, 282] width 202 height 27
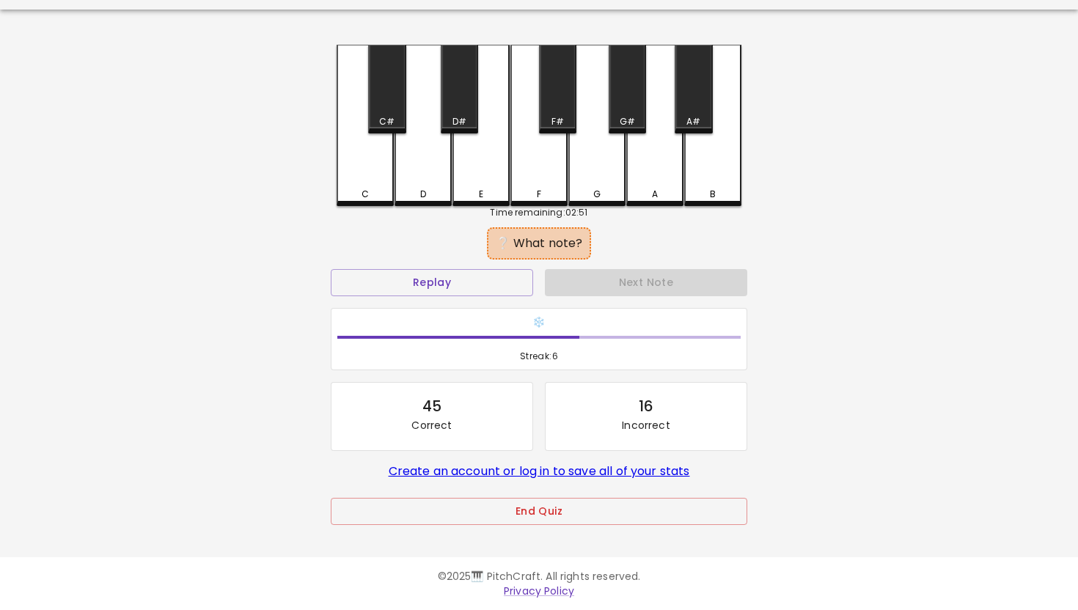
click at [455, 171] on div "E" at bounding box center [480, 125] width 57 height 161
click at [437, 165] on div "D" at bounding box center [423, 125] width 57 height 161
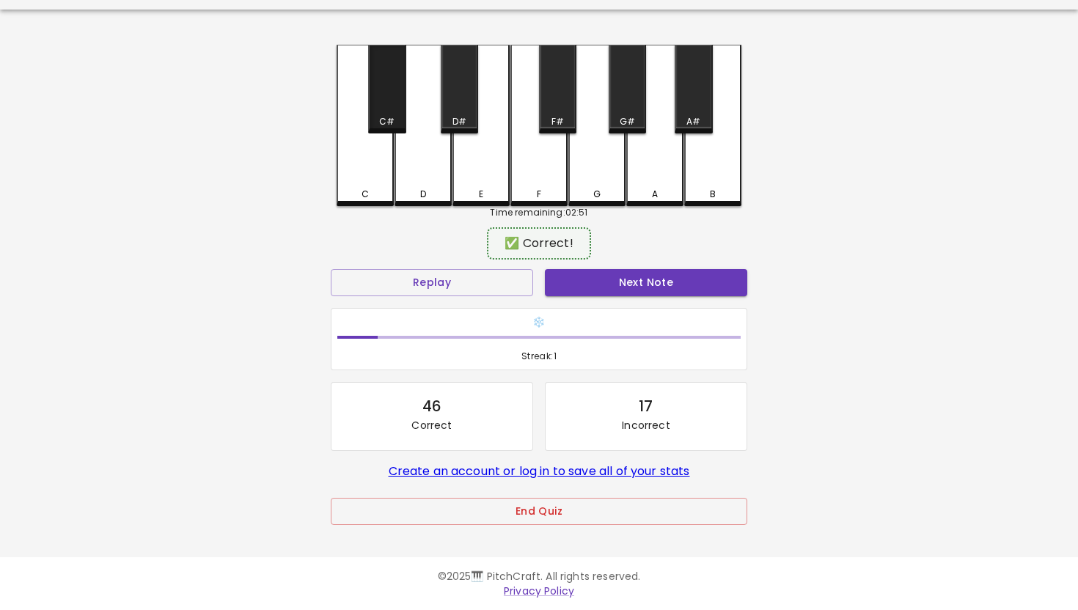
click at [375, 101] on div "C#" at bounding box center [386, 89] width 37 height 89
click at [642, 275] on button "Next Note" at bounding box center [646, 282] width 202 height 27
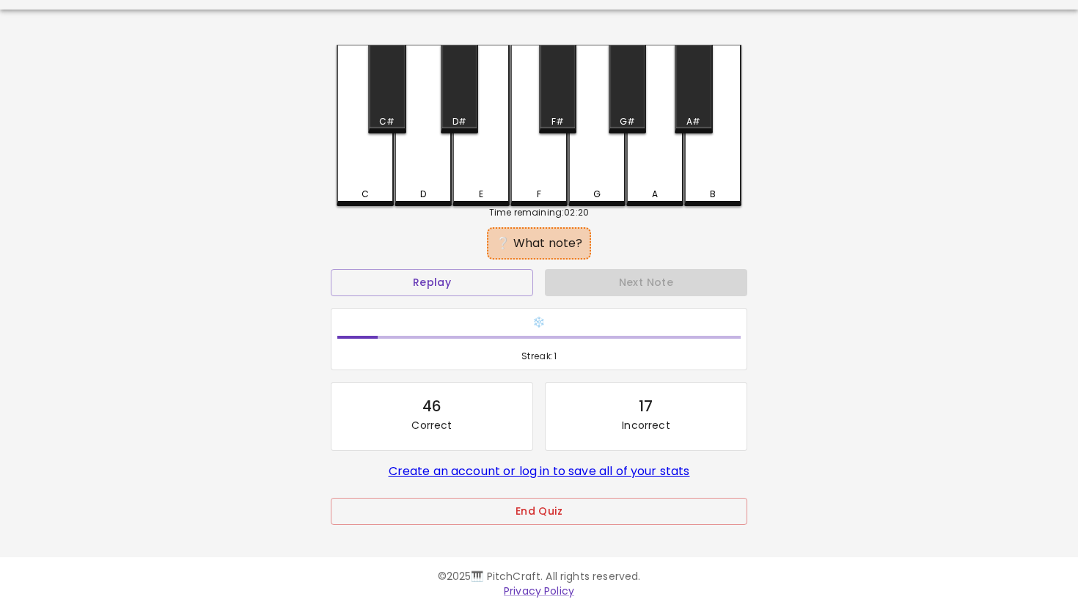
click at [620, 185] on div "G" at bounding box center [596, 125] width 57 height 161
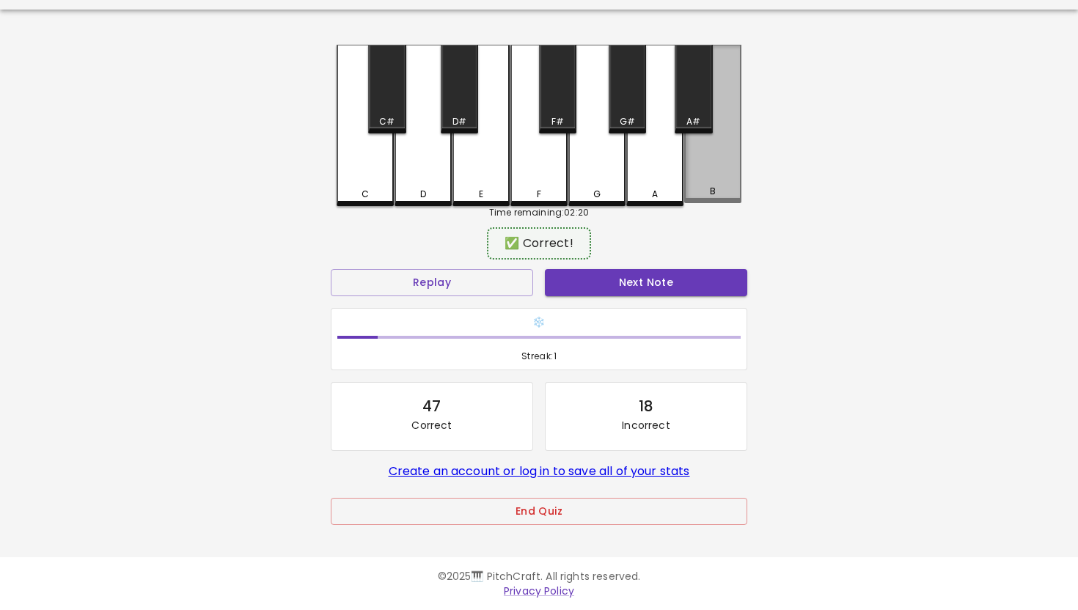
click at [696, 172] on div "B" at bounding box center [712, 124] width 57 height 158
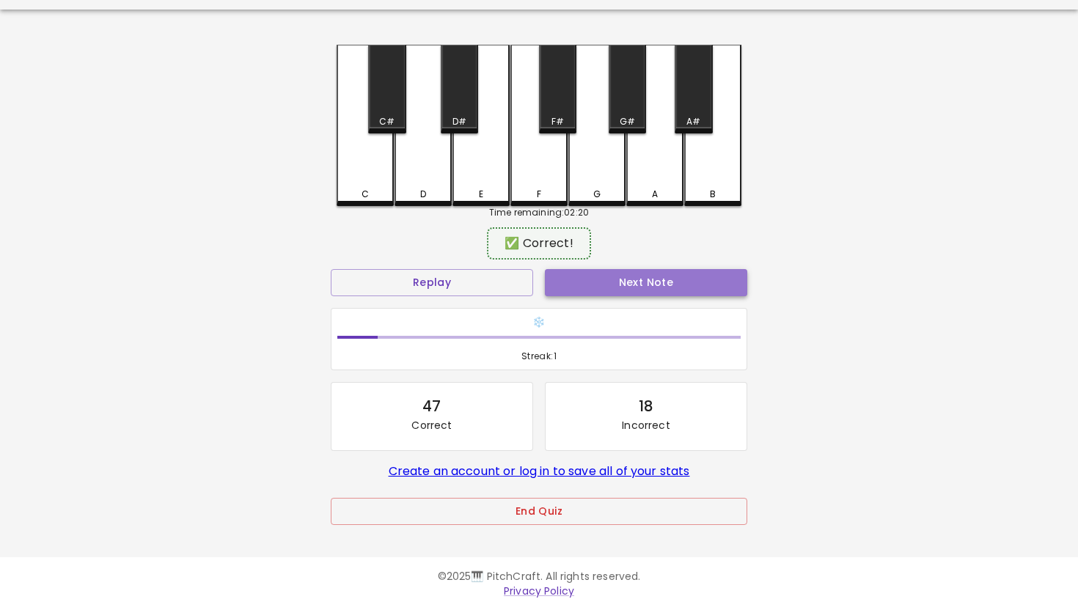
click at [611, 291] on button "Next Note" at bounding box center [646, 282] width 202 height 27
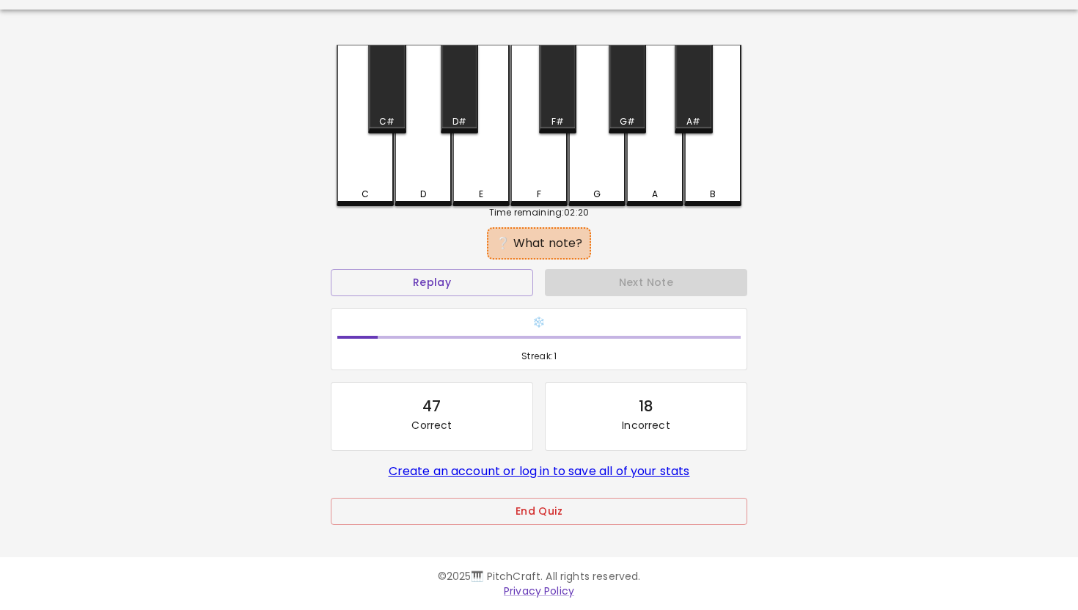
click at [627, 108] on div "G#" at bounding box center [627, 89] width 37 height 89
click at [690, 132] on div "A#" at bounding box center [693, 89] width 37 height 89
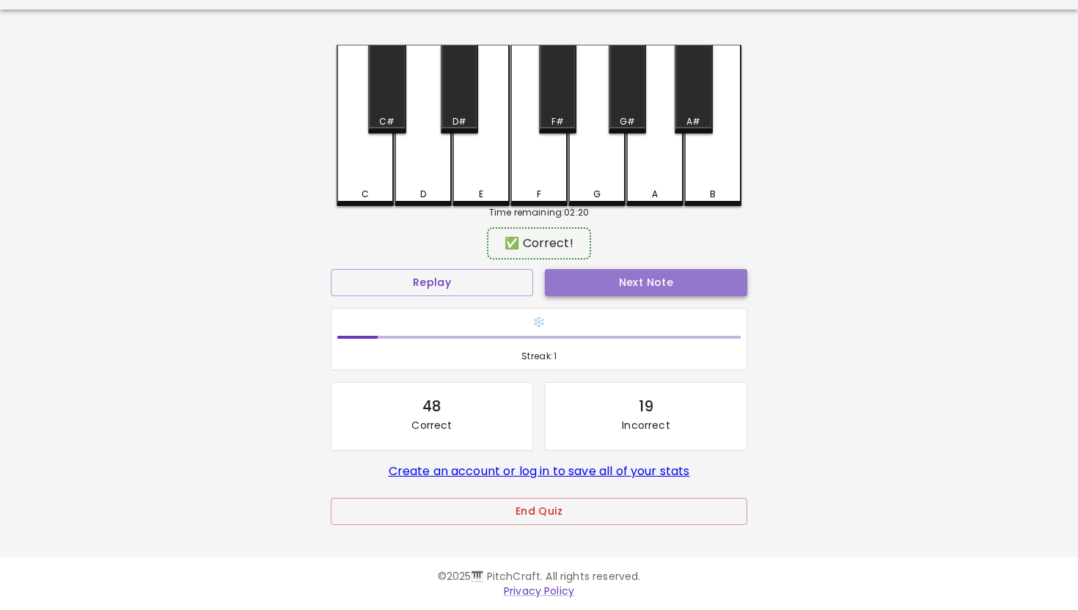
click at [625, 271] on button "Next Note" at bounding box center [646, 282] width 202 height 27
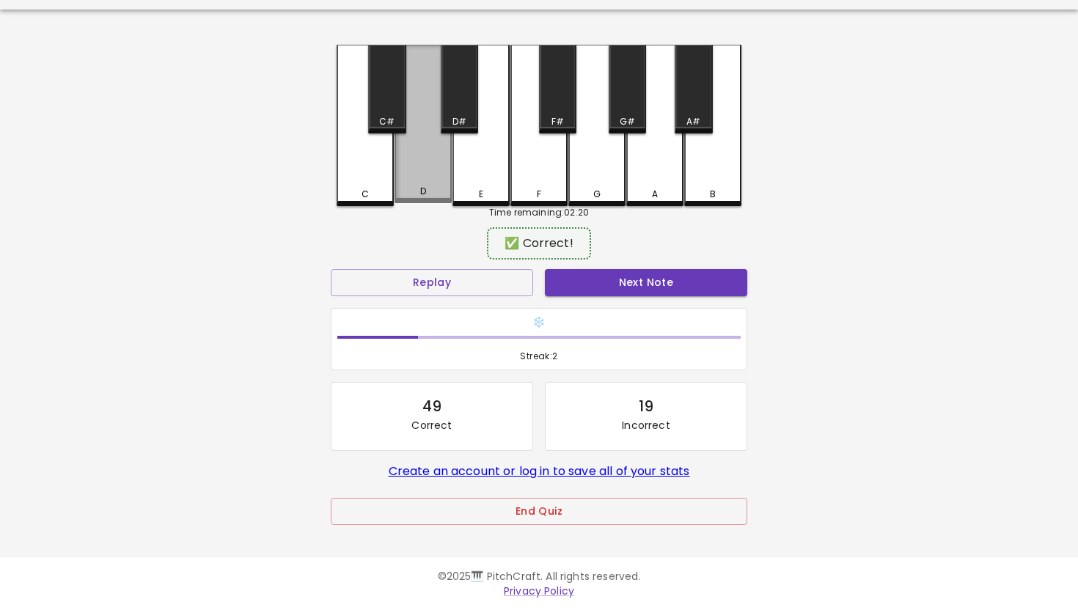
click at [403, 191] on div "D" at bounding box center [423, 191] width 54 height 13
click at [634, 264] on div "Next Note" at bounding box center [646, 282] width 214 height 39
click at [634, 287] on button "Next Note" at bounding box center [646, 282] width 202 height 27
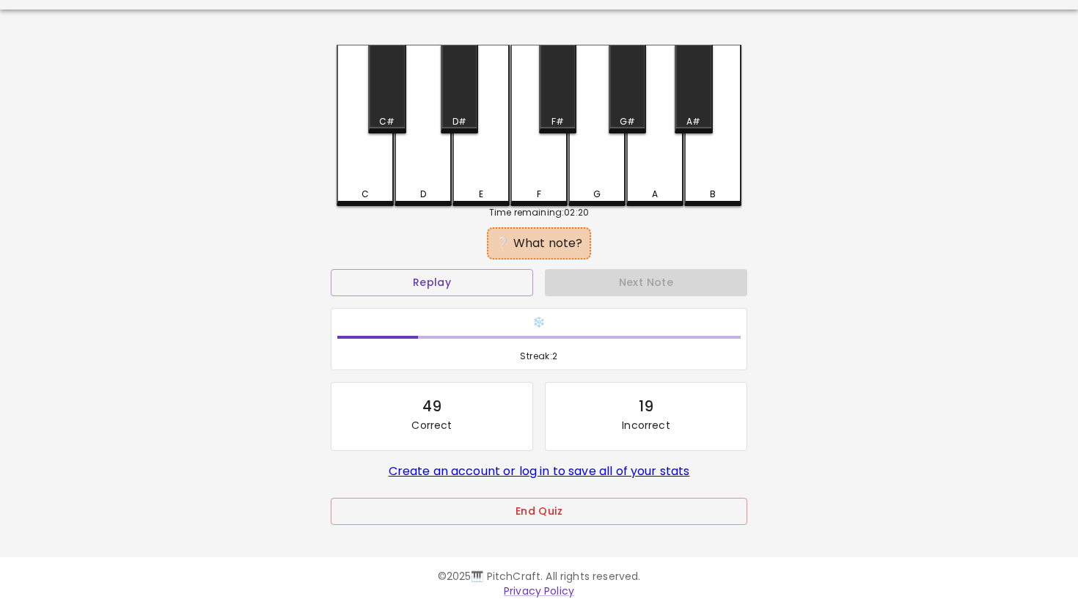
click at [559, 121] on div "F#" at bounding box center [557, 121] width 12 height 13
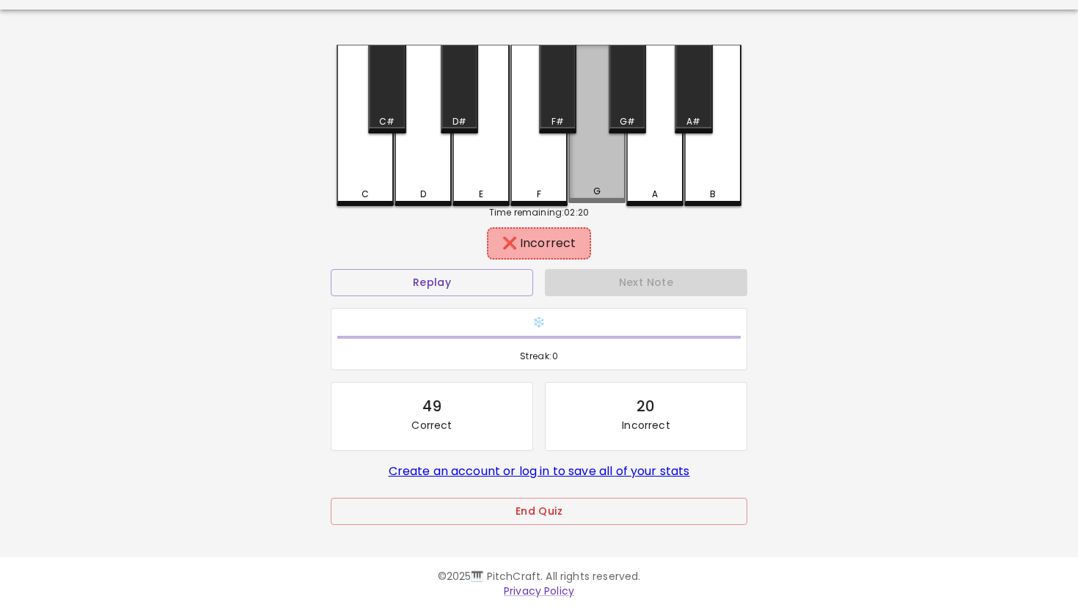
click at [587, 159] on div "G" at bounding box center [596, 124] width 57 height 158
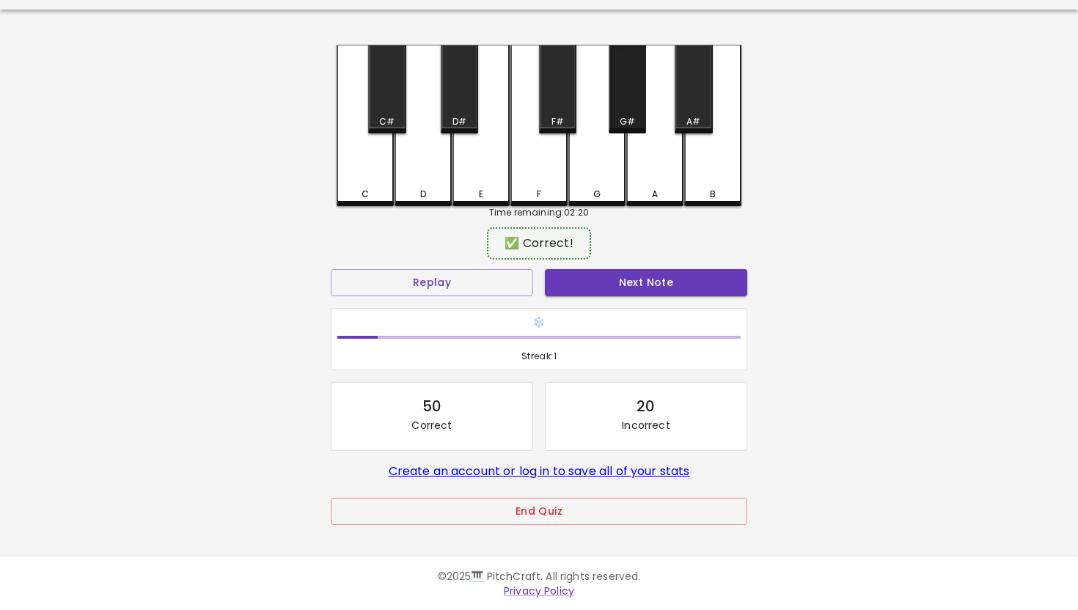
click at [631, 113] on div "G#" at bounding box center [627, 89] width 37 height 89
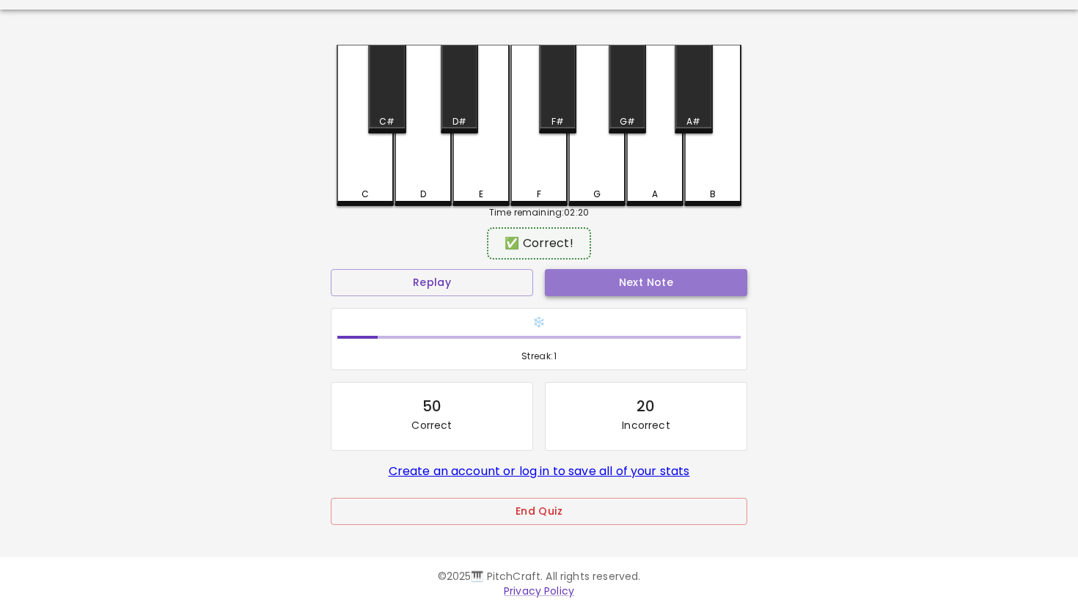
click at [622, 284] on button "Next Note" at bounding box center [646, 282] width 202 height 27
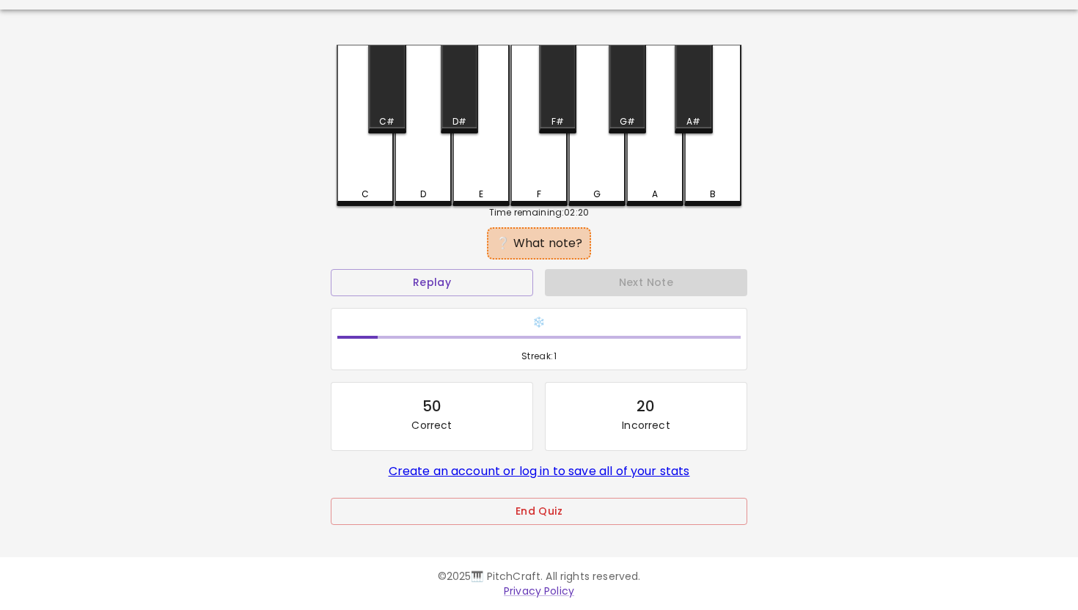
click at [642, 161] on div "A" at bounding box center [654, 125] width 57 height 161
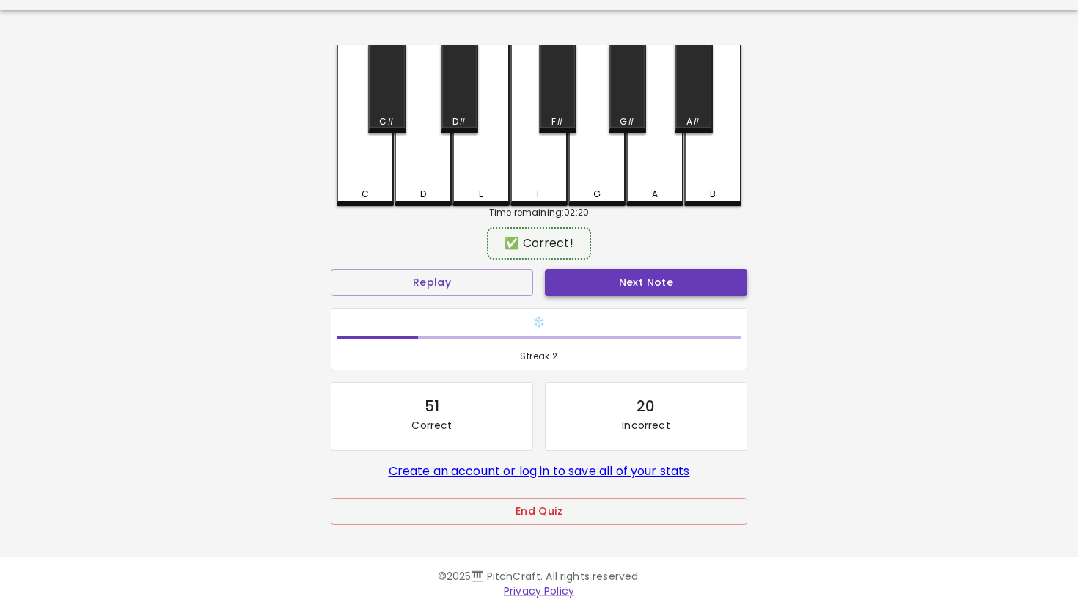
click at [642, 292] on button "Next Note" at bounding box center [646, 282] width 202 height 27
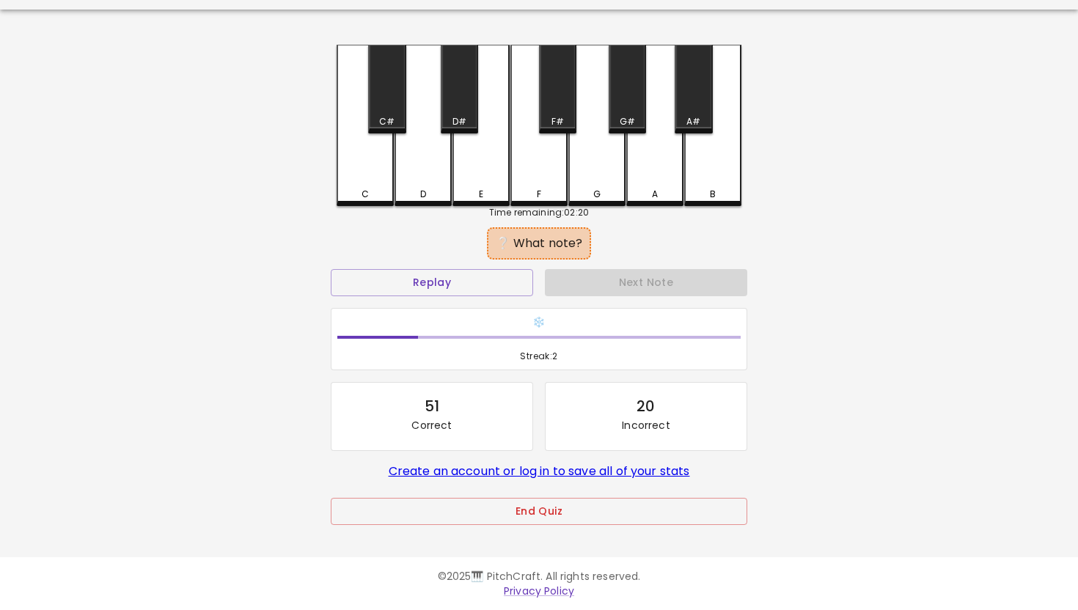
click at [428, 179] on div "D" at bounding box center [423, 125] width 57 height 161
click at [488, 172] on div "E" at bounding box center [480, 125] width 57 height 161
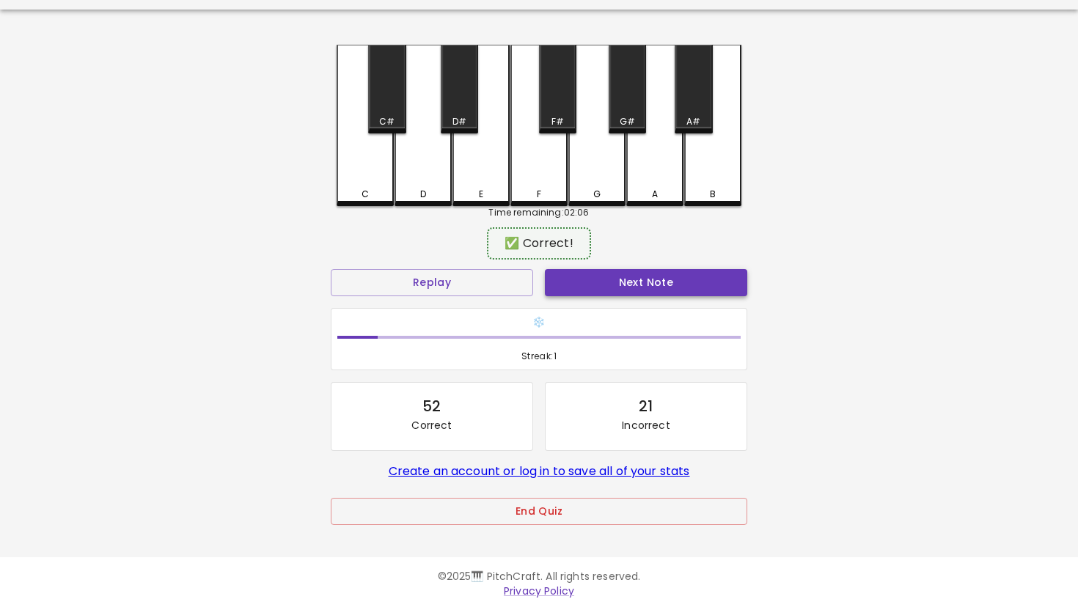
click at [643, 272] on button "Next Note" at bounding box center [646, 282] width 202 height 27
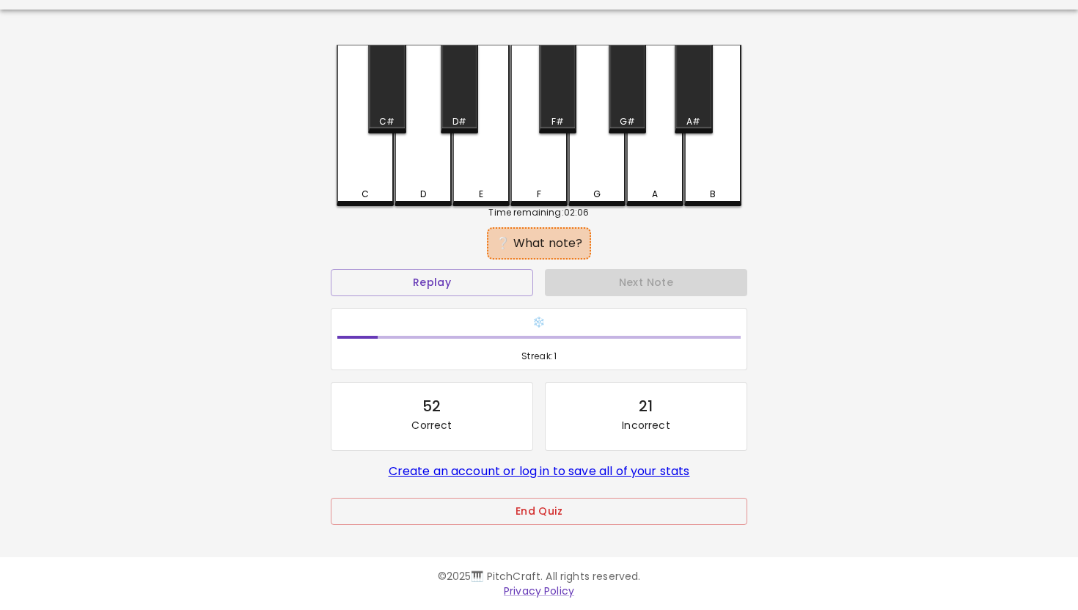
click at [403, 188] on div "D" at bounding box center [423, 194] width 54 height 13
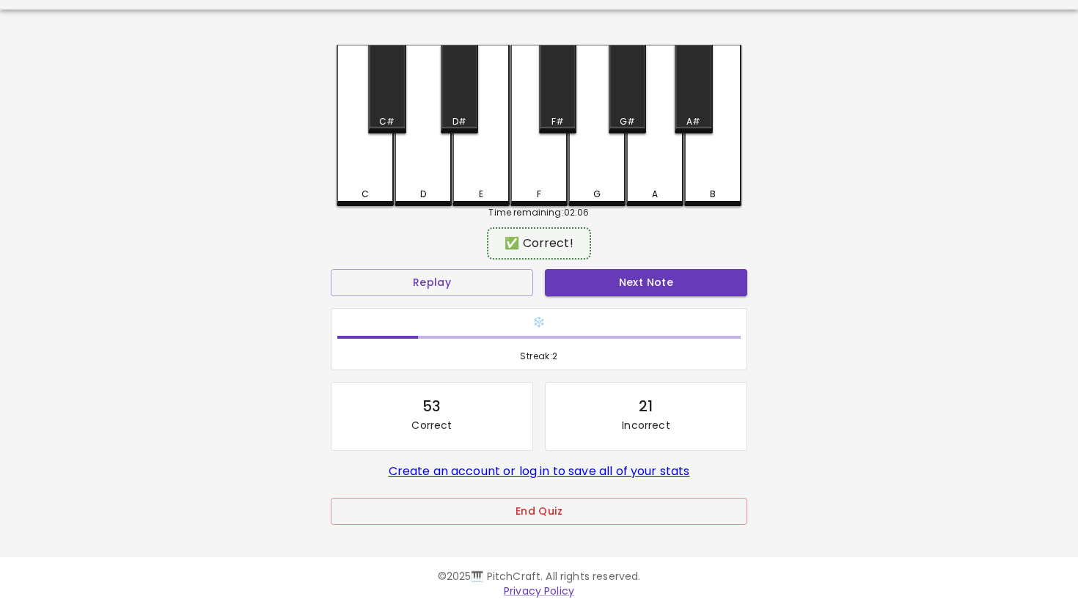
click at [609, 265] on div "Next Note" at bounding box center [646, 282] width 214 height 39
click at [609, 280] on button "Next Note" at bounding box center [646, 282] width 202 height 27
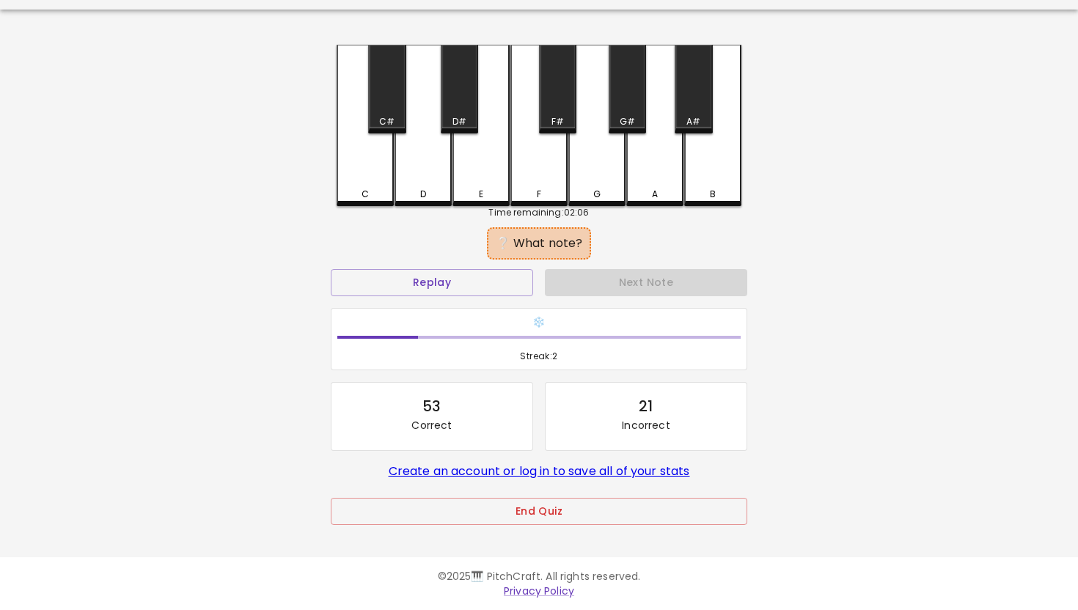
click at [534, 190] on div "F" at bounding box center [539, 194] width 54 height 13
click at [462, 120] on div "D#" at bounding box center [459, 121] width 14 height 13
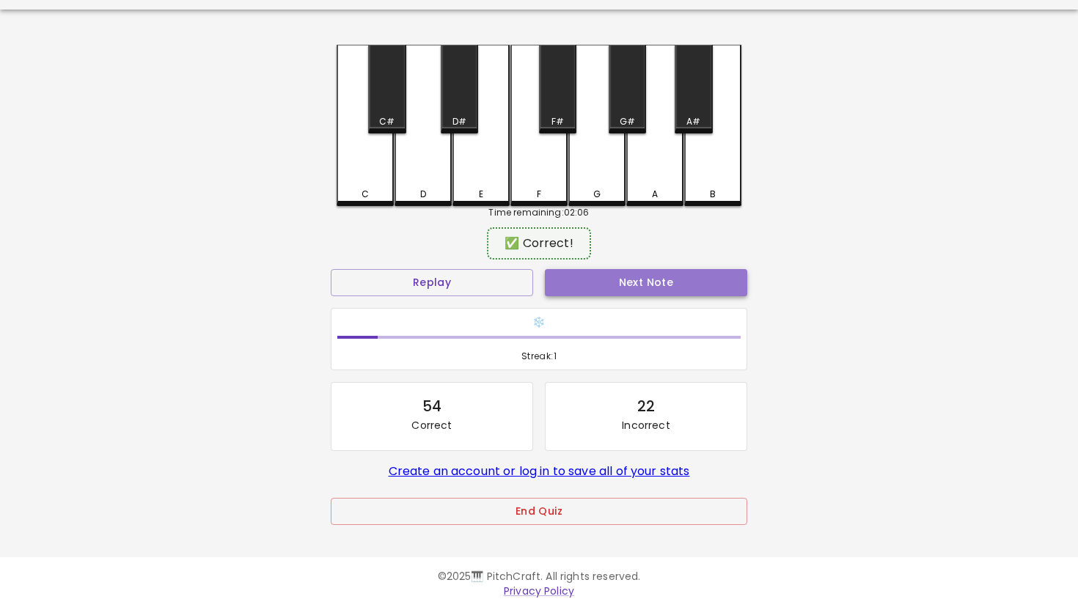
click at [623, 290] on button "Next Note" at bounding box center [646, 282] width 202 height 27
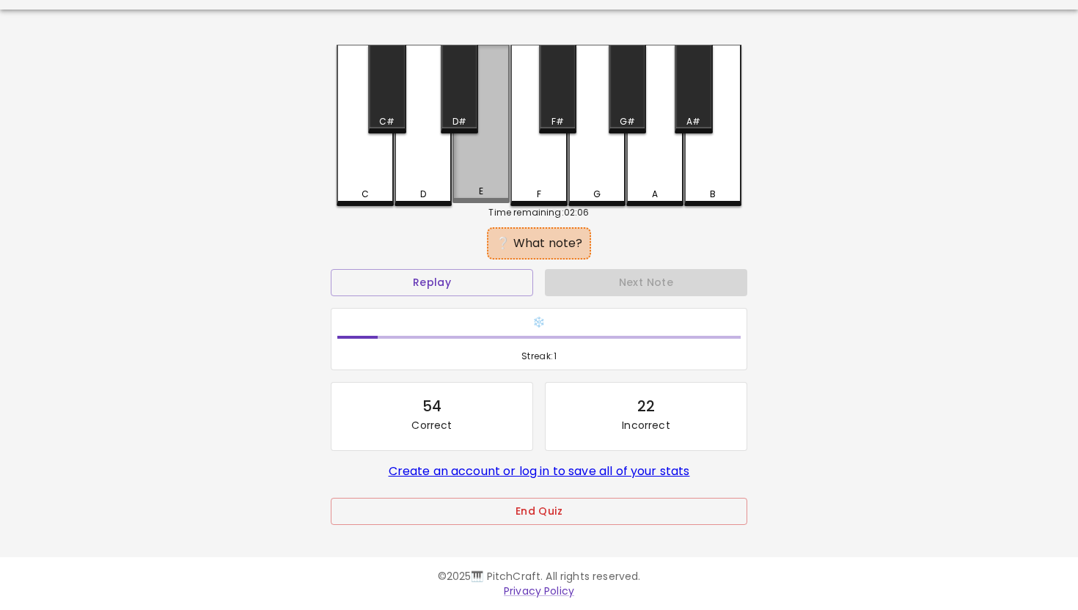
click at [497, 184] on div "E" at bounding box center [480, 124] width 57 height 158
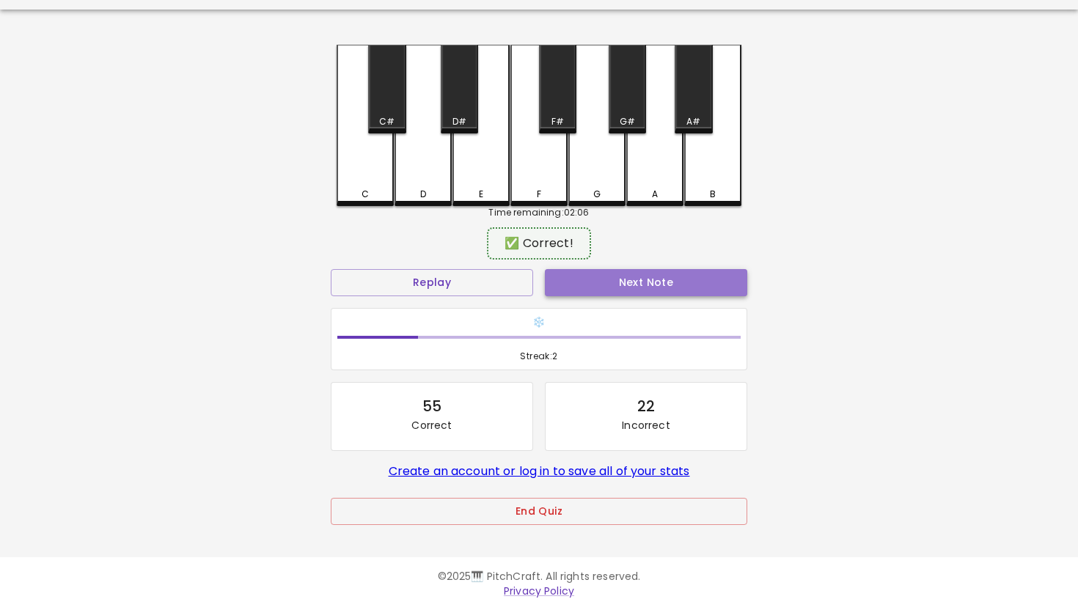
click at [650, 285] on button "Next Note" at bounding box center [646, 282] width 202 height 27
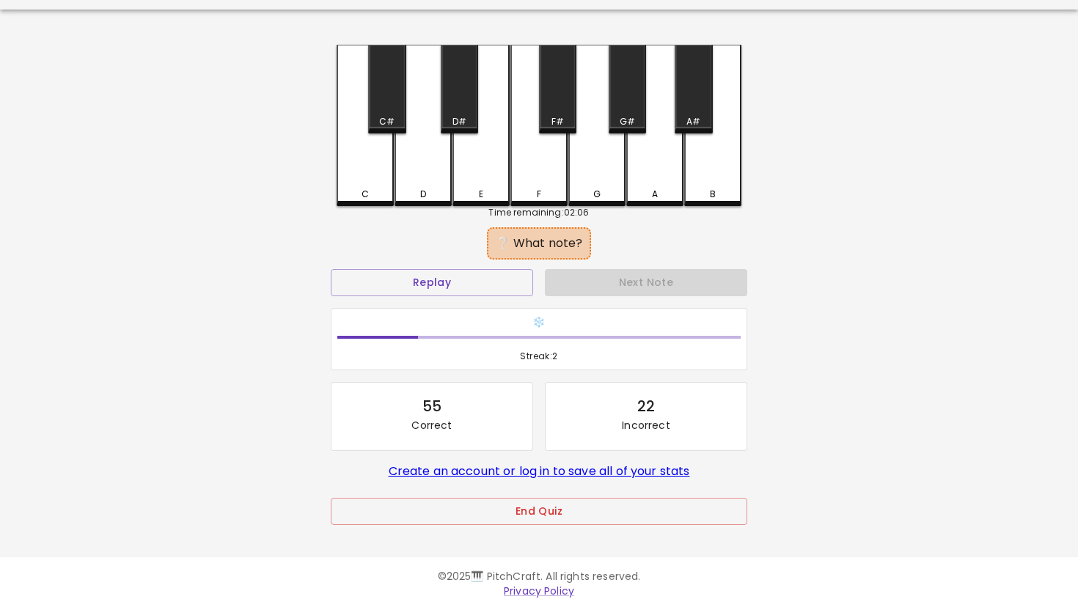
click at [636, 191] on div "A" at bounding box center [655, 194] width 54 height 13
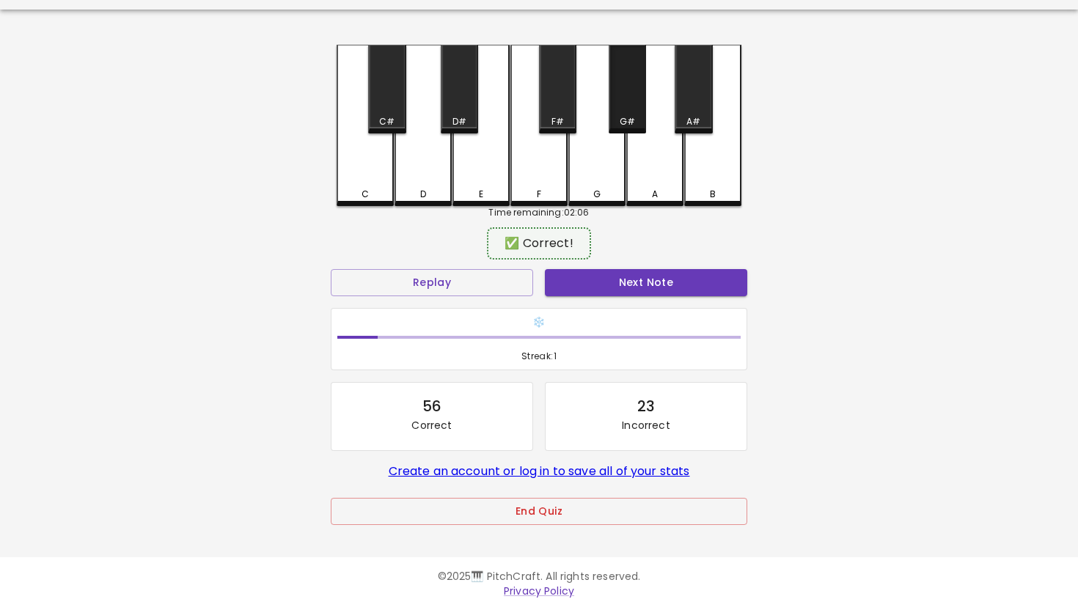
click at [625, 126] on div "G#" at bounding box center [627, 121] width 15 height 13
click at [616, 287] on button "Next Note" at bounding box center [646, 282] width 202 height 27
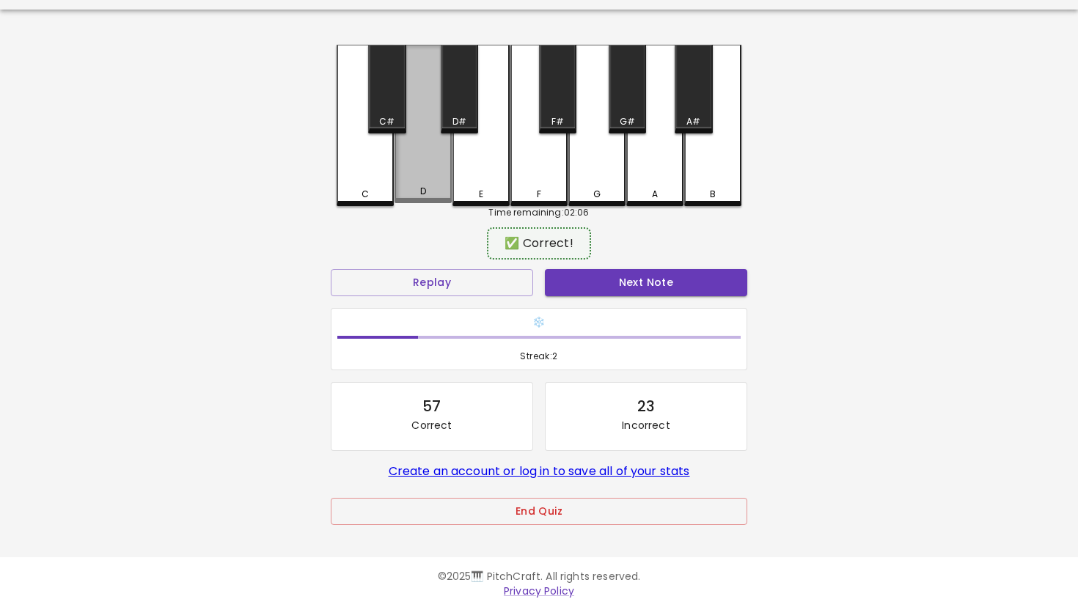
click at [425, 177] on div "D" at bounding box center [423, 124] width 57 height 158
click at [615, 293] on button "Next Note" at bounding box center [646, 282] width 202 height 27
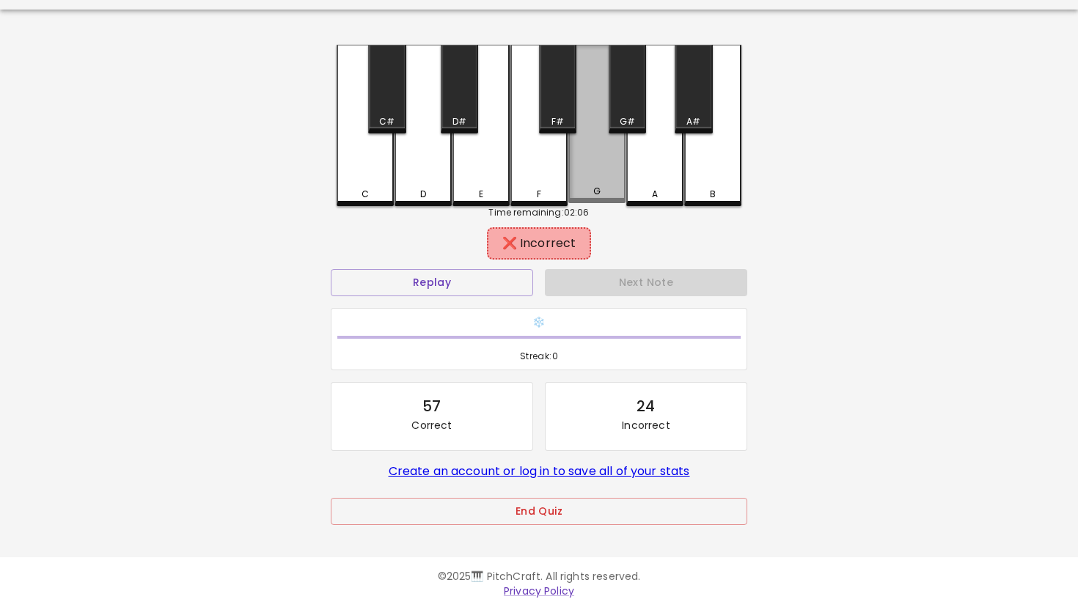
click at [605, 194] on div "G" at bounding box center [597, 191] width 54 height 13
click at [691, 119] on div "A#" at bounding box center [693, 121] width 14 height 13
click at [675, 180] on div "A" at bounding box center [654, 125] width 57 height 161
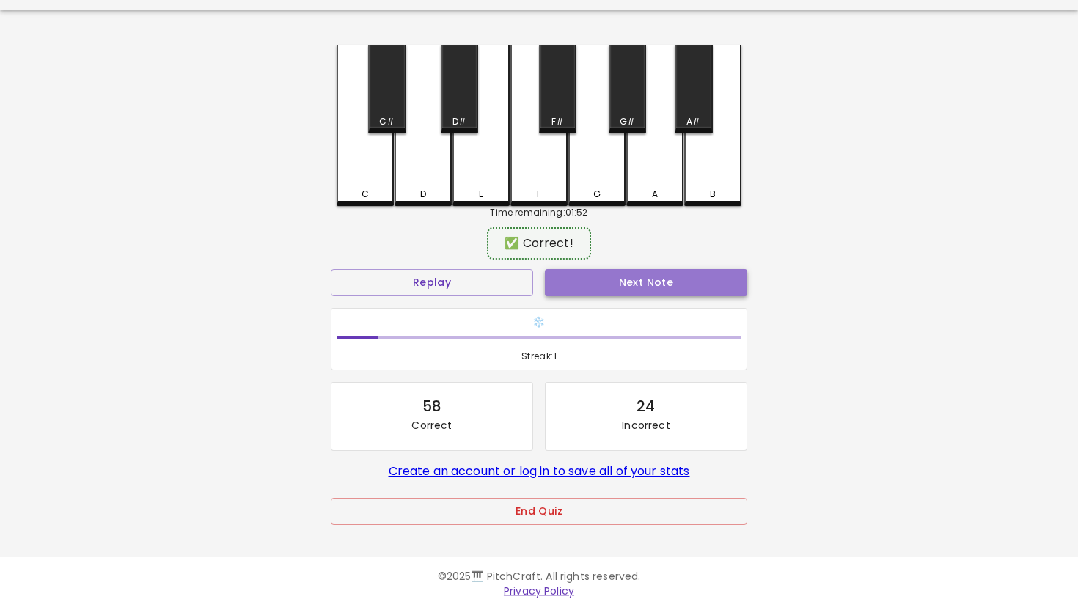
click at [651, 282] on button "Next Note" at bounding box center [646, 282] width 202 height 27
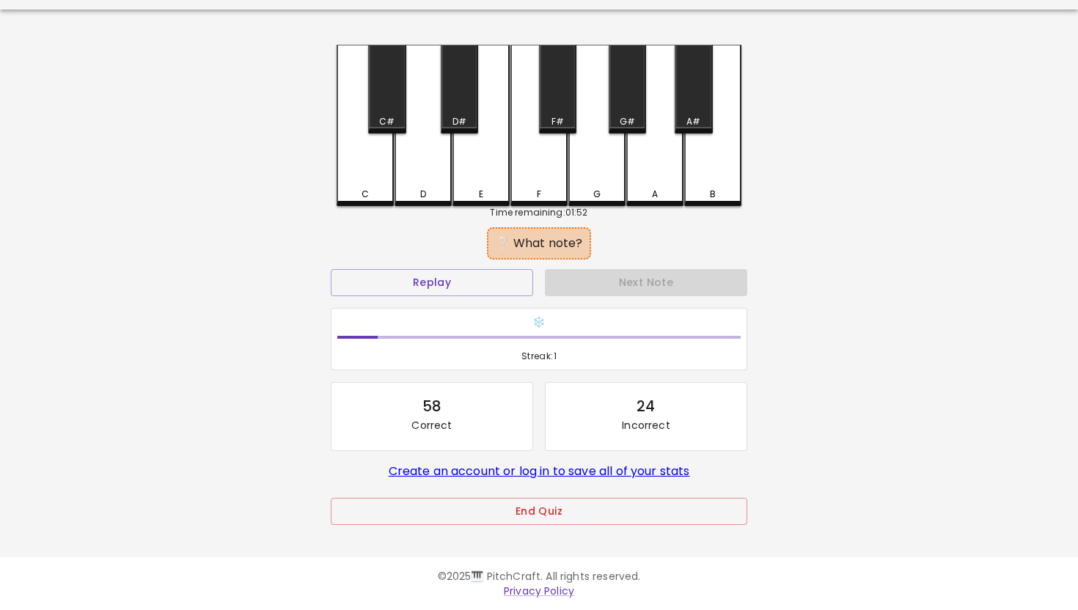
click at [384, 180] on div "C" at bounding box center [365, 125] width 57 height 161
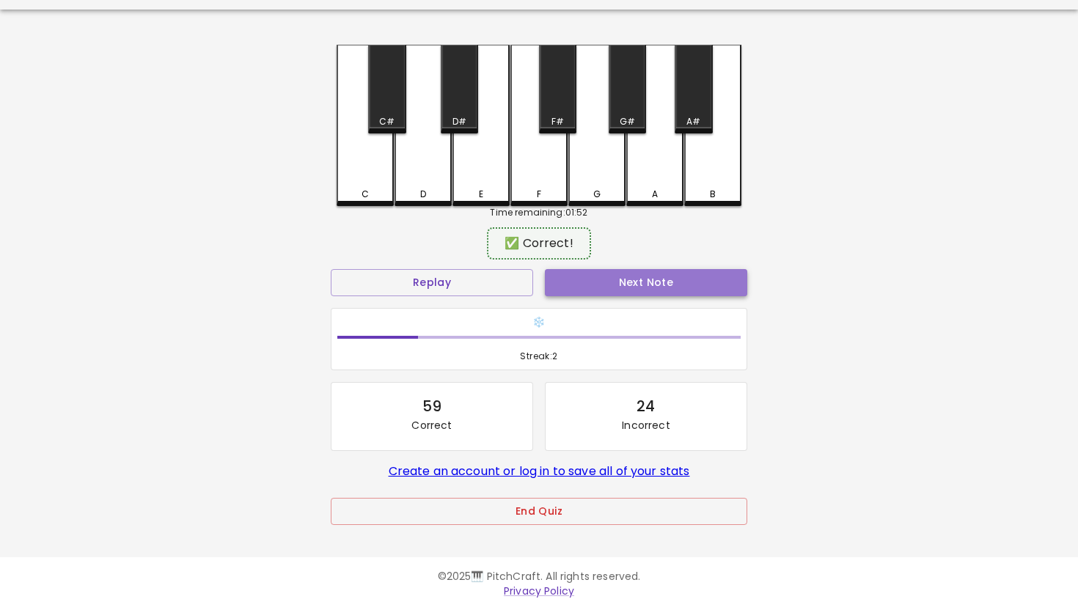
click at [635, 281] on button "Next Note" at bounding box center [646, 282] width 202 height 27
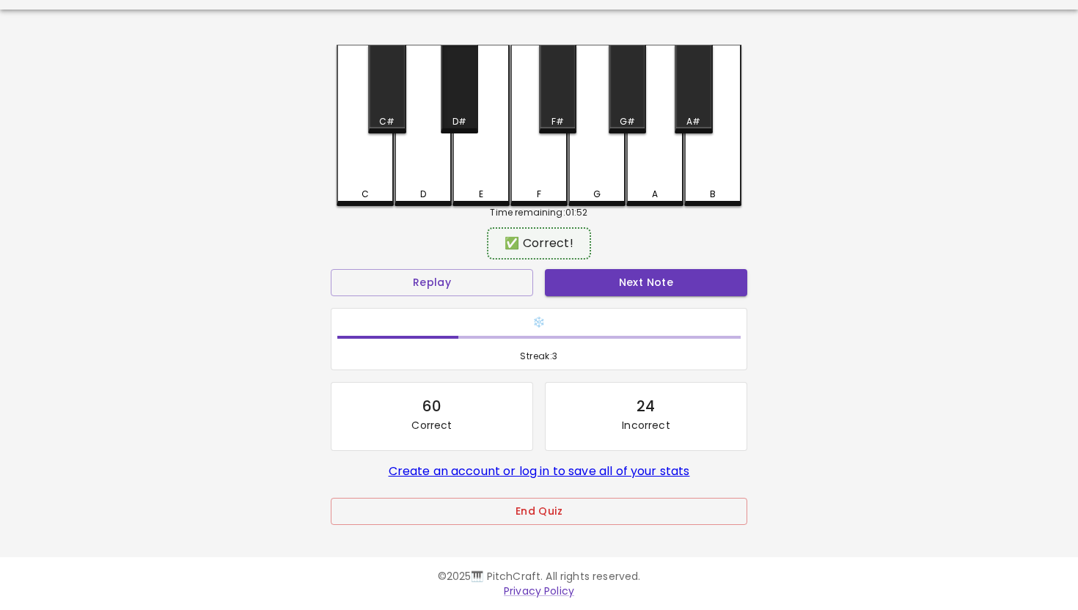
click at [461, 88] on div "D#" at bounding box center [459, 89] width 37 height 89
click at [596, 279] on button "Next Note" at bounding box center [646, 282] width 202 height 27
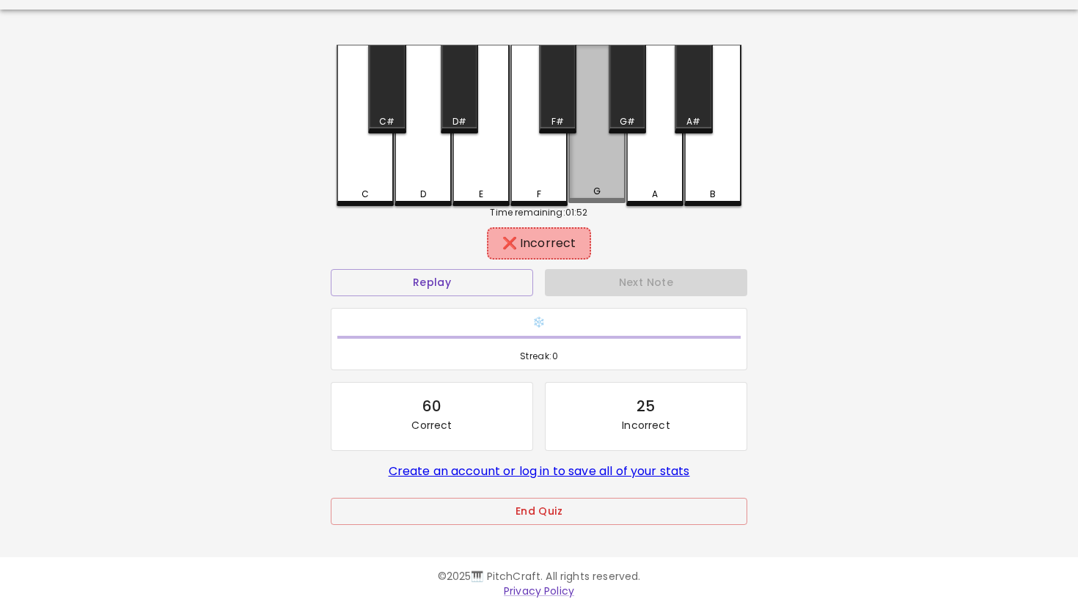
click at [621, 155] on div "G" at bounding box center [596, 124] width 57 height 158
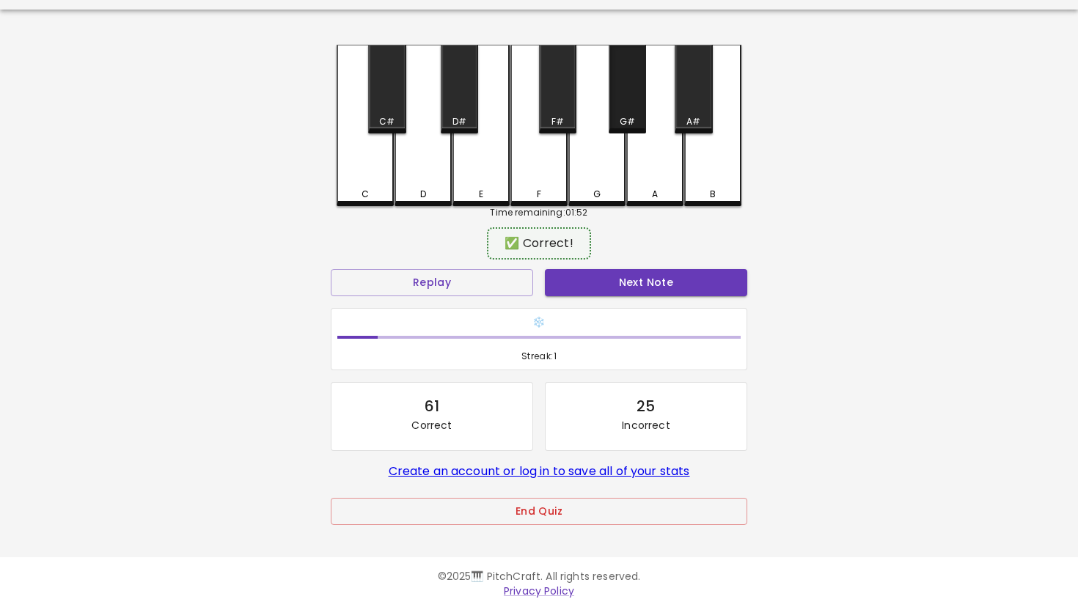
click at [628, 111] on div "G#" at bounding box center [627, 89] width 37 height 89
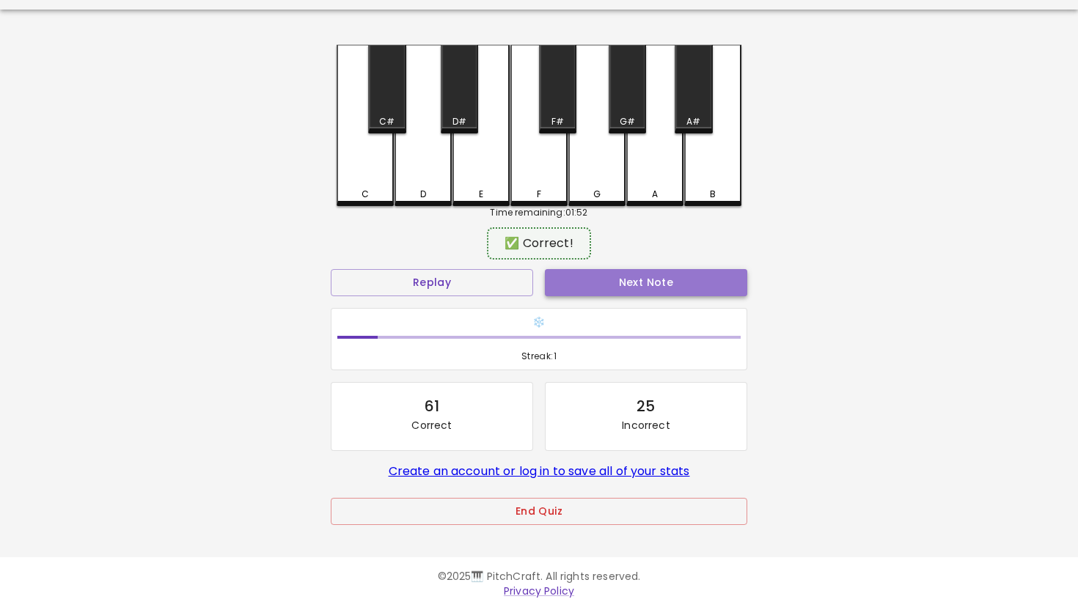
click at [612, 296] on button "Next Note" at bounding box center [646, 282] width 202 height 27
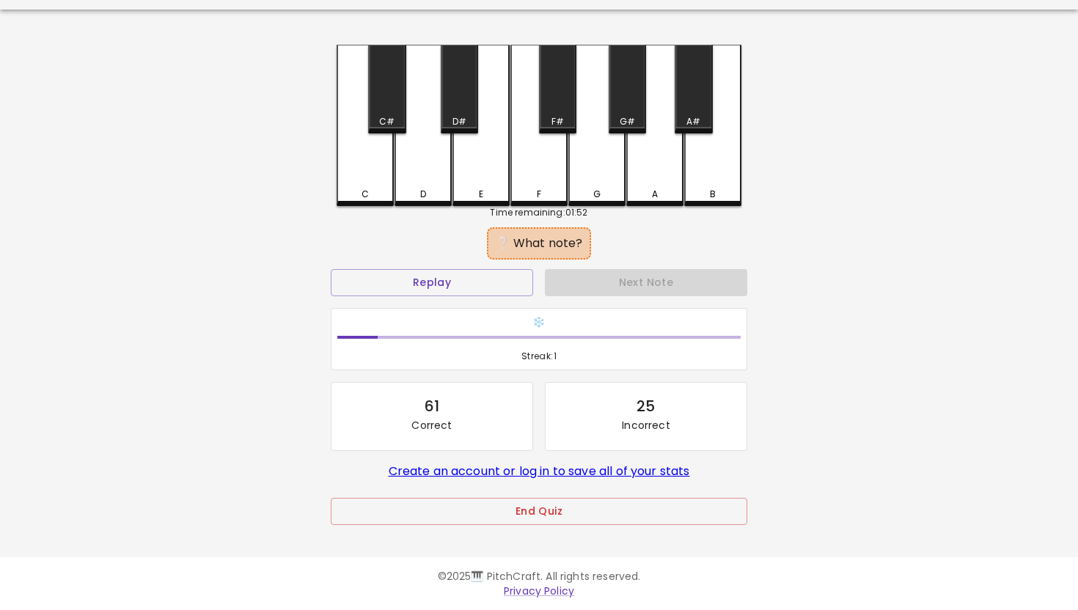
click at [623, 128] on div "G#" at bounding box center [627, 121] width 15 height 13
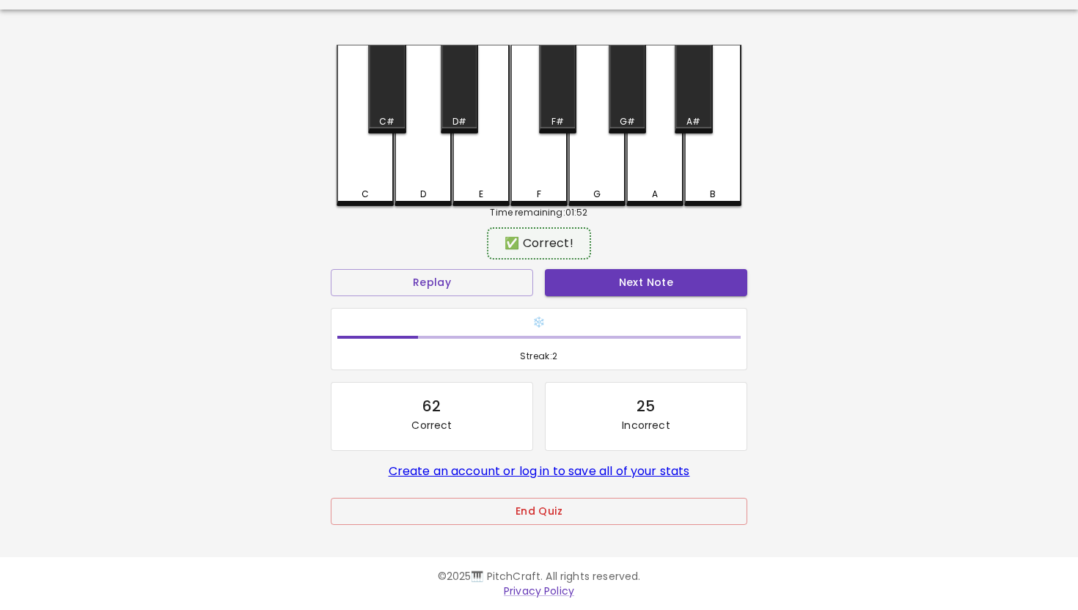
click at [617, 299] on div "Next Note" at bounding box center [646, 282] width 214 height 39
click at [617, 288] on button "Next Note" at bounding box center [646, 282] width 202 height 27
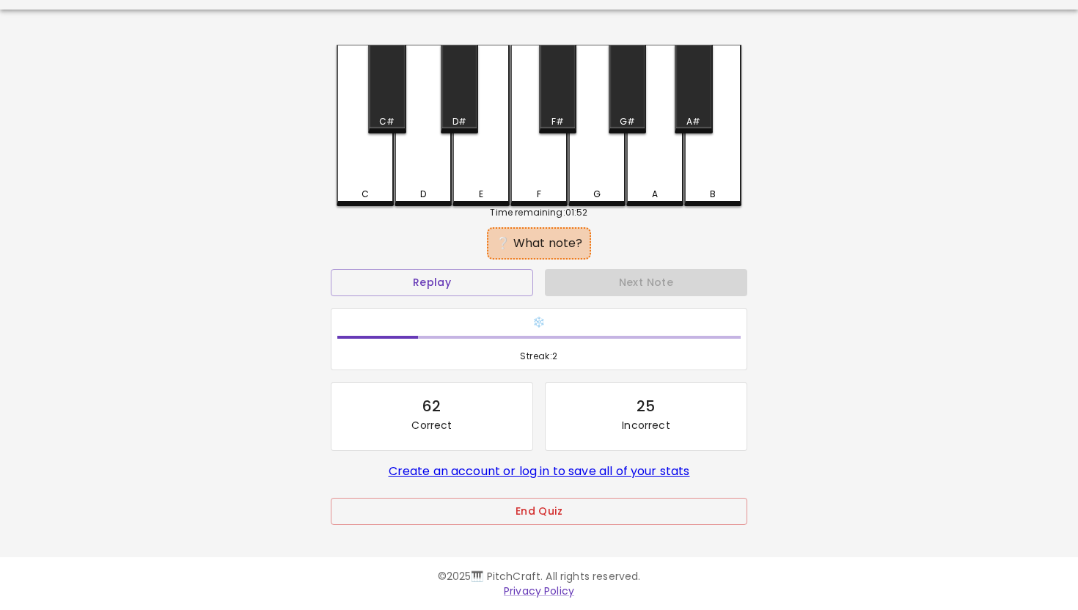
click at [425, 174] on div "D" at bounding box center [423, 125] width 57 height 161
click at [465, 97] on div "D#" at bounding box center [459, 89] width 37 height 89
